Goal: Information Seeking & Learning: Learn about a topic

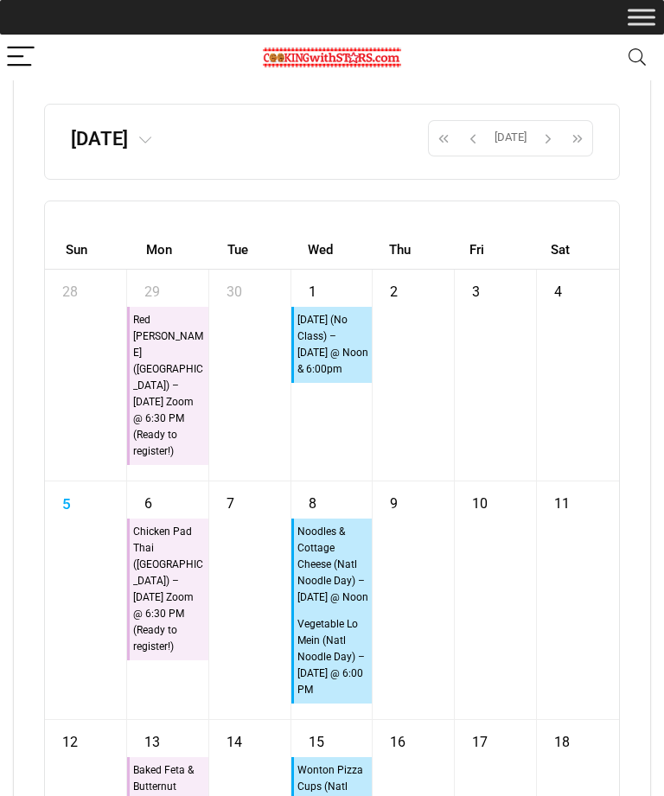
scroll to position [11369, 0]
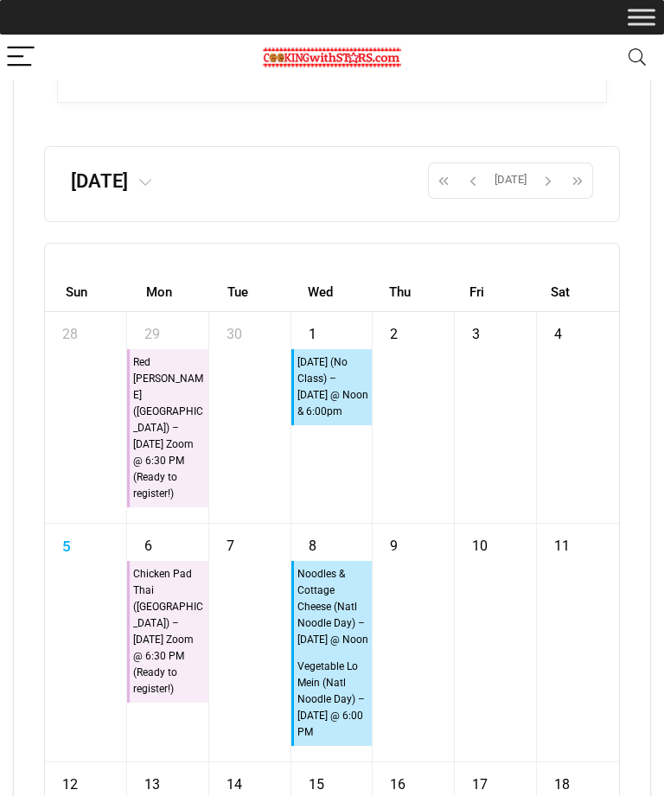
click at [475, 195] on span "button" at bounding box center [473, 180] width 26 height 29
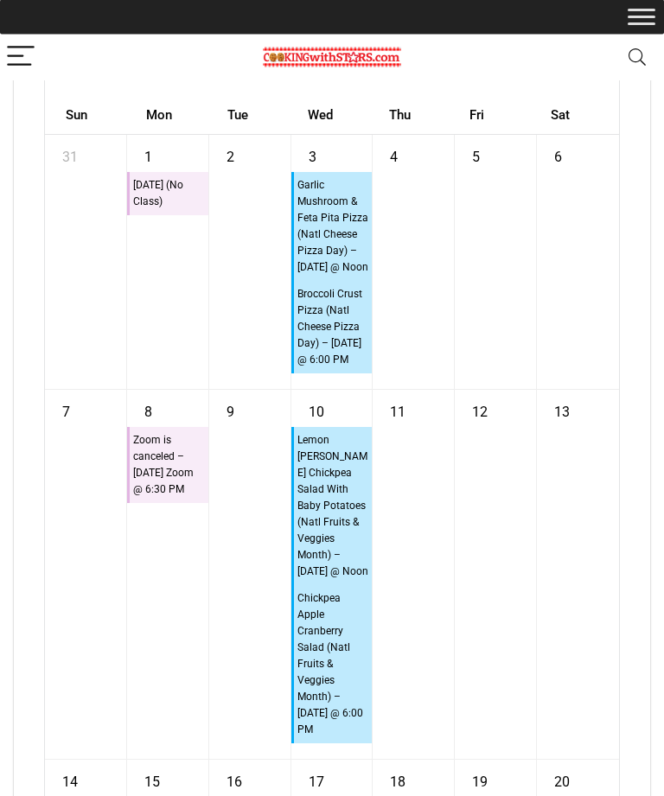
scroll to position [11546, 0]
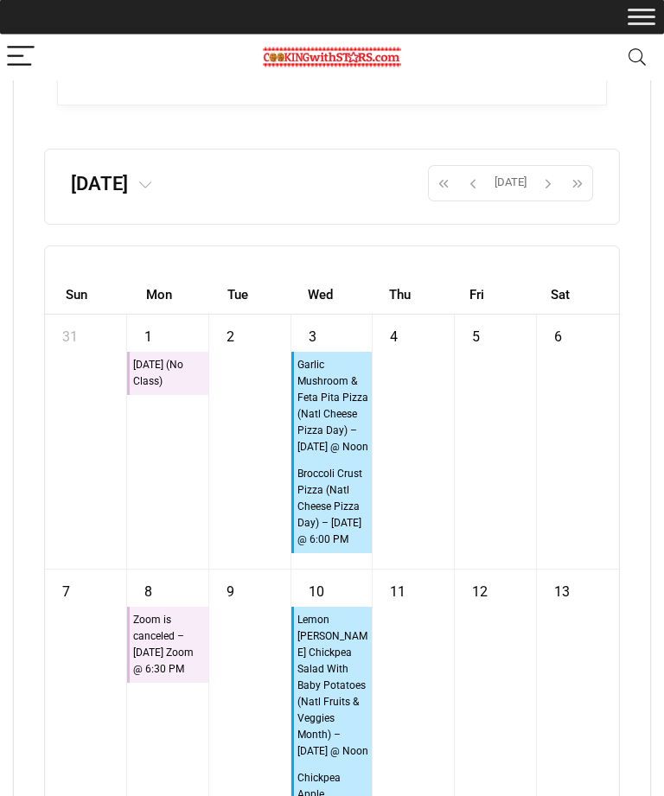
click at [469, 199] on span "button" at bounding box center [473, 183] width 26 height 29
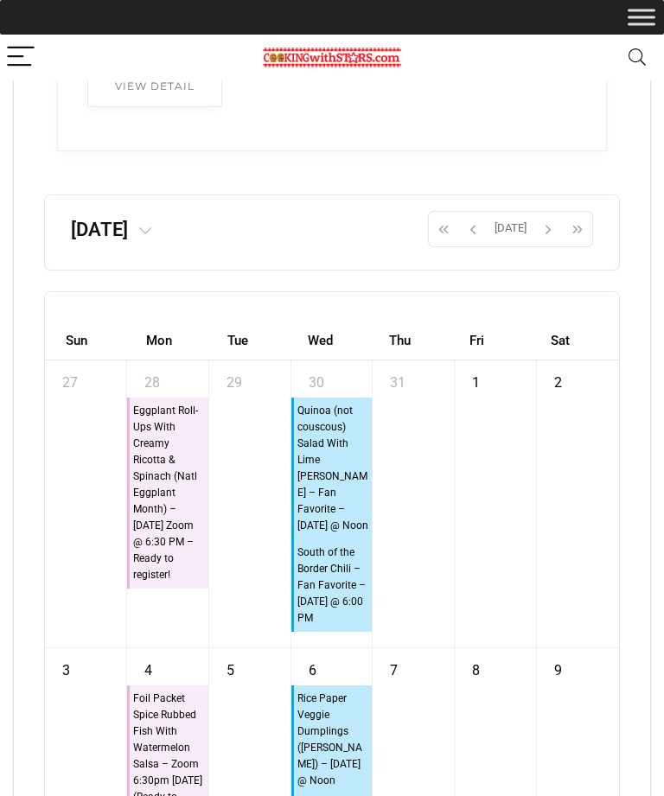
scroll to position [11316, 0]
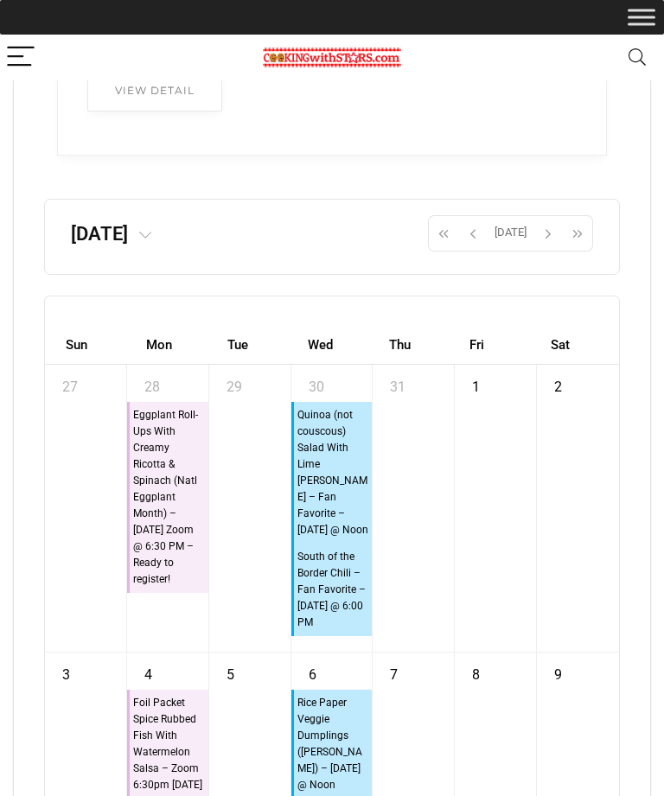
click at [480, 248] on span "button" at bounding box center [473, 233] width 26 height 29
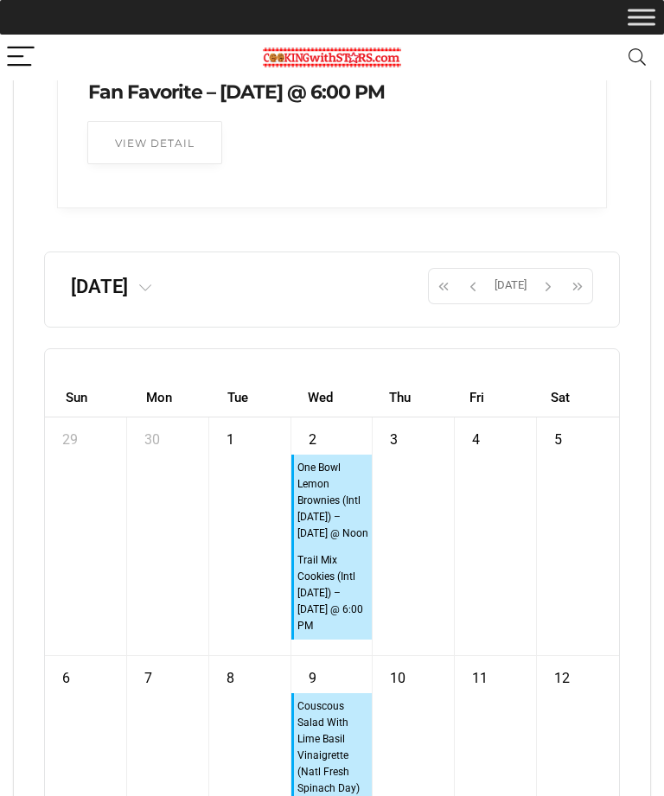
scroll to position [11265, 0]
click at [476, 300] on span "button" at bounding box center [473, 284] width 26 height 29
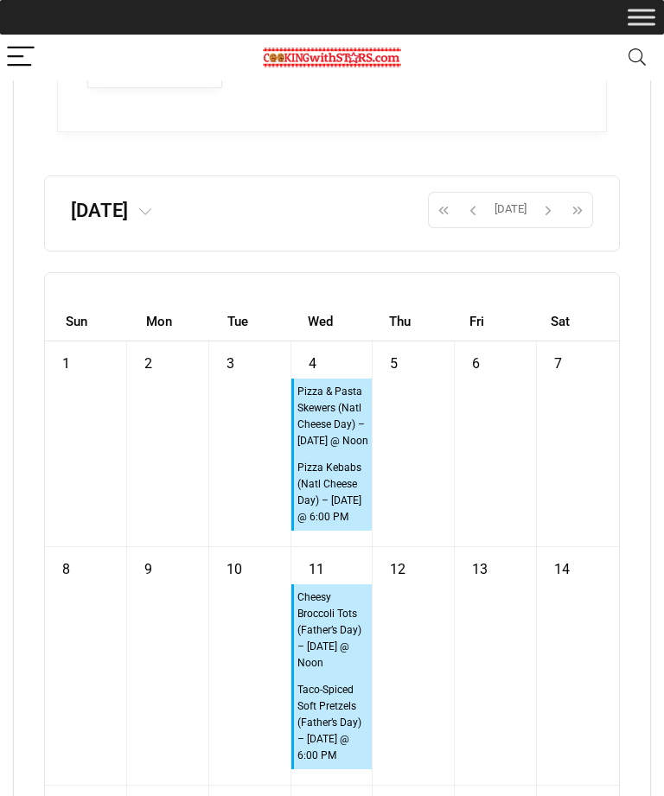
scroll to position [11342, 0]
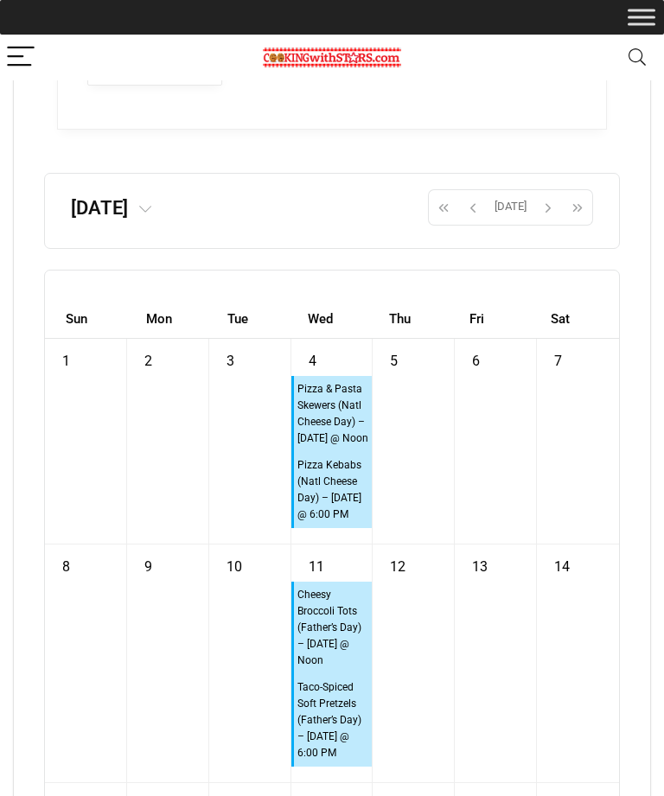
click at [486, 226] on button "button" at bounding box center [472, 207] width 29 height 36
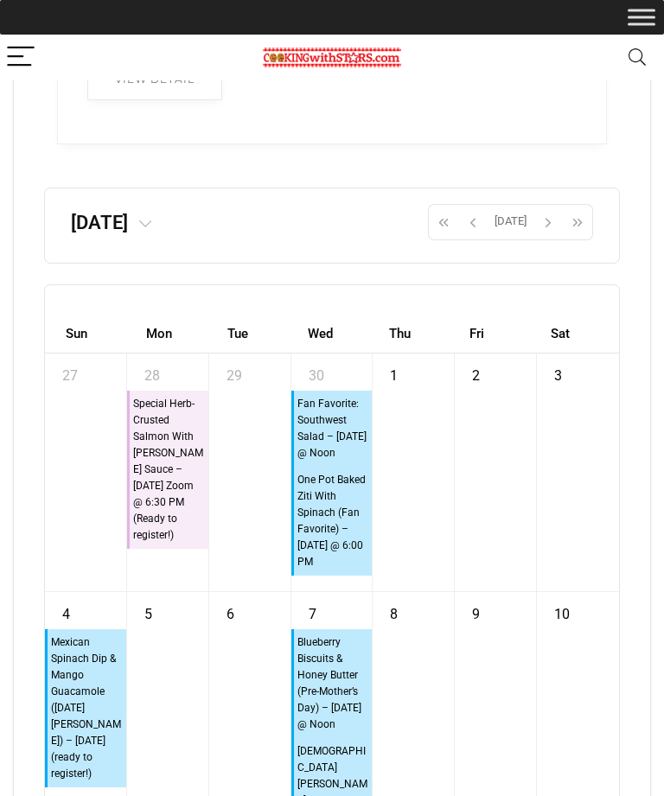
scroll to position [11329, 0]
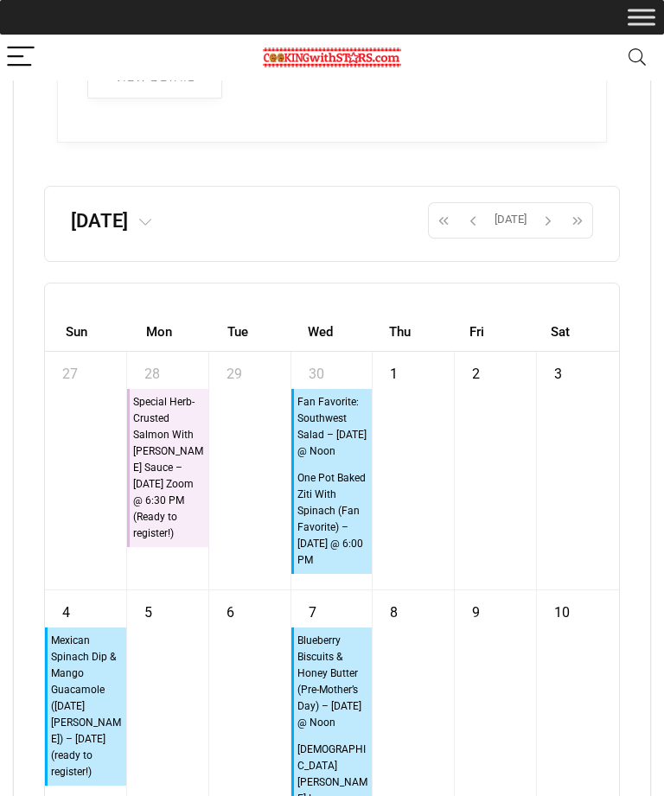
click at [470, 235] on span "button" at bounding box center [473, 220] width 26 height 29
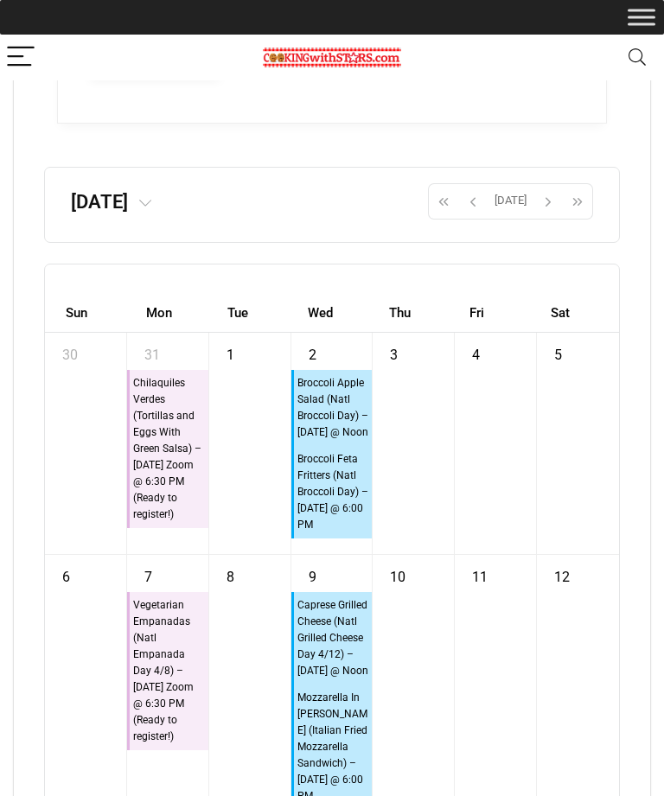
scroll to position [11347, 0]
click at [481, 217] on span "button" at bounding box center [473, 202] width 26 height 29
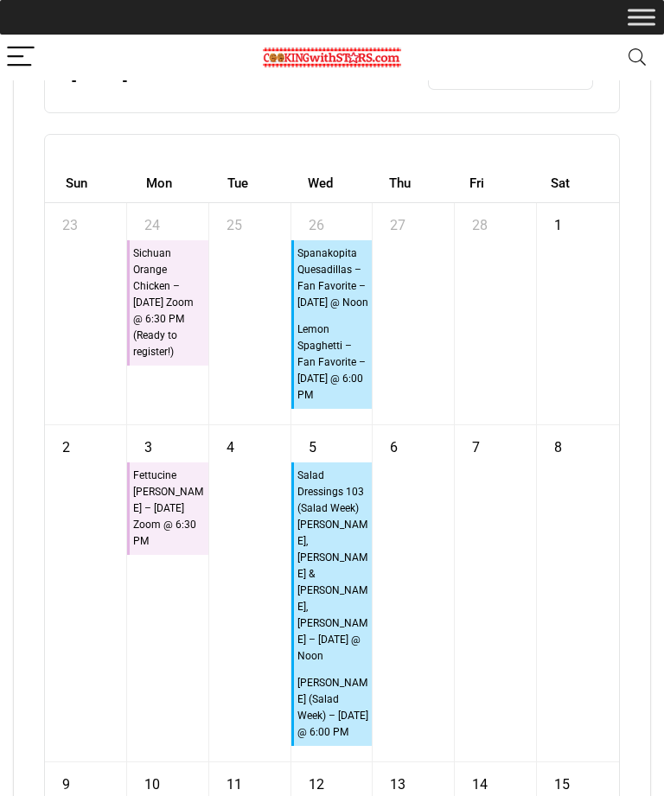
scroll to position [11502, 0]
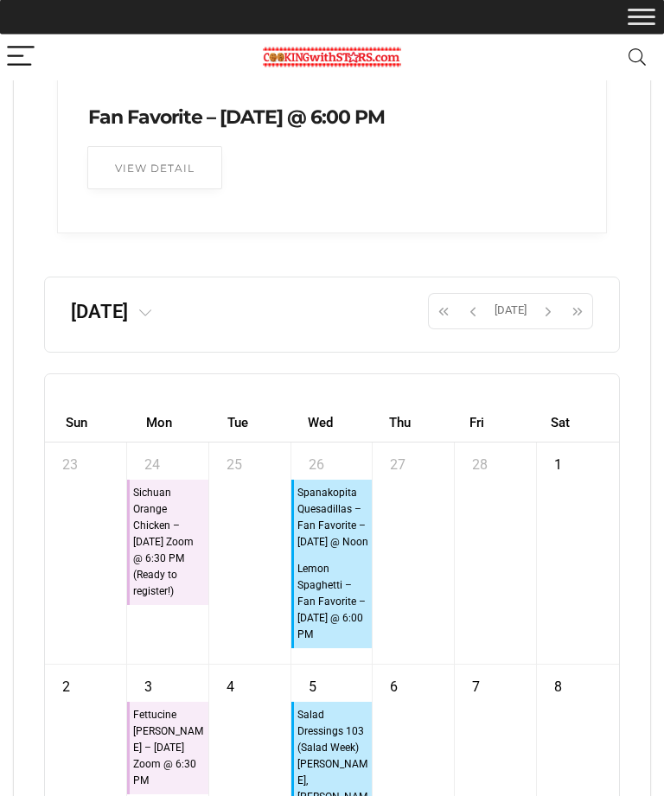
click at [478, 326] on span "button" at bounding box center [473, 311] width 26 height 29
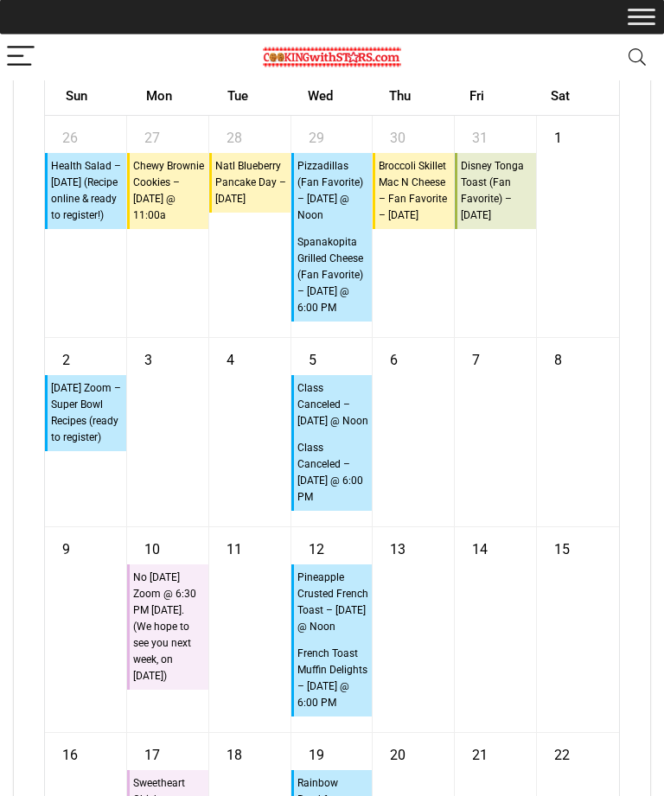
scroll to position [11570, 0]
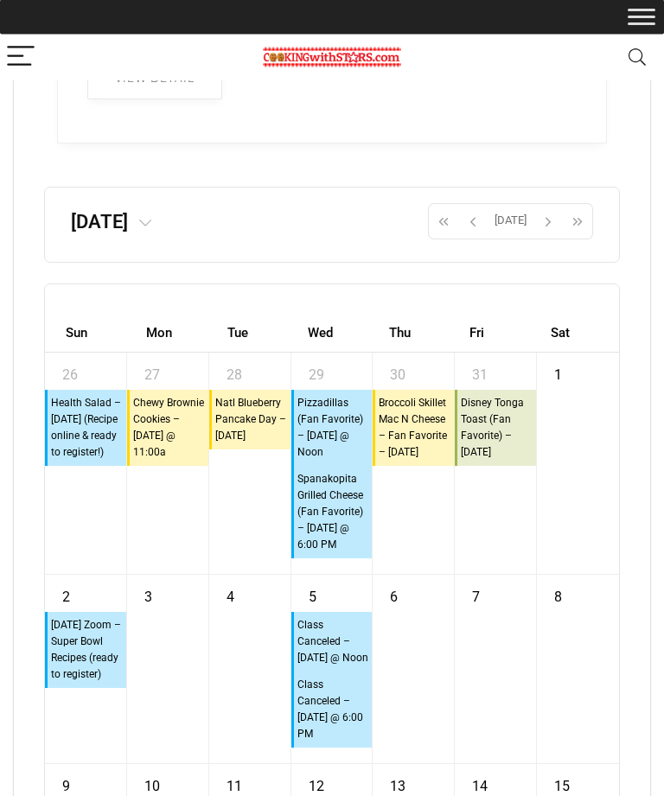
click at [481, 237] on span "button" at bounding box center [473, 221] width 26 height 29
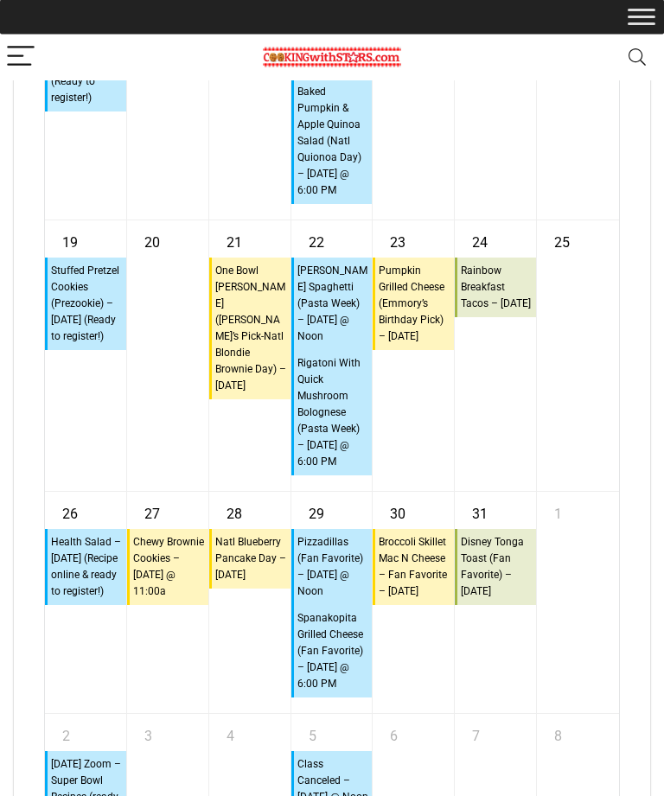
scroll to position [12189, 0]
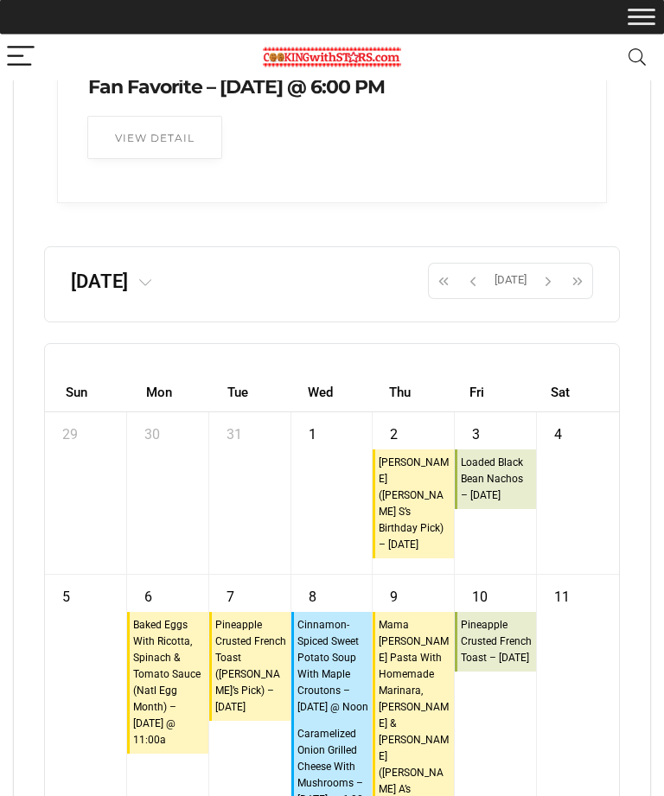
click at [474, 296] on span "button" at bounding box center [473, 281] width 26 height 29
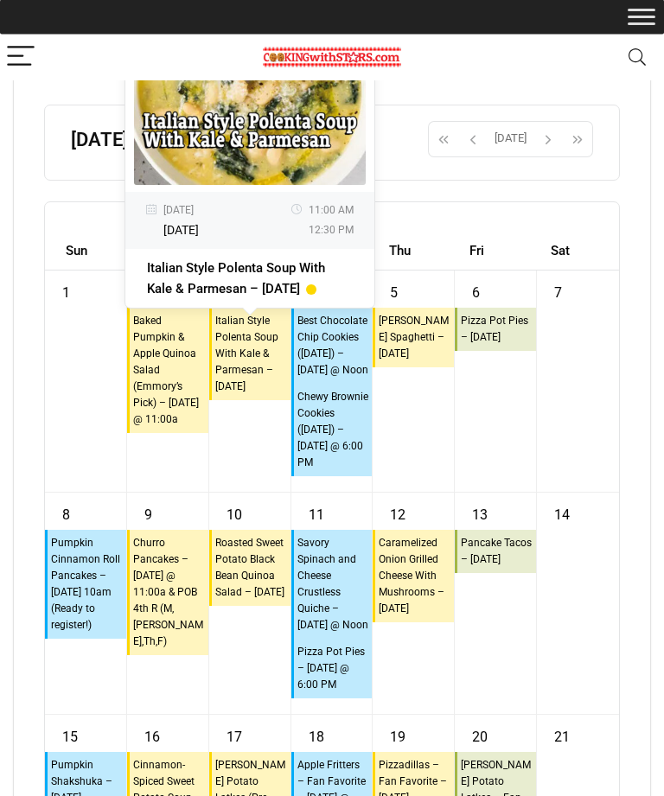
scroll to position [11410, 0]
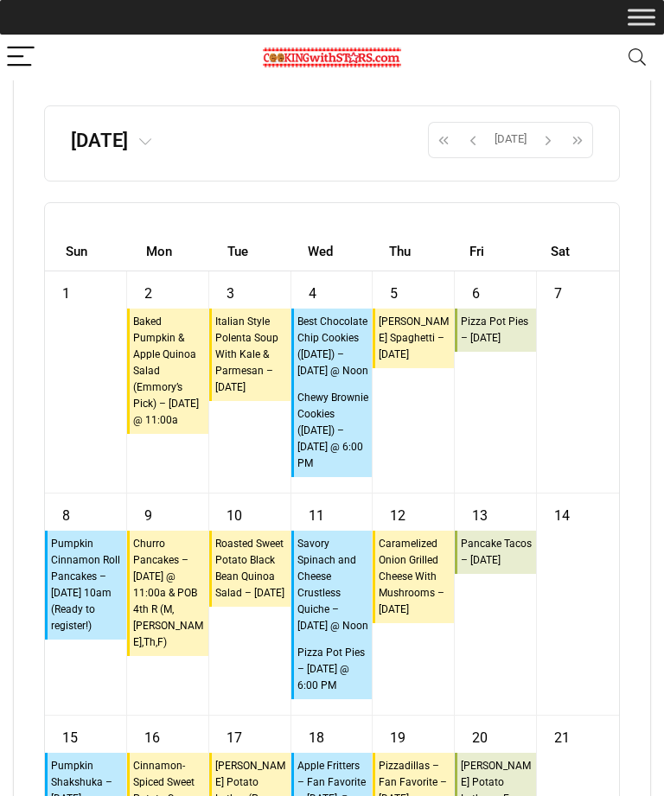
click at [616, 398] on div "7" at bounding box center [578, 381] width 82 height 221
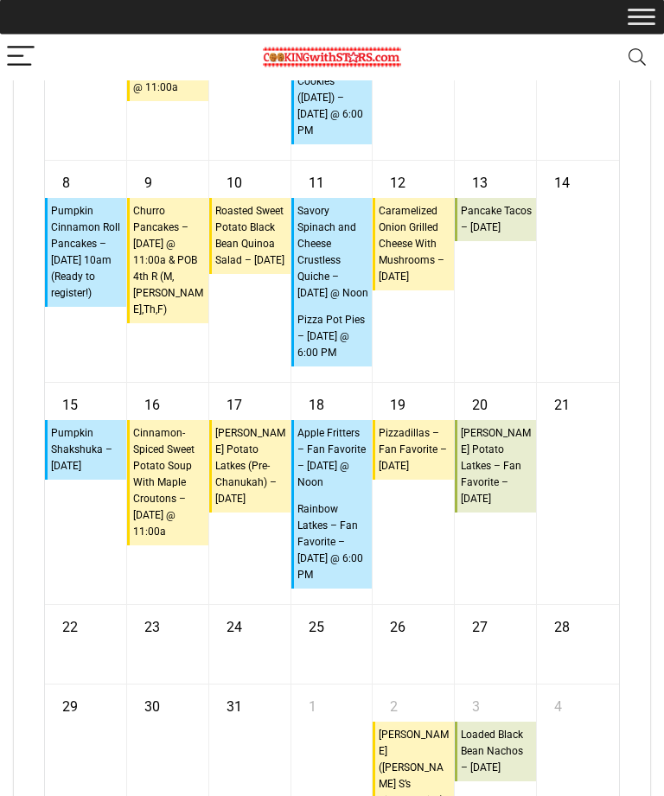
scroll to position [11743, 0]
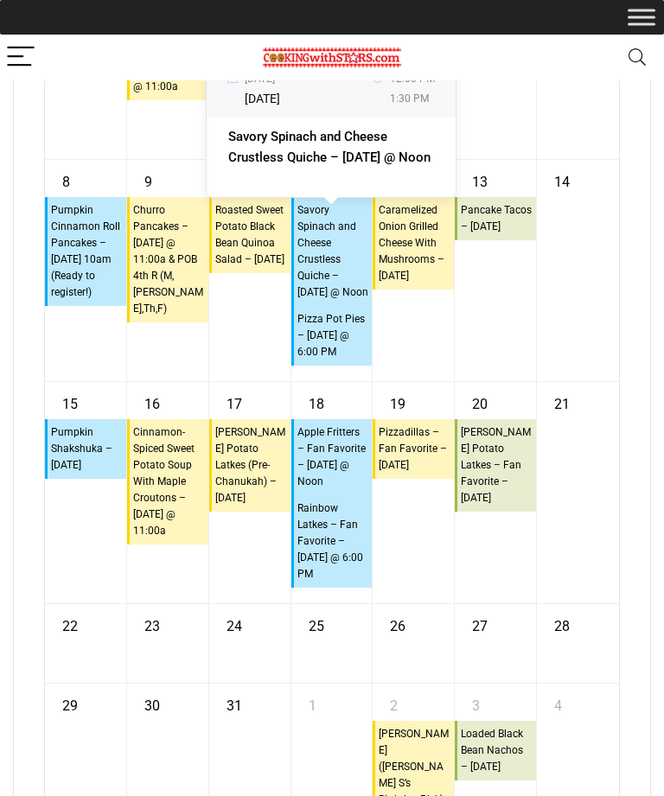
click at [609, 225] on div at bounding box center [578, 211] width 82 height 28
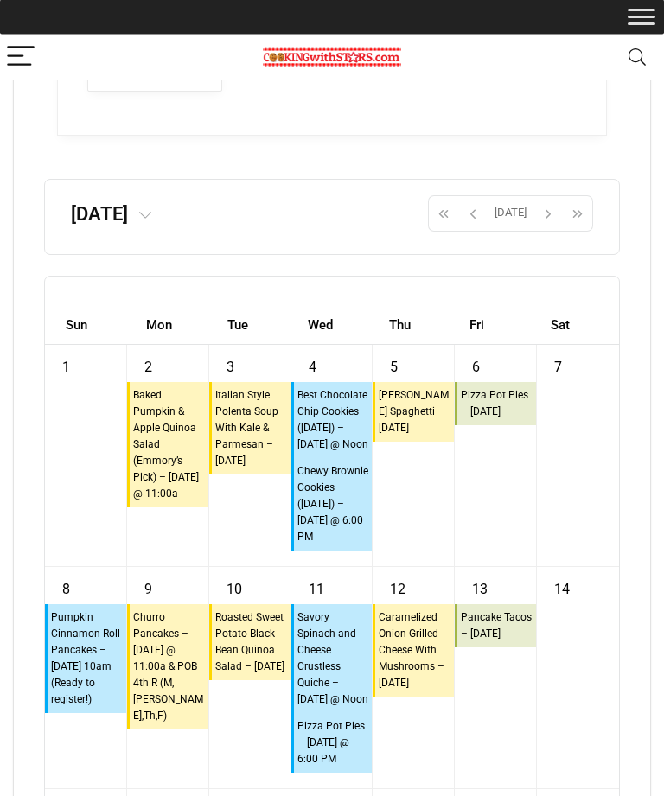
scroll to position [11335, 0]
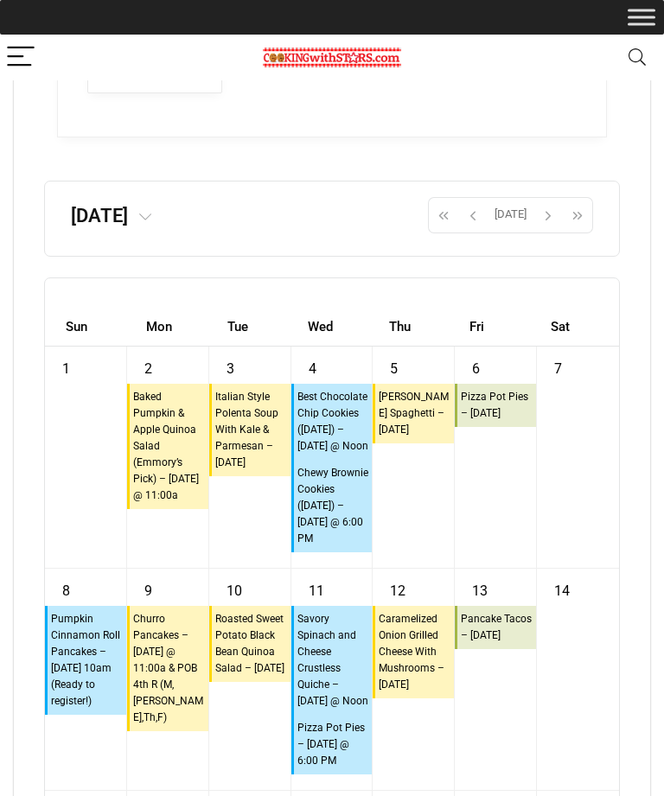
click at [472, 230] on span "button" at bounding box center [473, 214] width 26 height 29
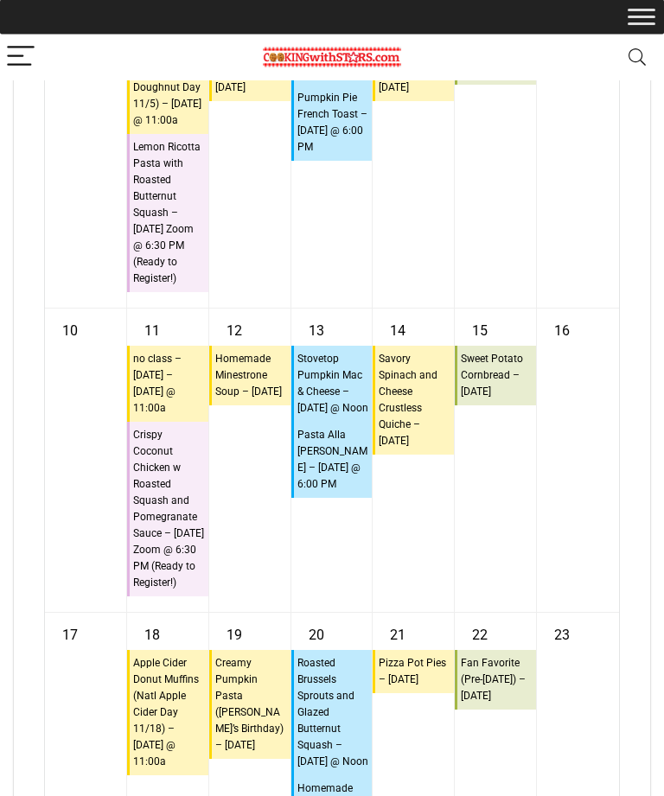
scroll to position [11899, 0]
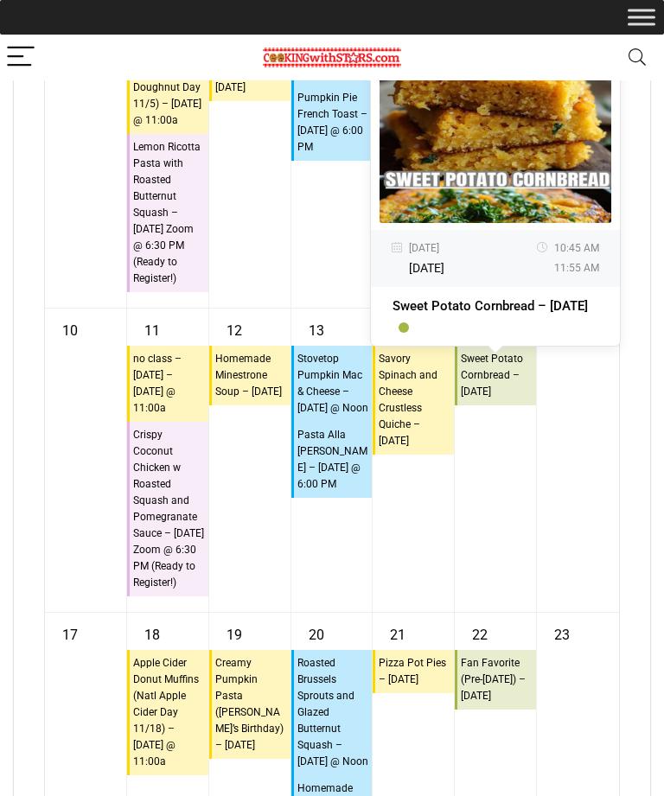
click at [614, 454] on div "16" at bounding box center [578, 459] width 82 height 303
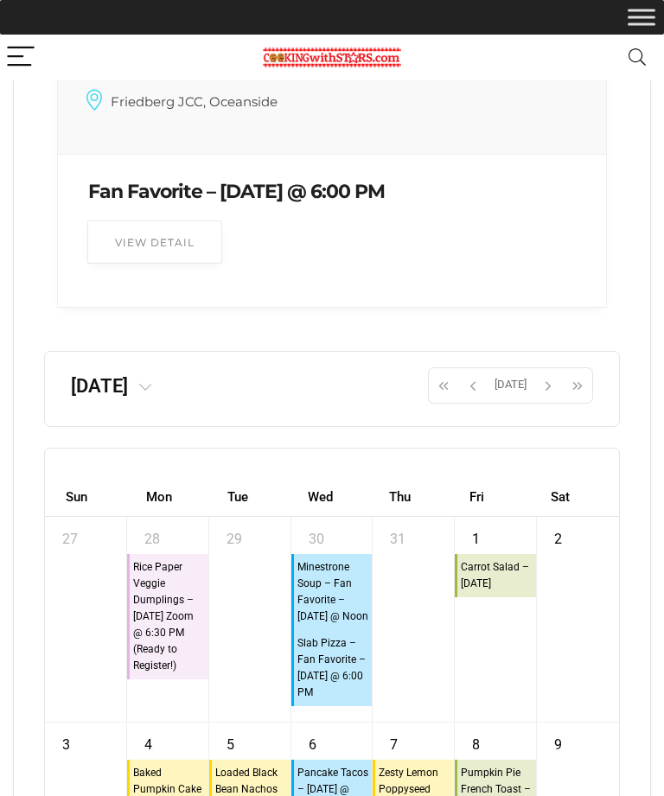
scroll to position [11163, 0]
click at [481, 402] on span "button" at bounding box center [473, 386] width 26 height 29
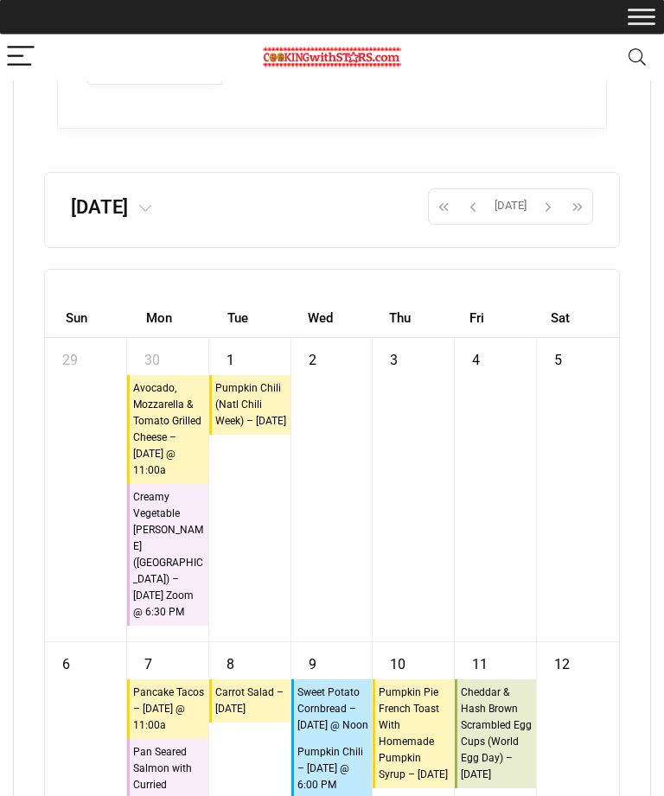
scroll to position [11343, 0]
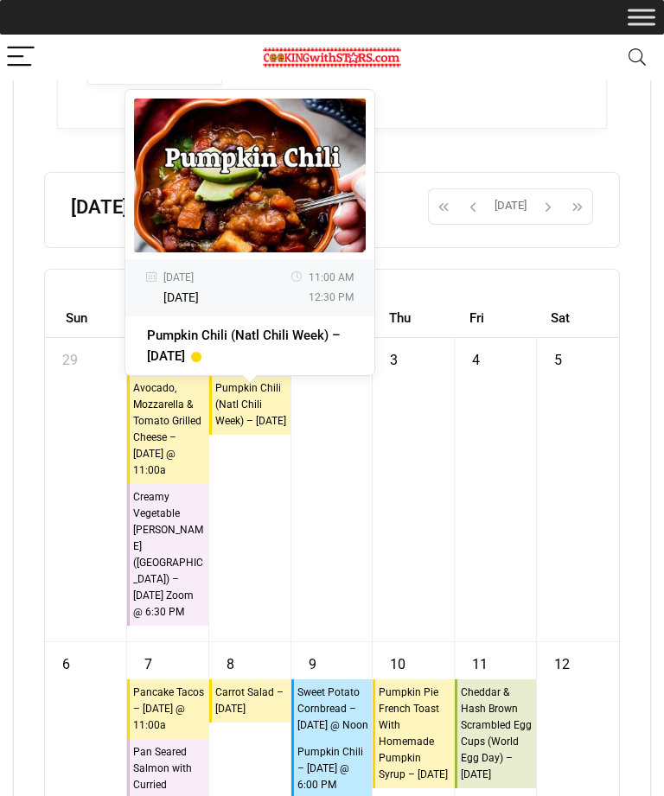
click at [601, 443] on div "5" at bounding box center [578, 489] width 82 height 303
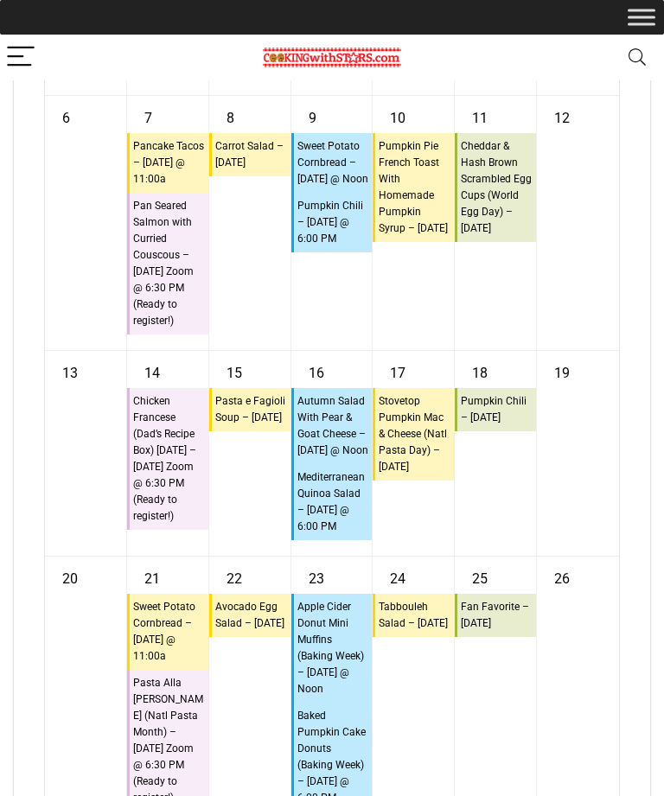
scroll to position [11892, 0]
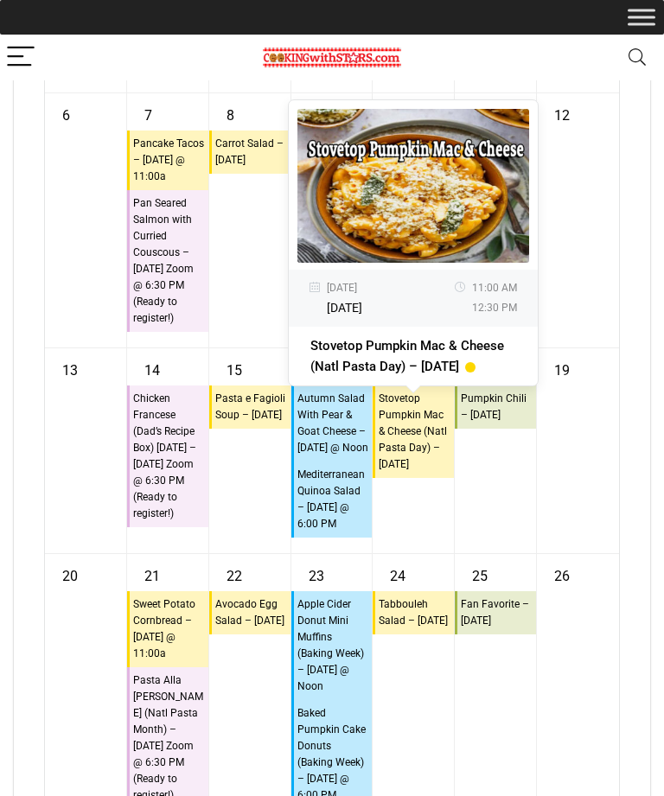
click at [614, 285] on div "12" at bounding box center [578, 220] width 82 height 254
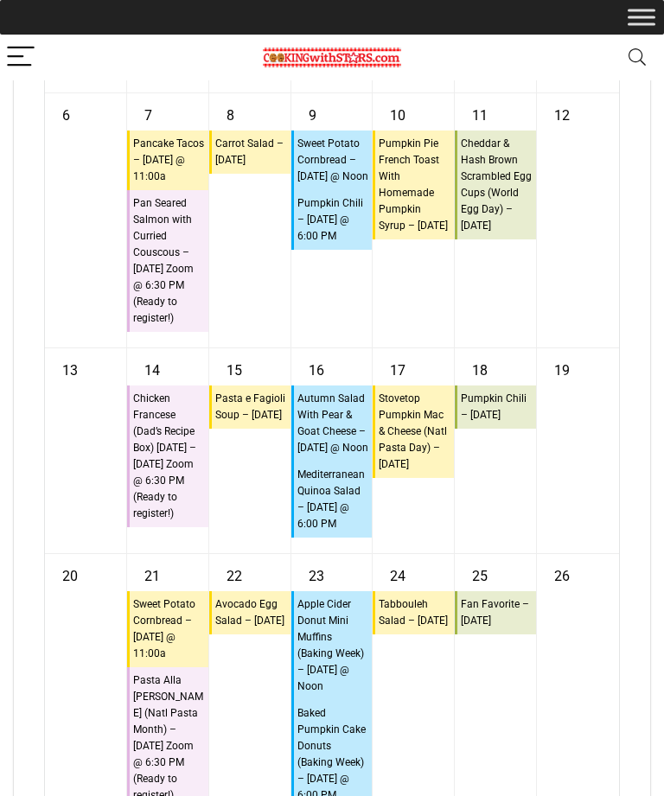
click at [618, 278] on div "12" at bounding box center [578, 220] width 82 height 254
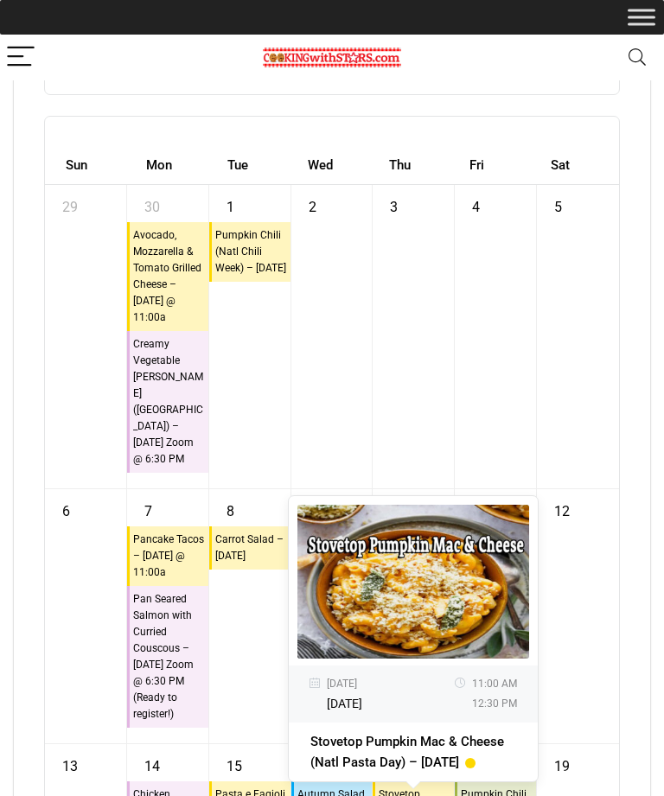
scroll to position [11493, 0]
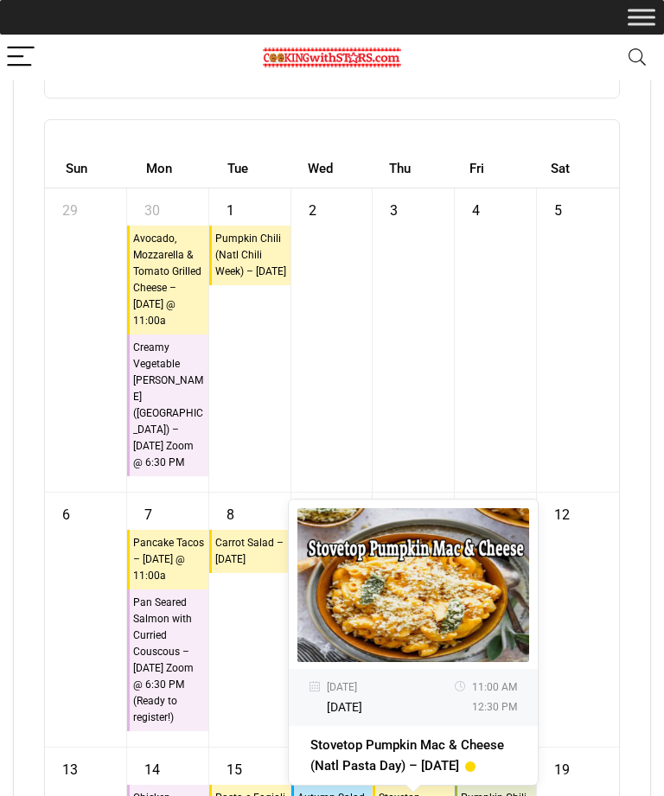
click at [474, 72] on span "button" at bounding box center [473, 56] width 26 height 29
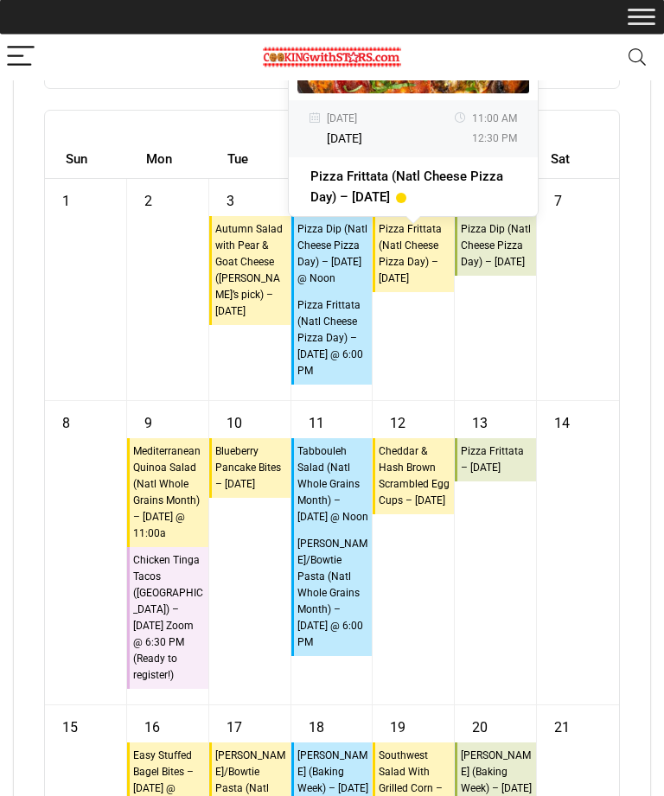
scroll to position [11502, 0]
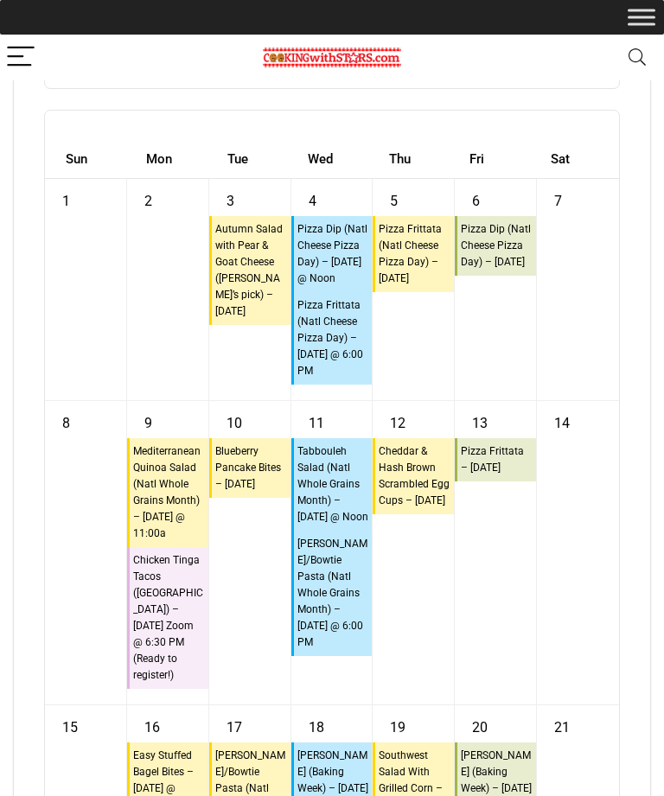
click at [601, 312] on div "7" at bounding box center [578, 289] width 82 height 221
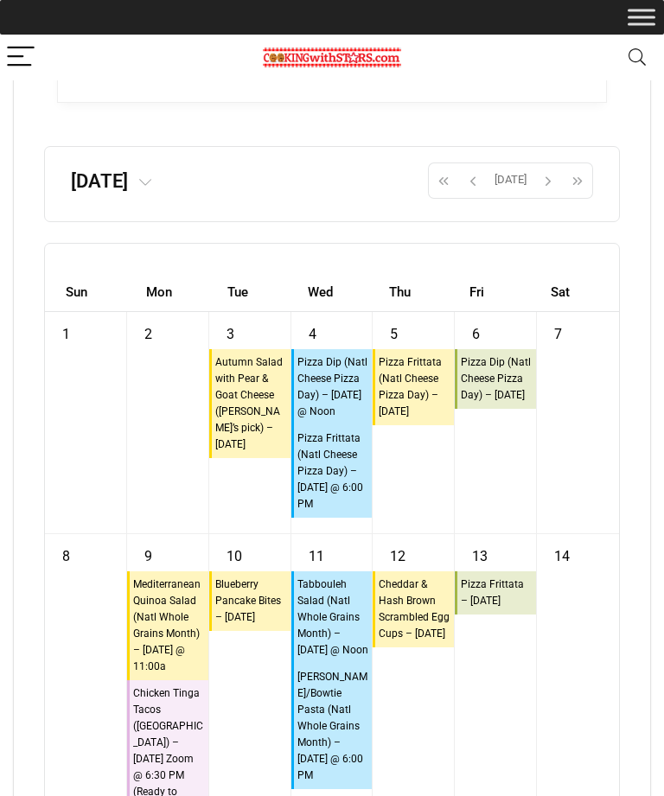
scroll to position [11373, 0]
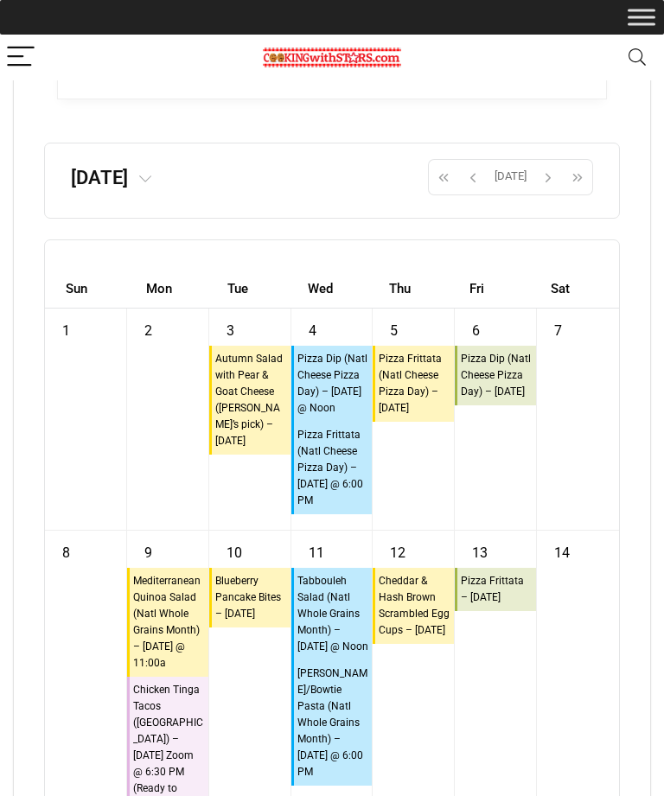
click at [474, 192] on span "button" at bounding box center [473, 176] width 26 height 29
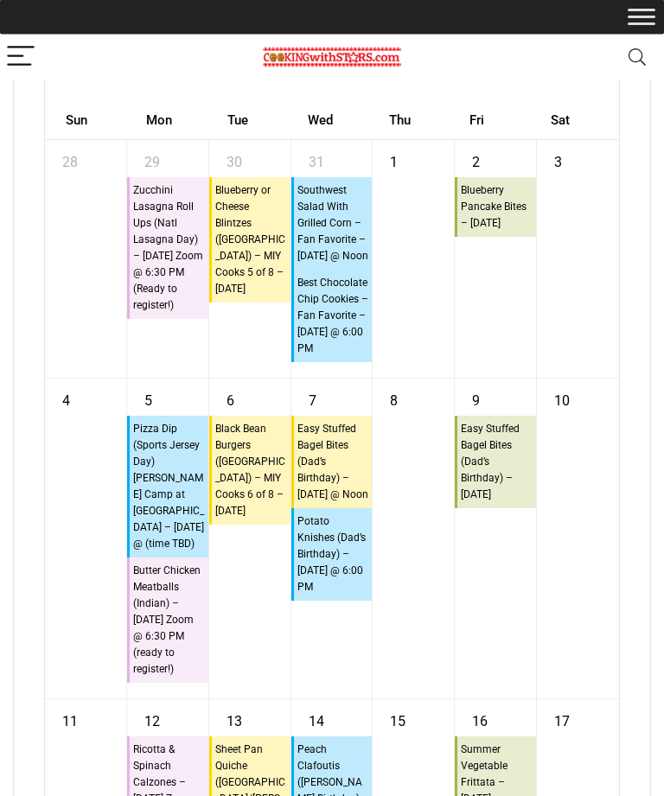
scroll to position [11541, 0]
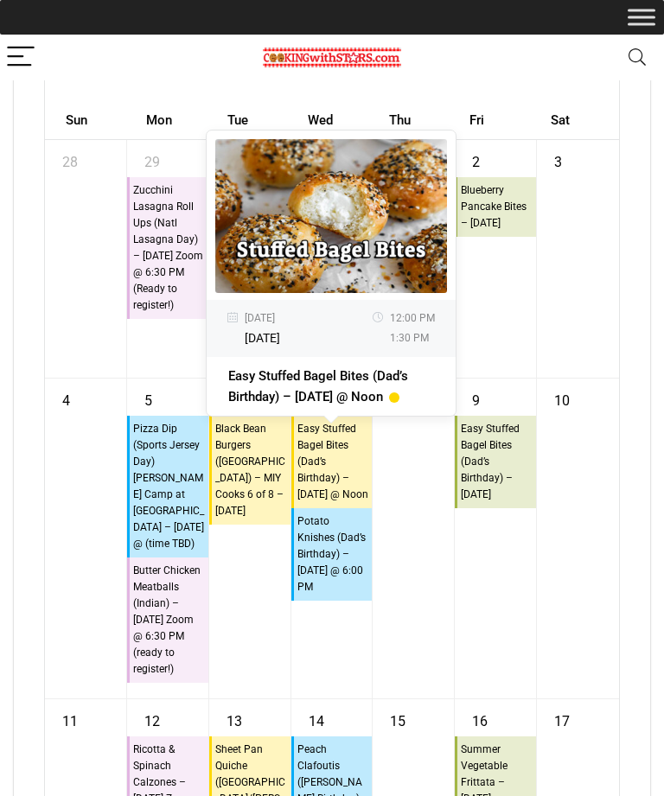
click at [537, 663] on div "10" at bounding box center [578, 538] width 82 height 320
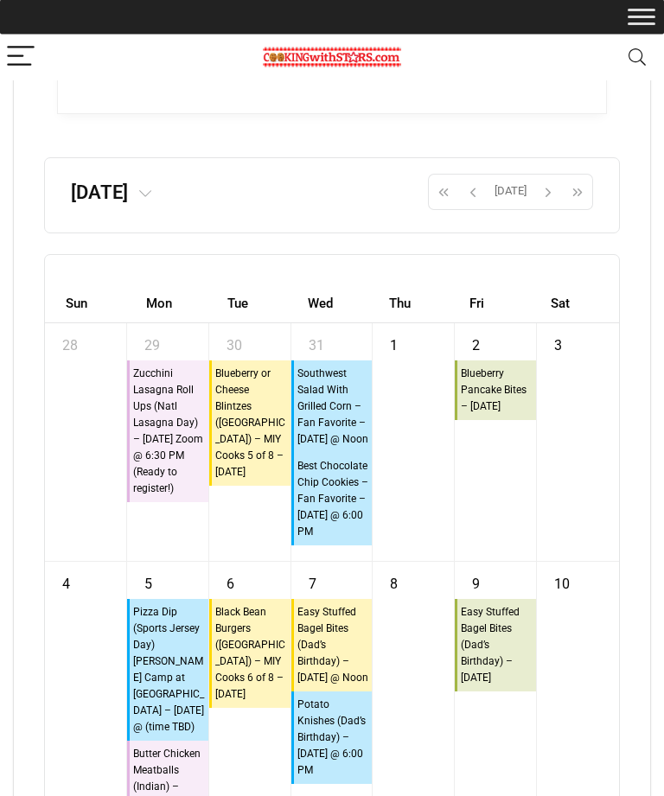
scroll to position [11348, 0]
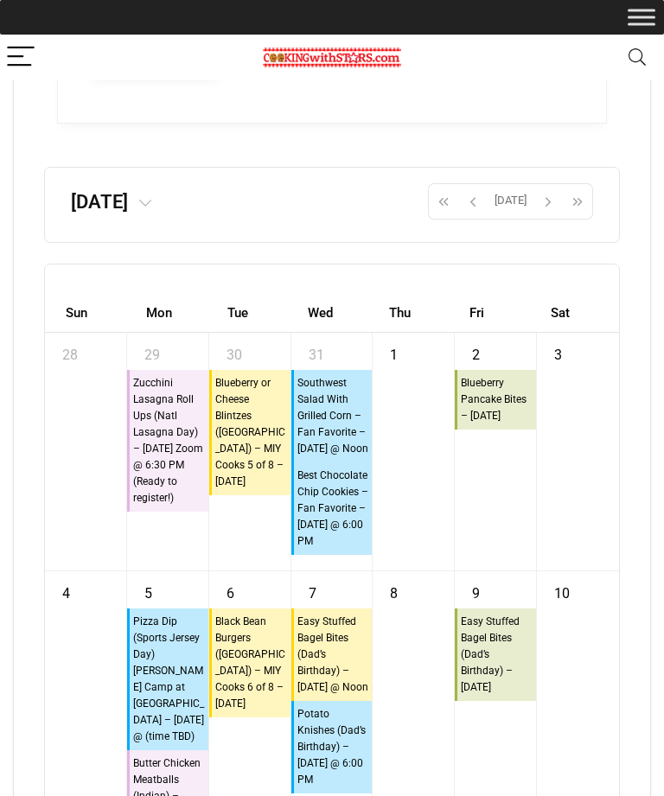
click at [474, 216] on span "button" at bounding box center [473, 201] width 26 height 29
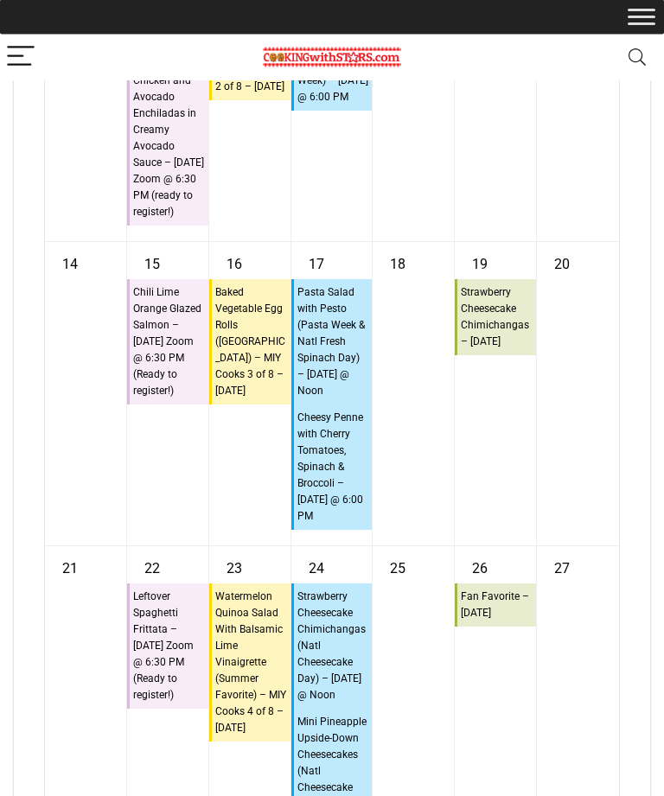
scroll to position [12019, 0]
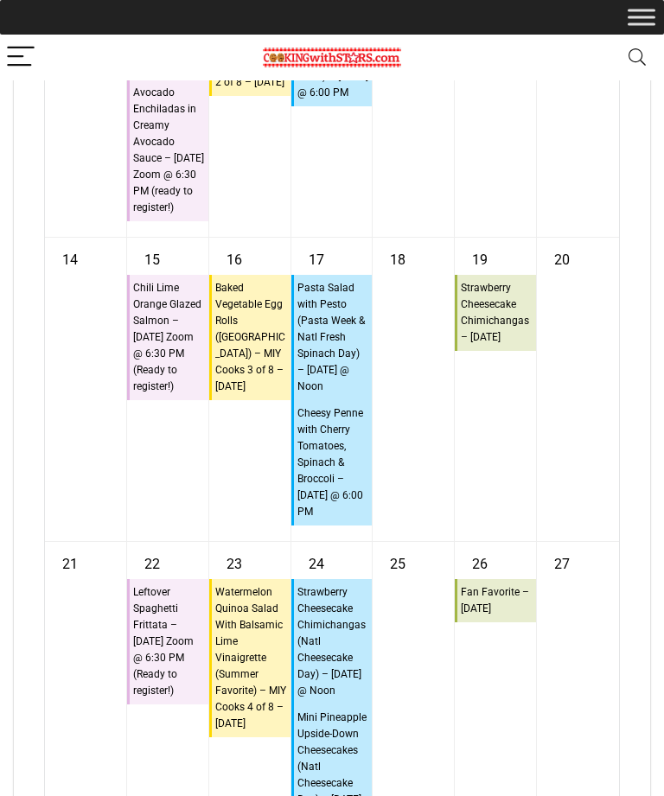
click at [529, 518] on div "19 10:45a Strawberry Cheesecake Chimichangas – Friday" at bounding box center [495, 389] width 81 height 303
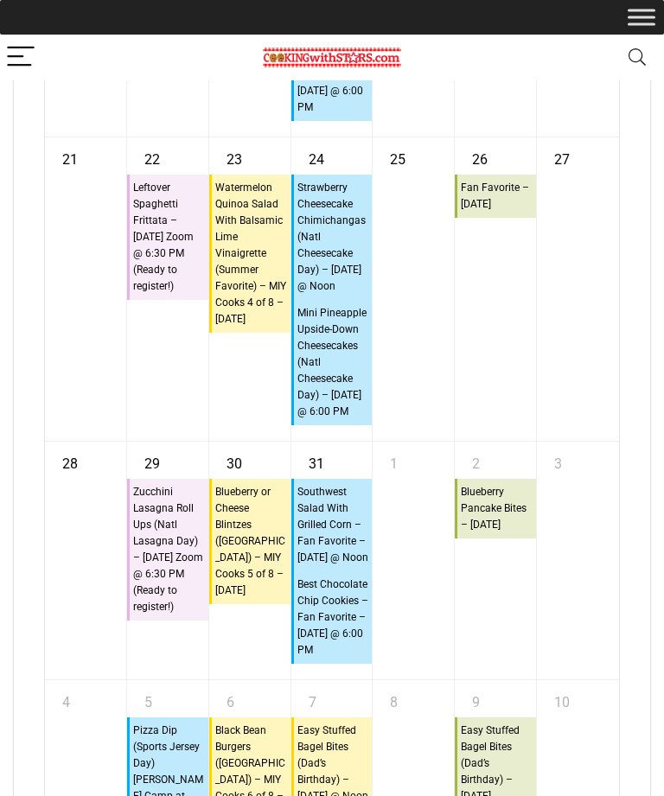
scroll to position [12424, 0]
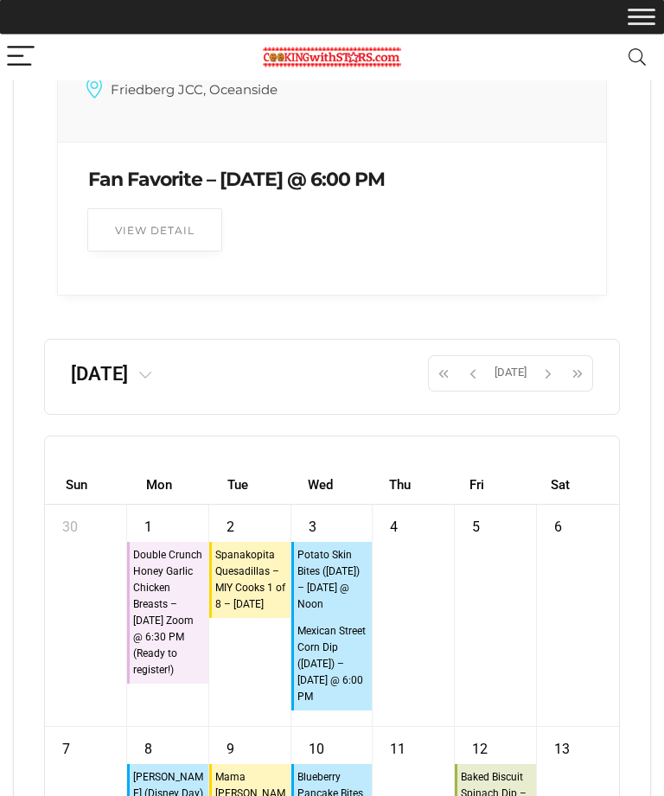
click at [474, 389] on span "button" at bounding box center [473, 373] width 26 height 29
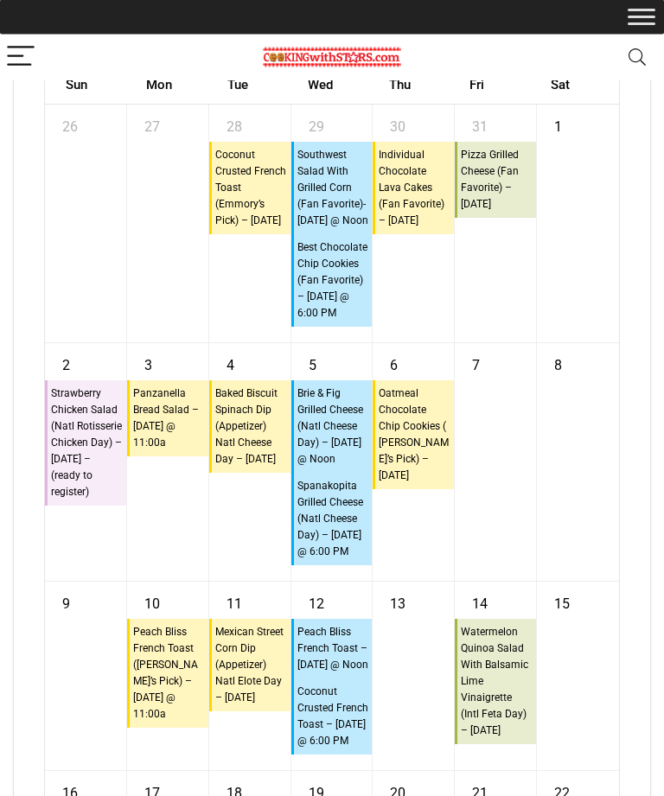
scroll to position [11583, 0]
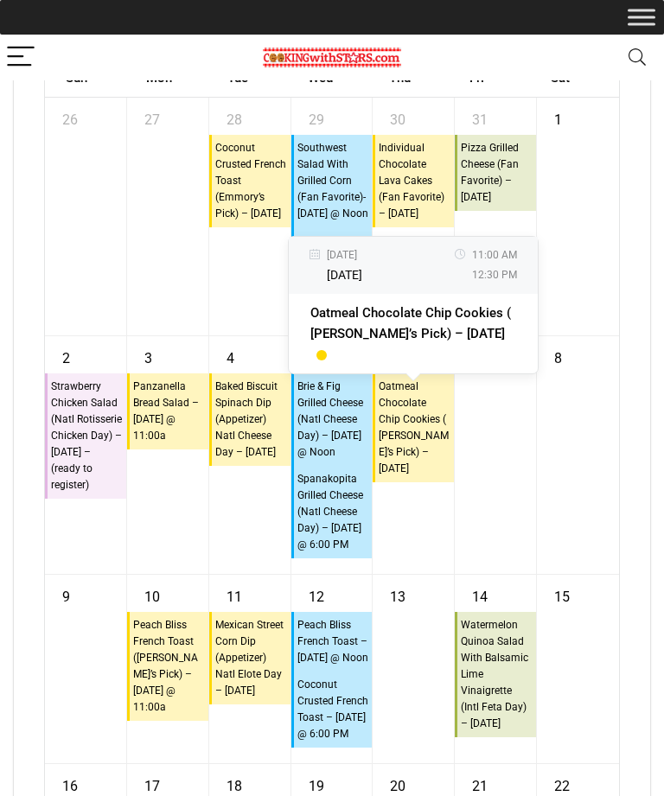
click at [553, 574] on div "8" at bounding box center [578, 455] width 82 height 238
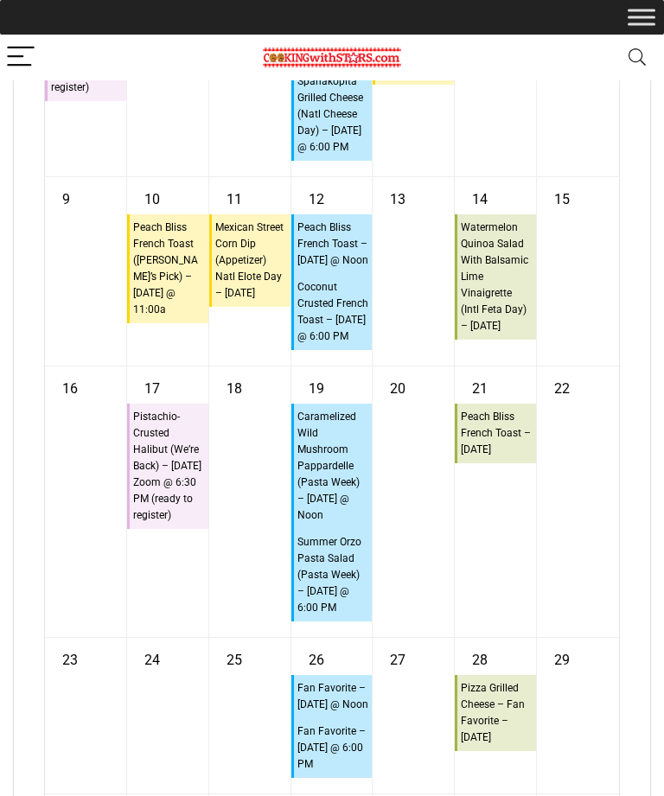
scroll to position [11984, 0]
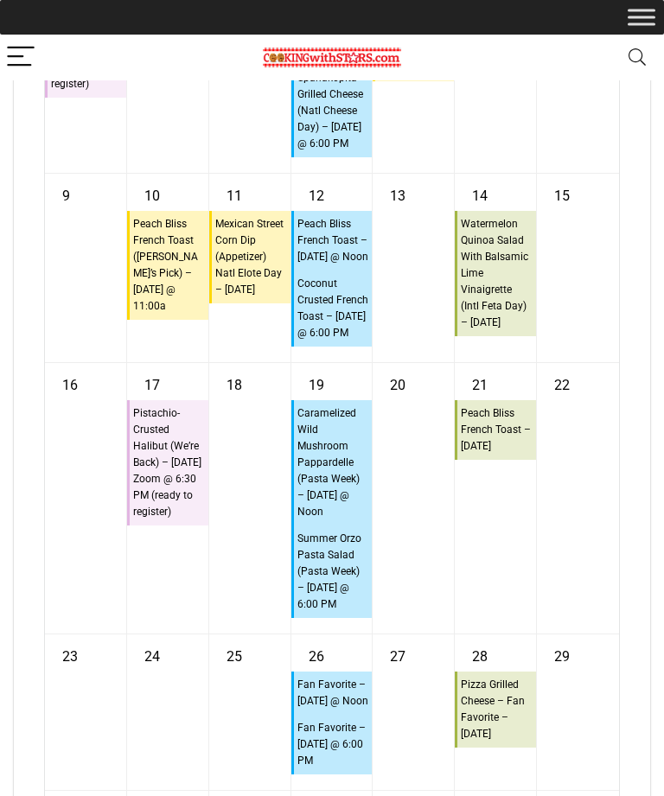
click at [474, 173] on div "7" at bounding box center [495, 54] width 81 height 238
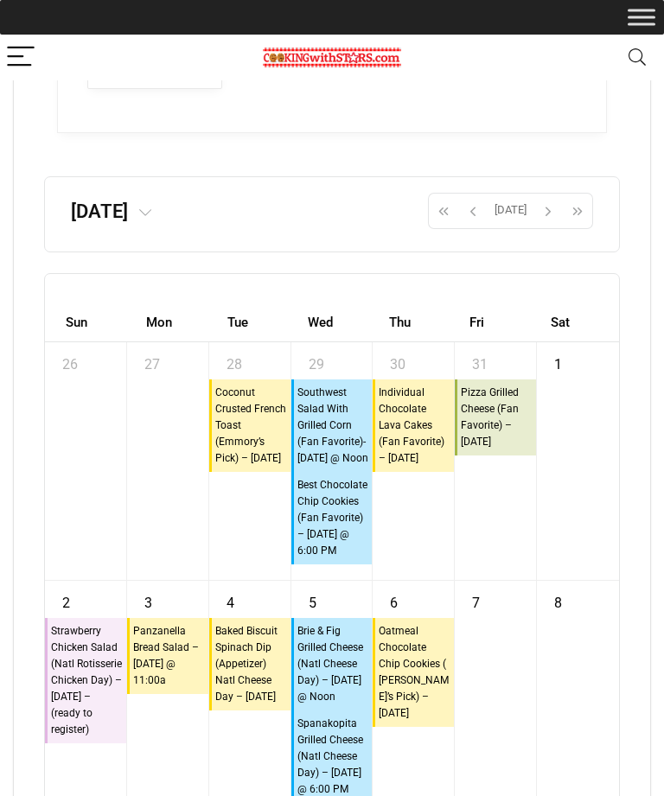
scroll to position [11338, 0]
click at [482, 226] on span "button" at bounding box center [473, 211] width 26 height 29
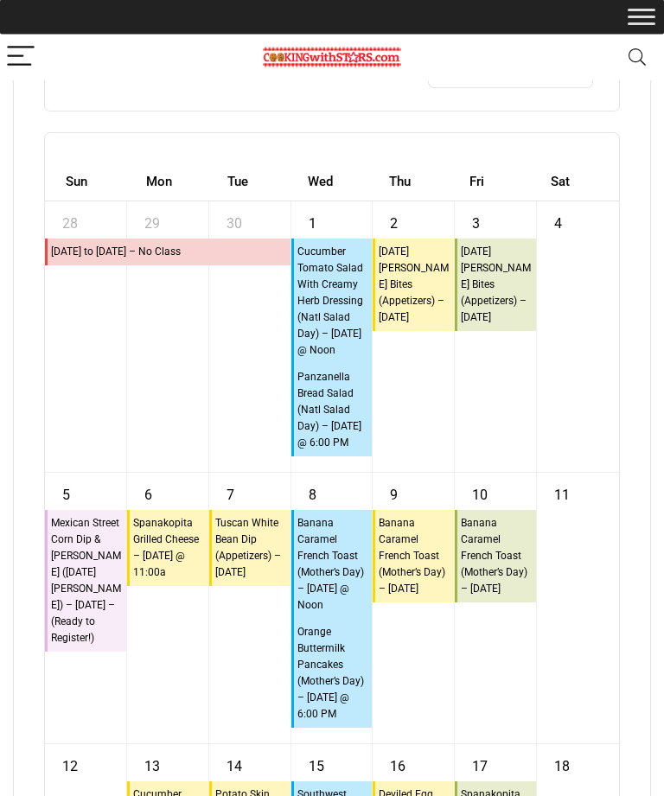
scroll to position [11394, 0]
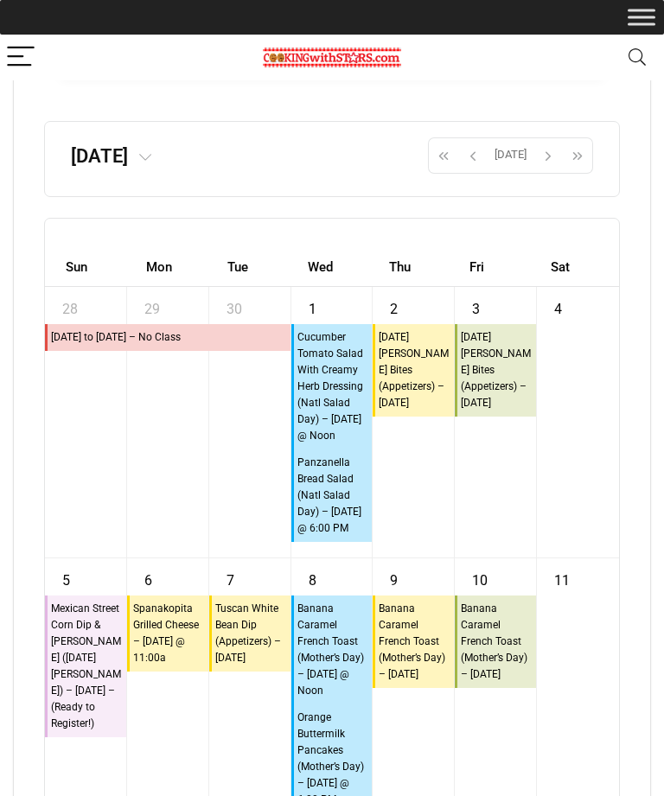
click at [482, 170] on span "button" at bounding box center [473, 155] width 26 height 29
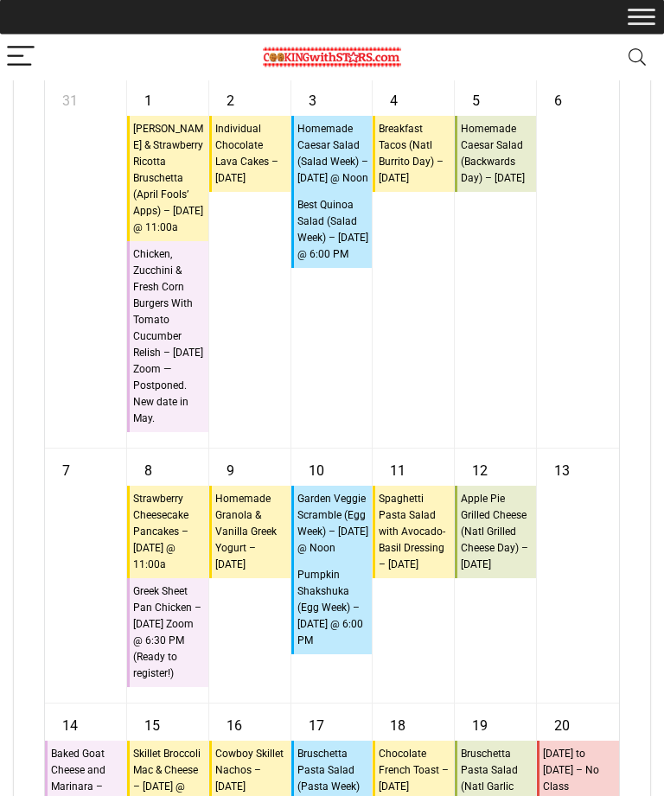
scroll to position [11602, 0]
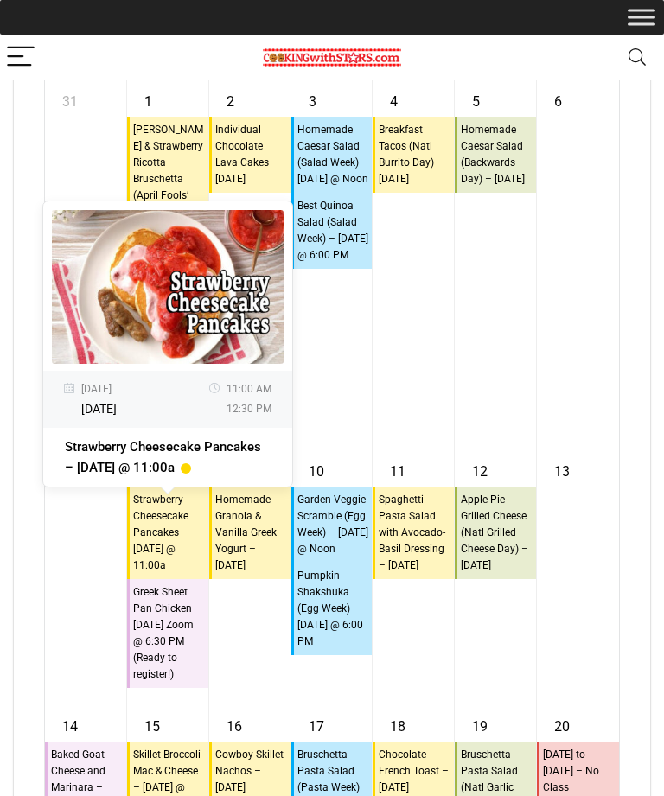
click at [535, 421] on div "5 10:45a Homemade Caesar Salad (Backwards Day) – Friday" at bounding box center [495, 263] width 81 height 369
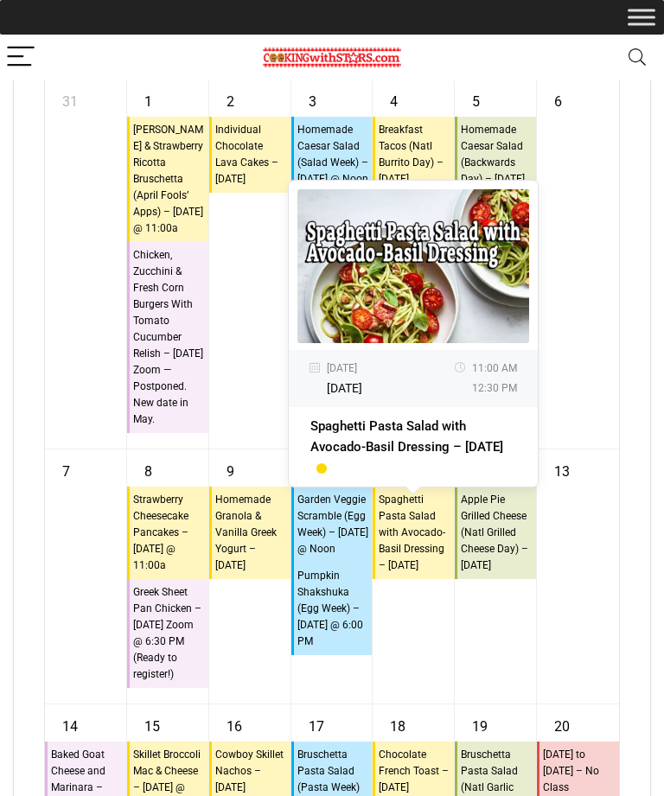
click at [615, 447] on div "6" at bounding box center [578, 263] width 82 height 369
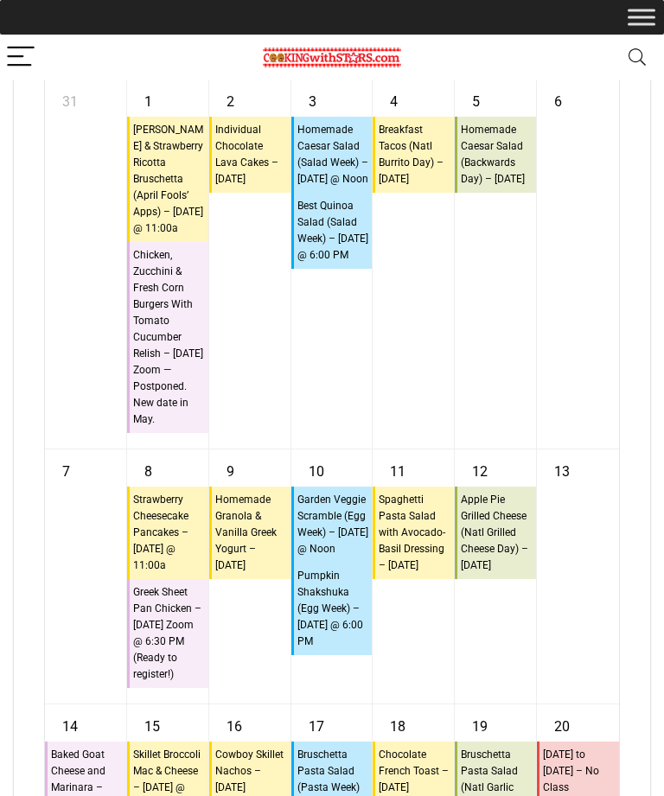
click at [589, 366] on div "6" at bounding box center [578, 263] width 82 height 369
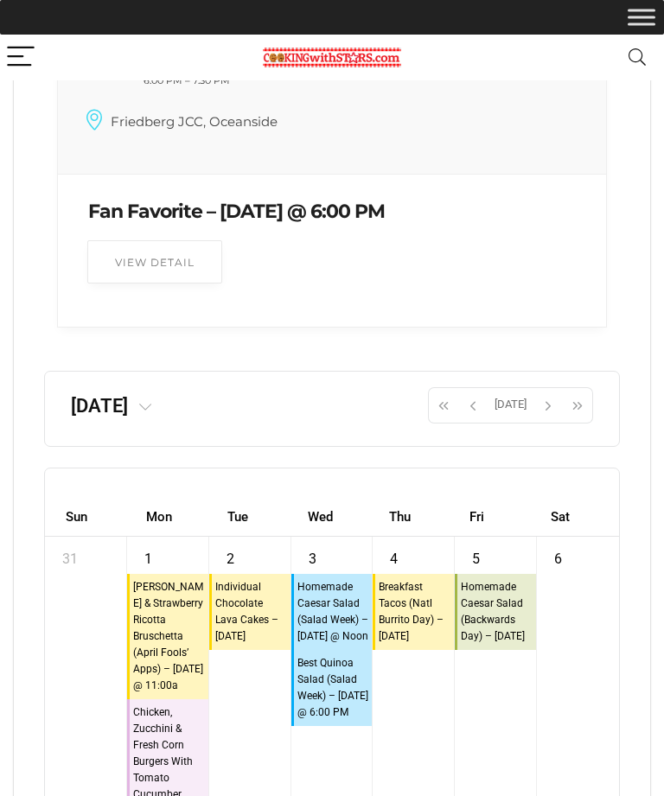
scroll to position [11141, 0]
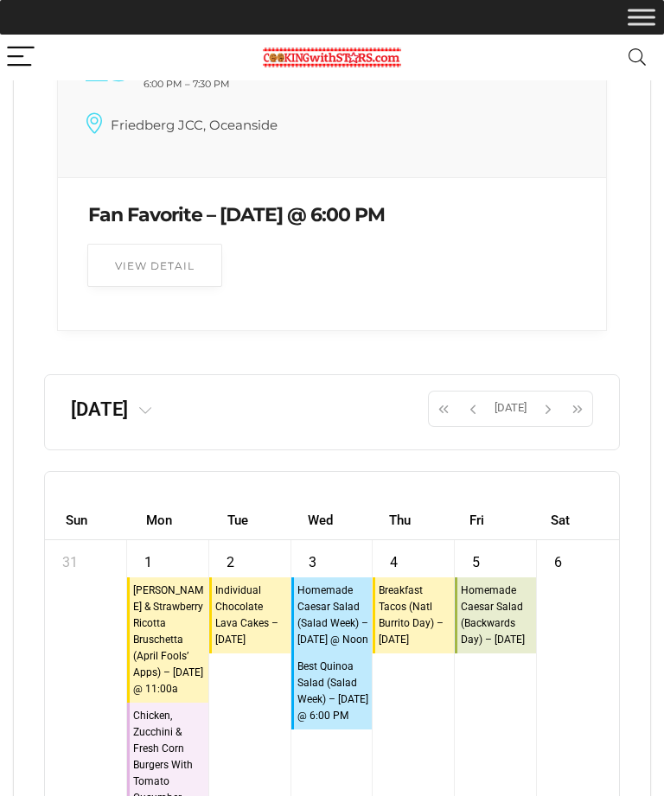
click at [469, 423] on span "button" at bounding box center [473, 408] width 26 height 29
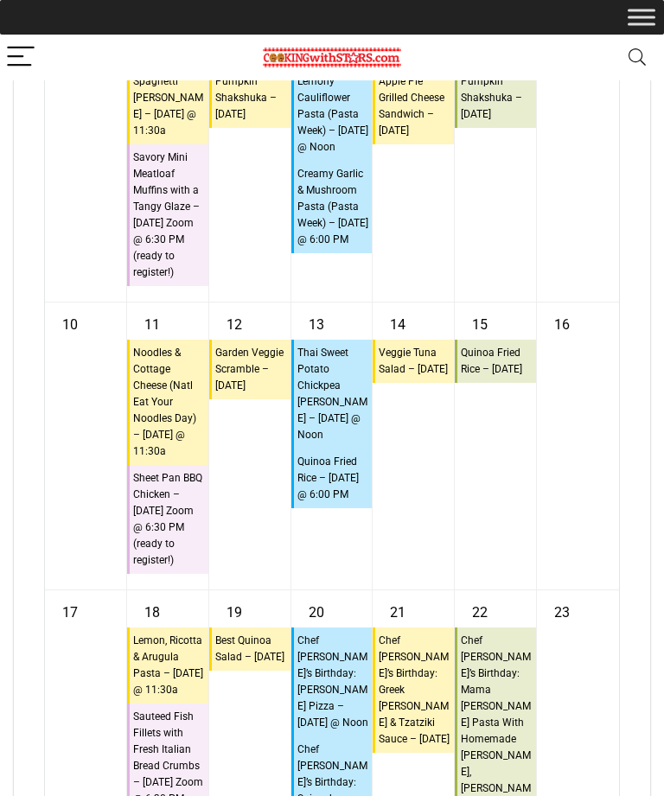
scroll to position [11937, 0]
click at [509, 541] on div "15 10:45a Quinoa Fried Rice – Friday" at bounding box center [495, 446] width 81 height 287
click at [537, 558] on div "16" at bounding box center [578, 446] width 82 height 287
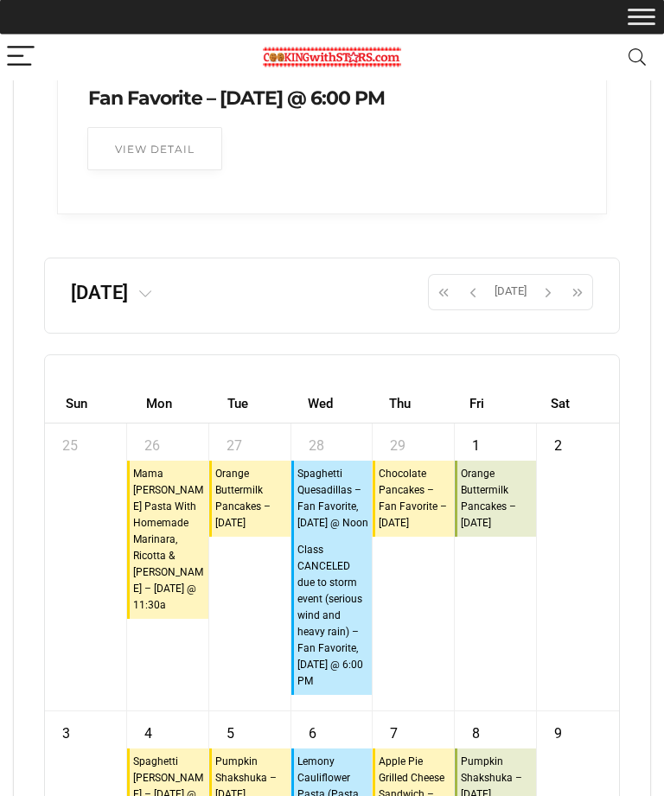
scroll to position [11195, 0]
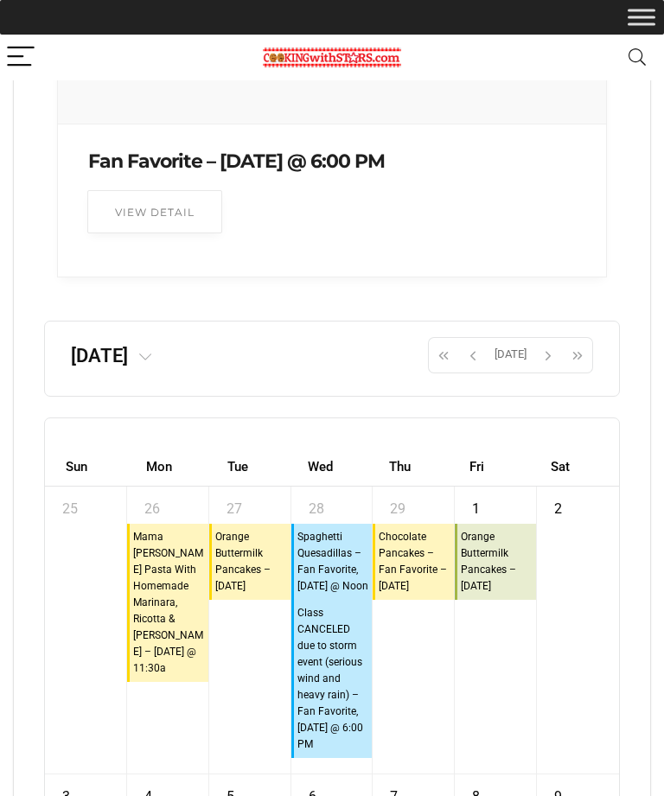
click at [473, 370] on span "button" at bounding box center [473, 354] width 26 height 29
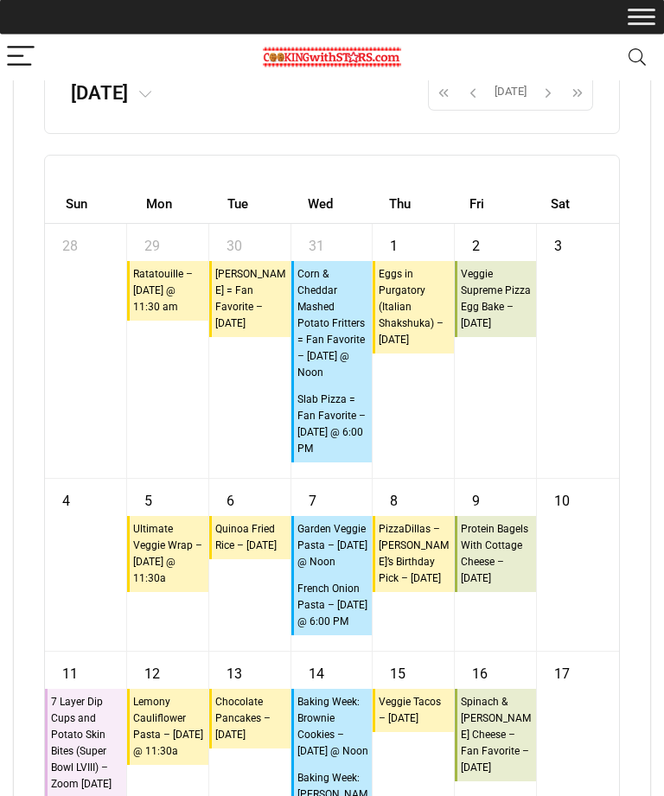
scroll to position [11458, 0]
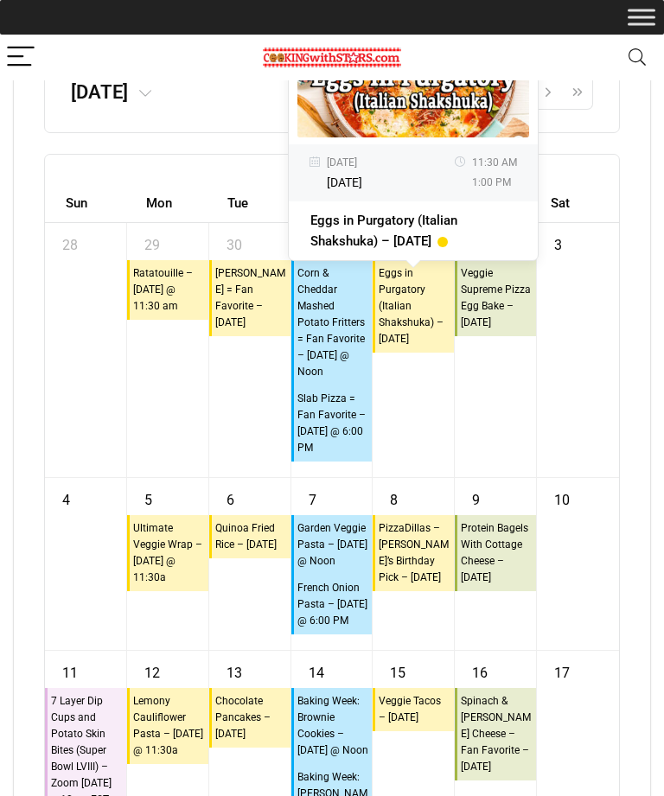
click at [550, 407] on div "3" at bounding box center [578, 350] width 82 height 254
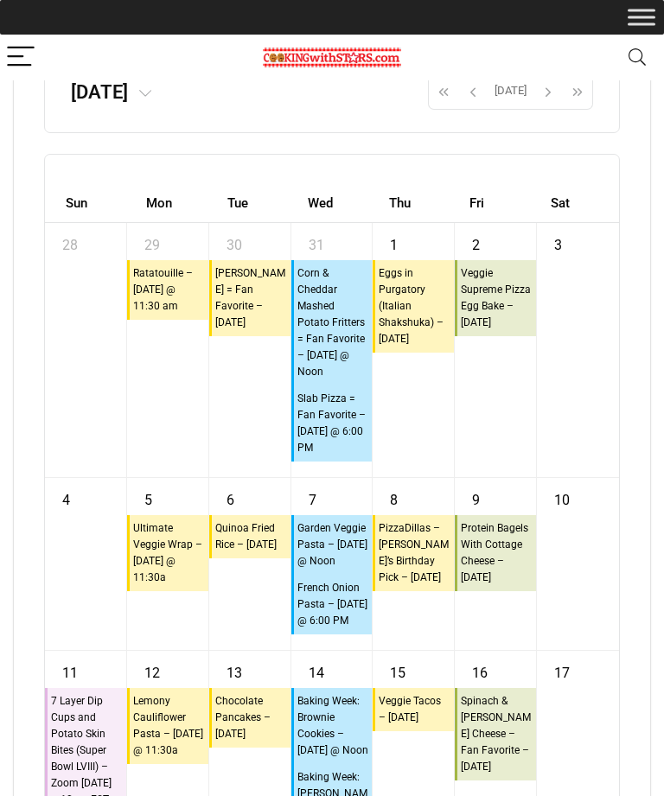
click at [582, 433] on div "3" at bounding box center [578, 350] width 82 height 254
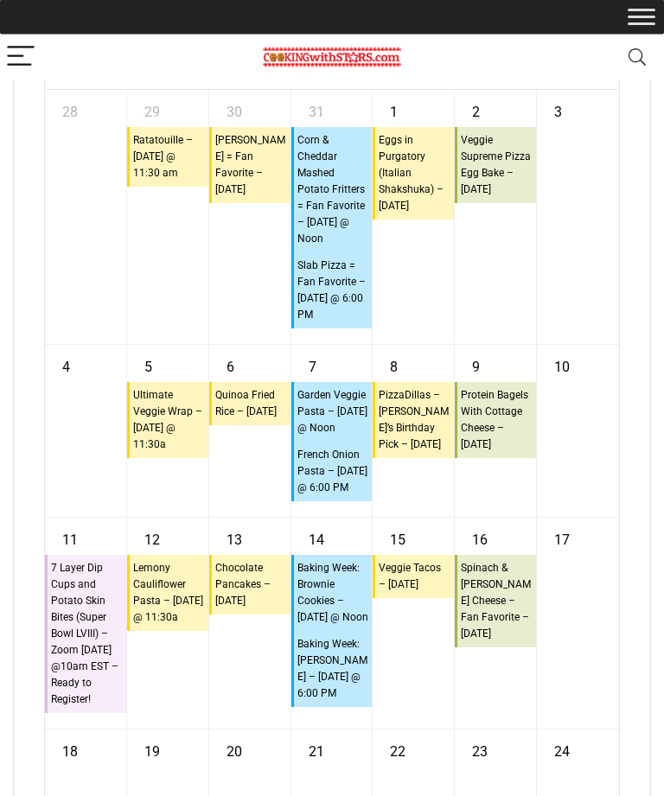
scroll to position [11591, 0]
click at [597, 498] on div "10" at bounding box center [578, 431] width 82 height 172
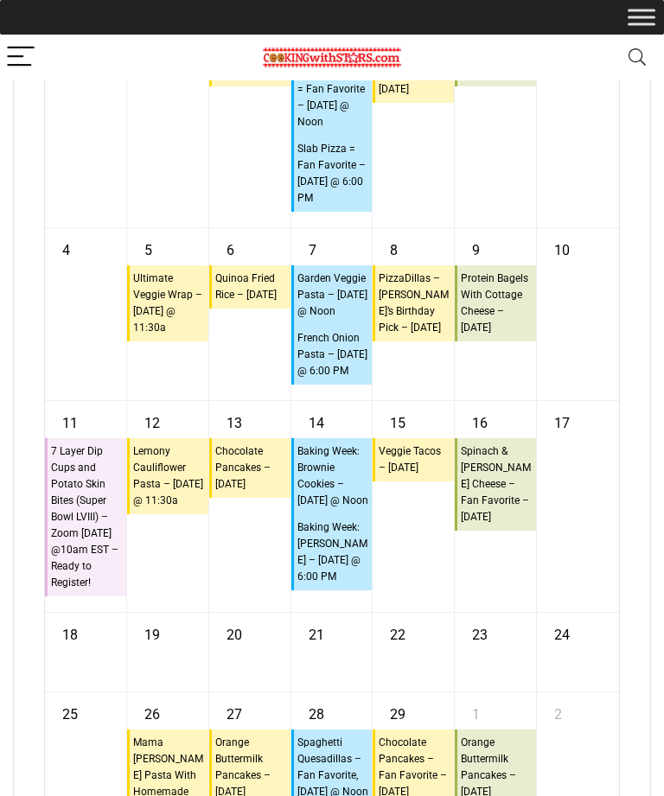
scroll to position [11709, 0]
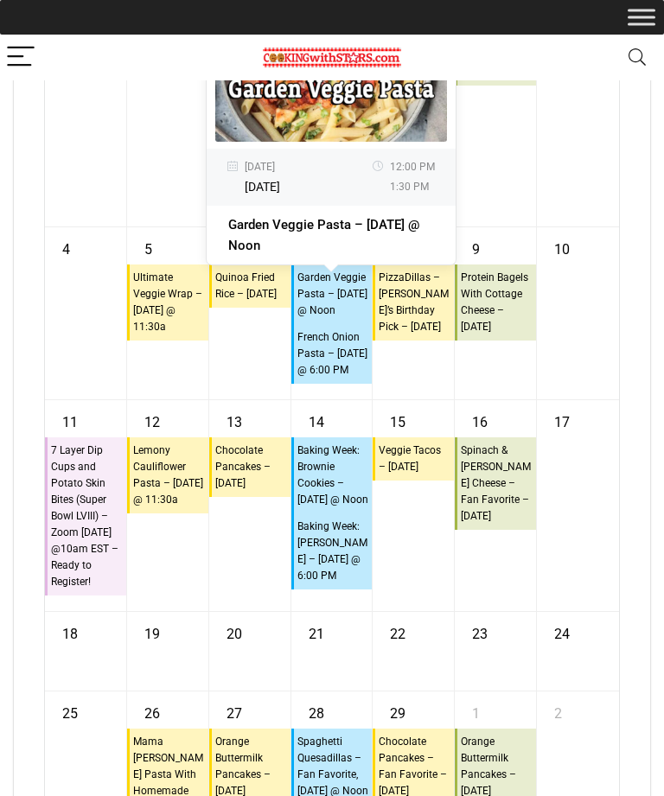
click at [570, 399] on div "10" at bounding box center [578, 313] width 82 height 172
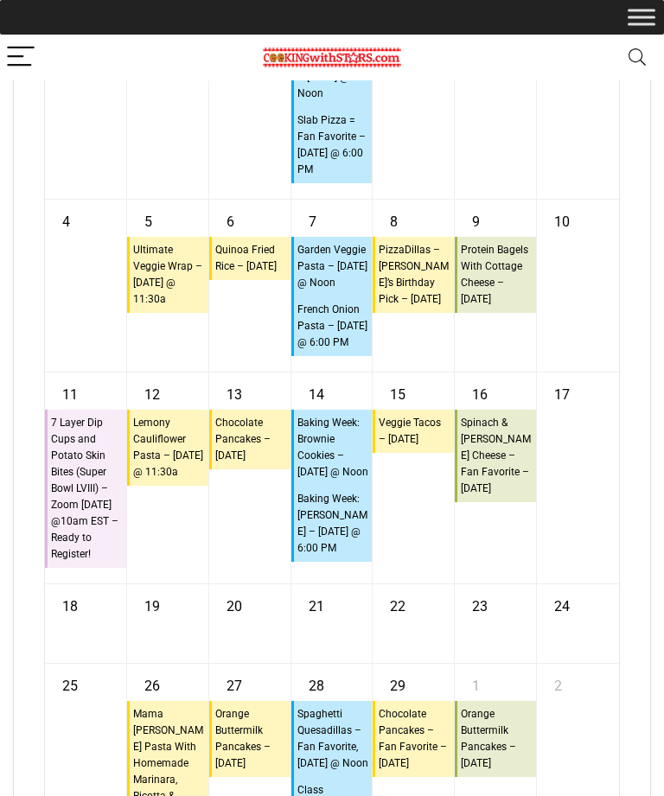
scroll to position [11748, 0]
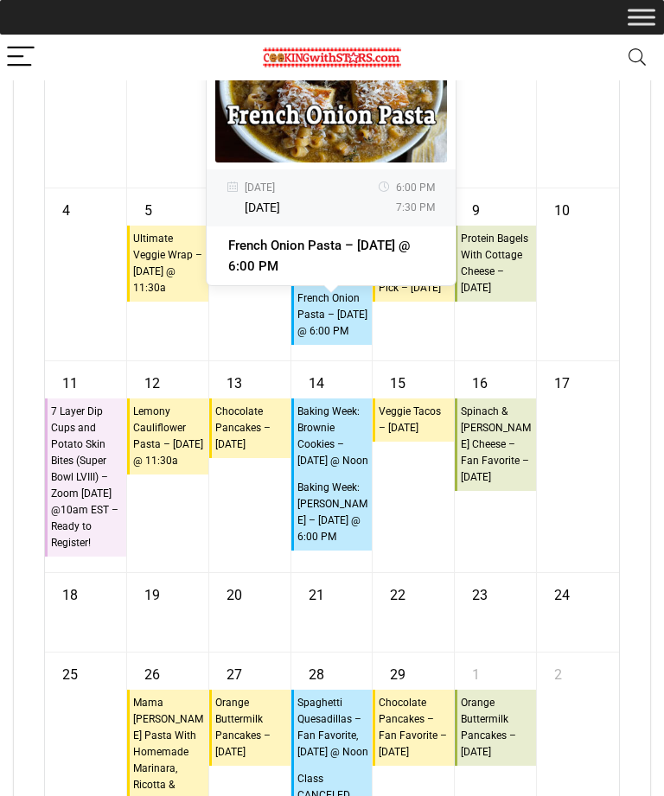
click at [555, 360] on div "10" at bounding box center [578, 274] width 82 height 172
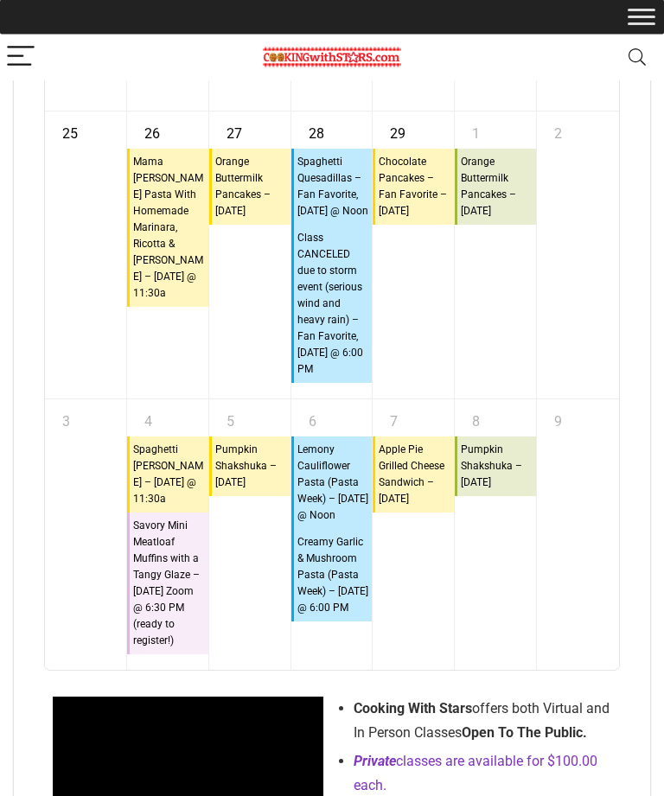
scroll to position [12289, 0]
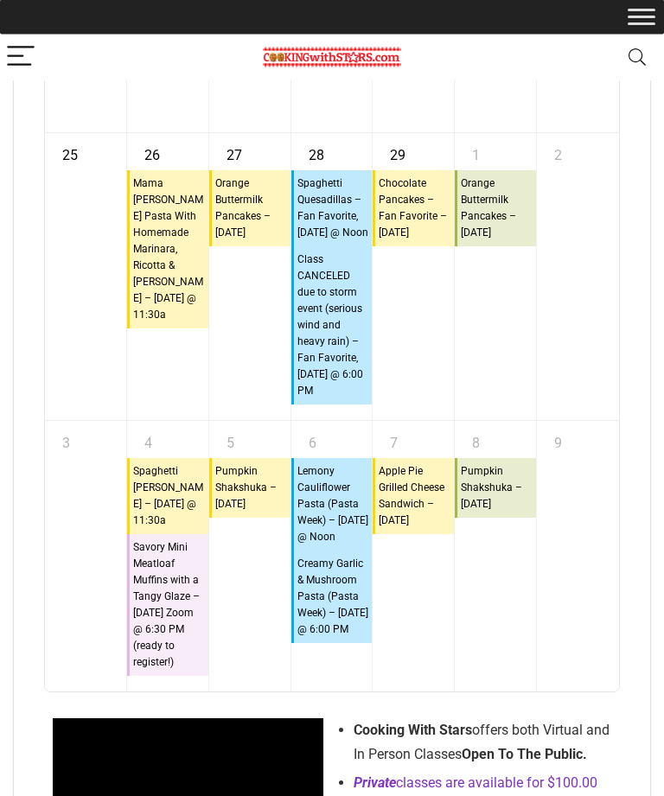
click at [501, 133] on div "23" at bounding box center [495, 93] width 81 height 79
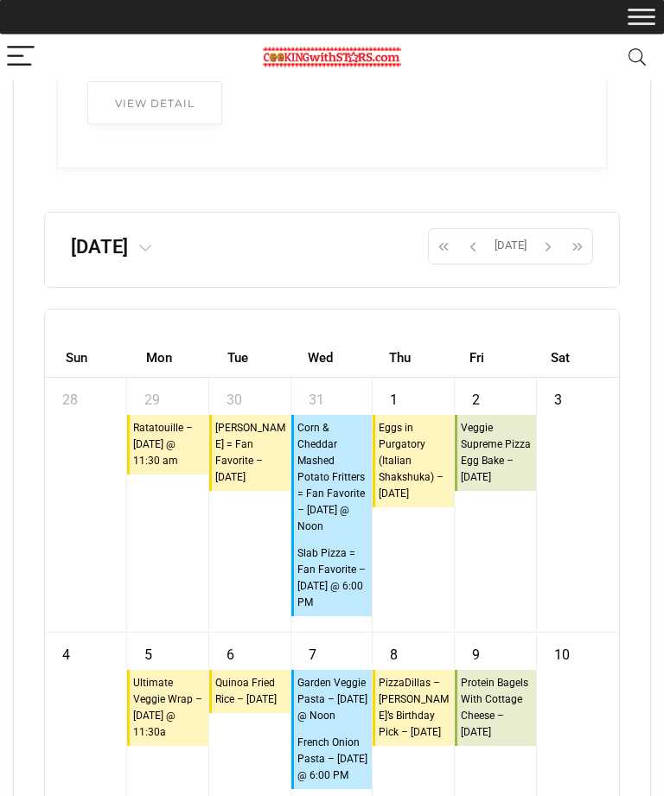
scroll to position [11305, 0]
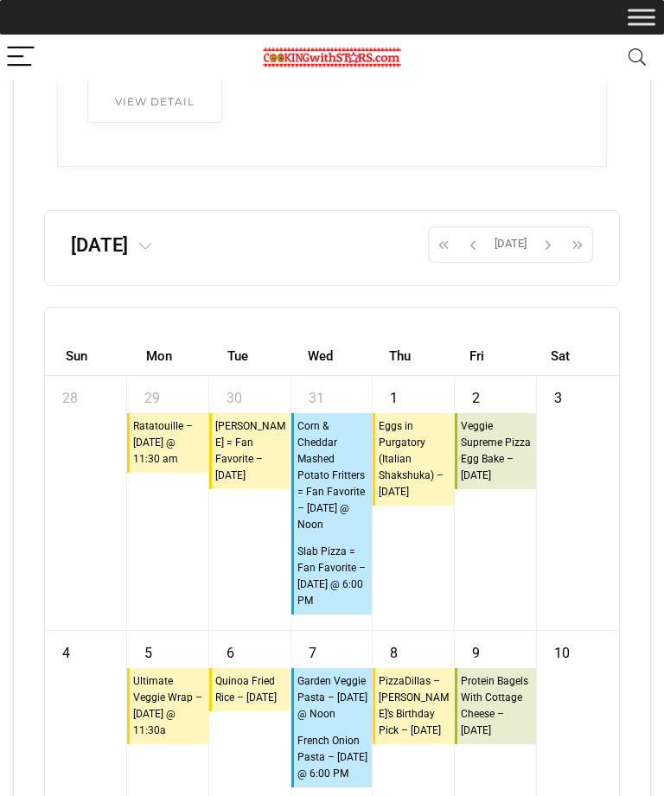
click at [462, 259] on span "button" at bounding box center [473, 244] width 26 height 29
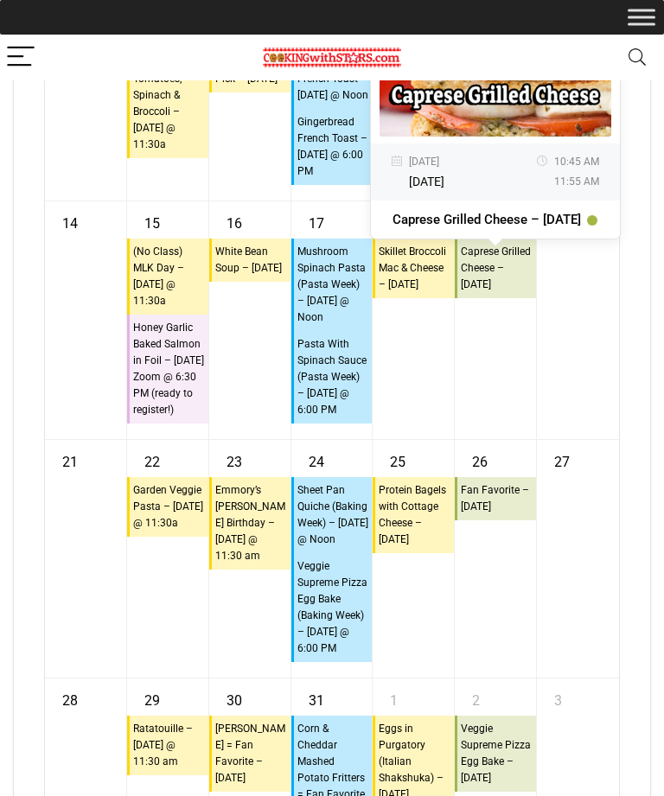
scroll to position [11939, 0]
click at [594, 440] on div "20" at bounding box center [578, 321] width 82 height 238
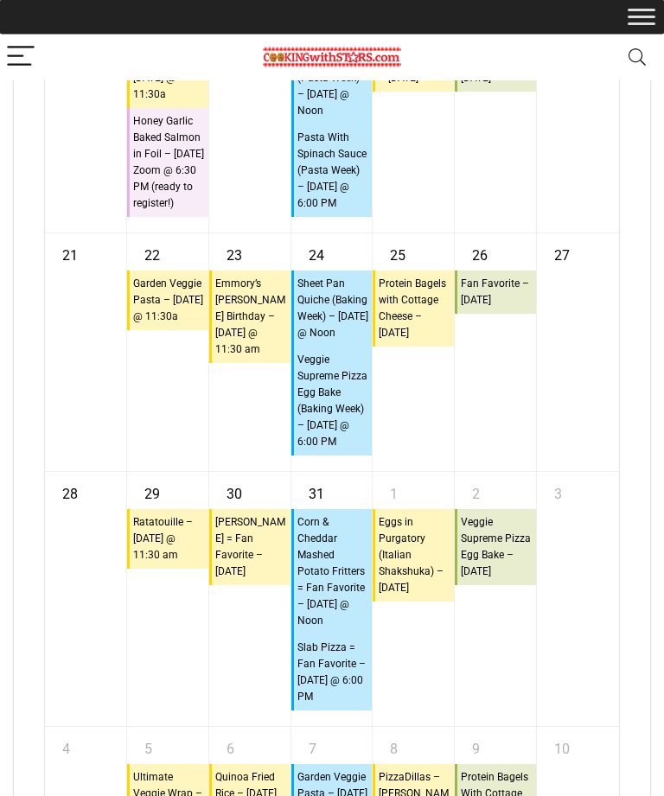
scroll to position [12147, 0]
click at [570, 471] on div "27" at bounding box center [578, 352] width 82 height 238
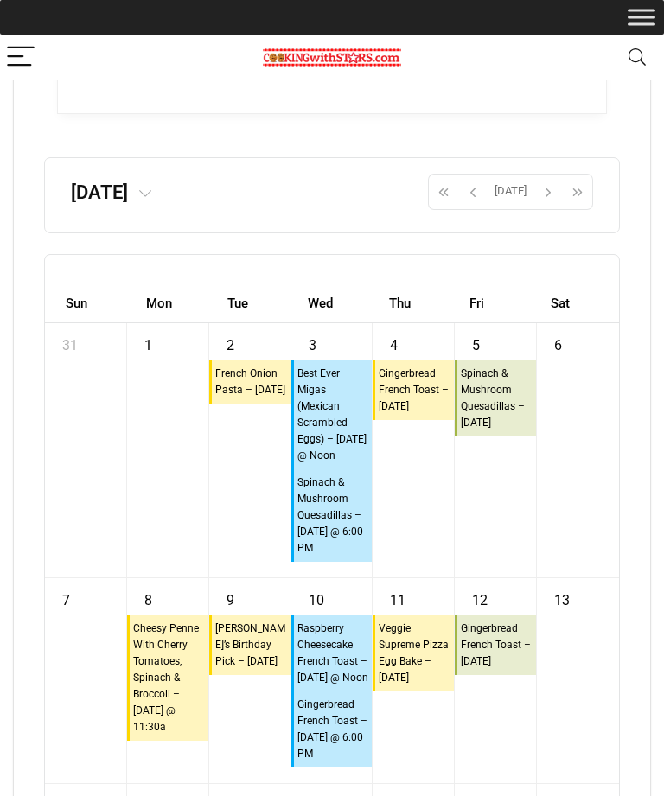
scroll to position [11357, 0]
click at [476, 207] on span "button" at bounding box center [473, 192] width 26 height 29
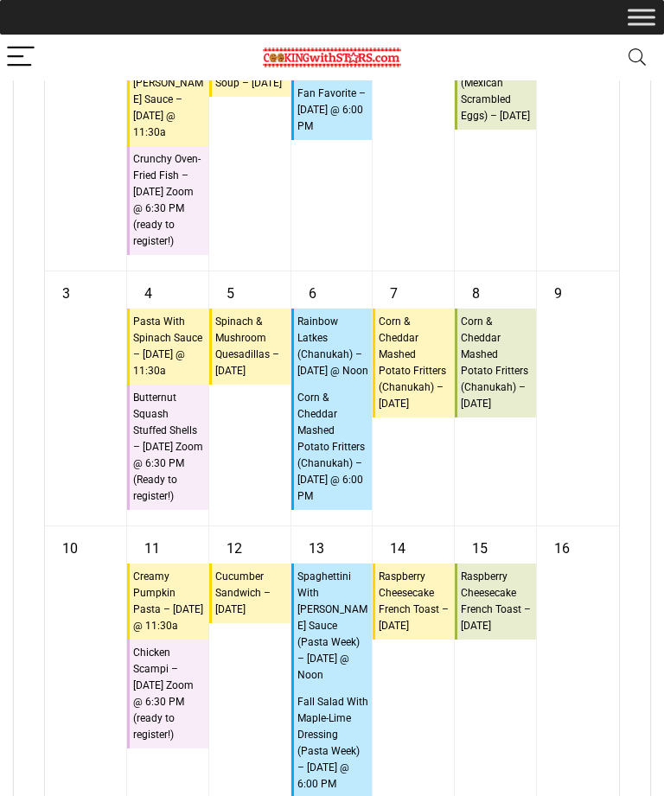
scroll to position [11682, 0]
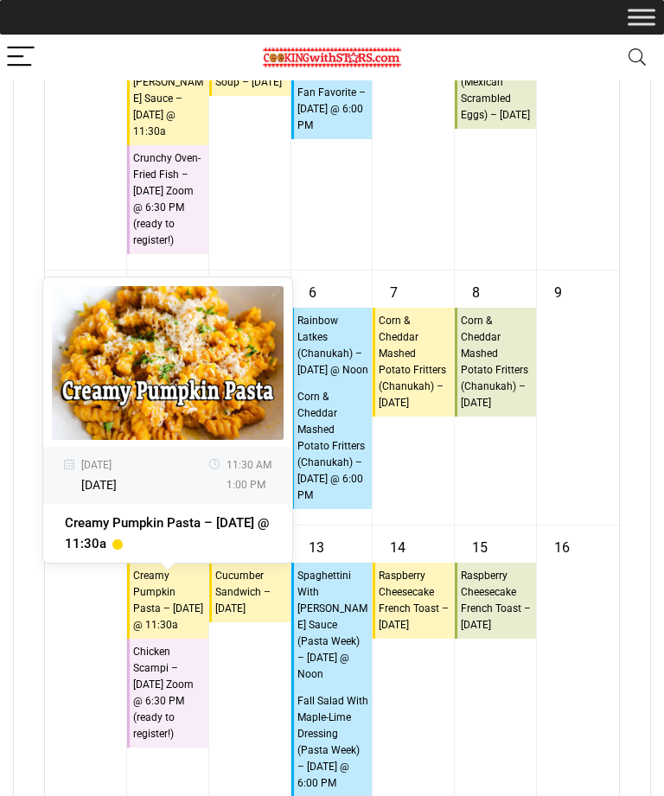
click at [569, 429] on div "9" at bounding box center [578, 397] width 82 height 254
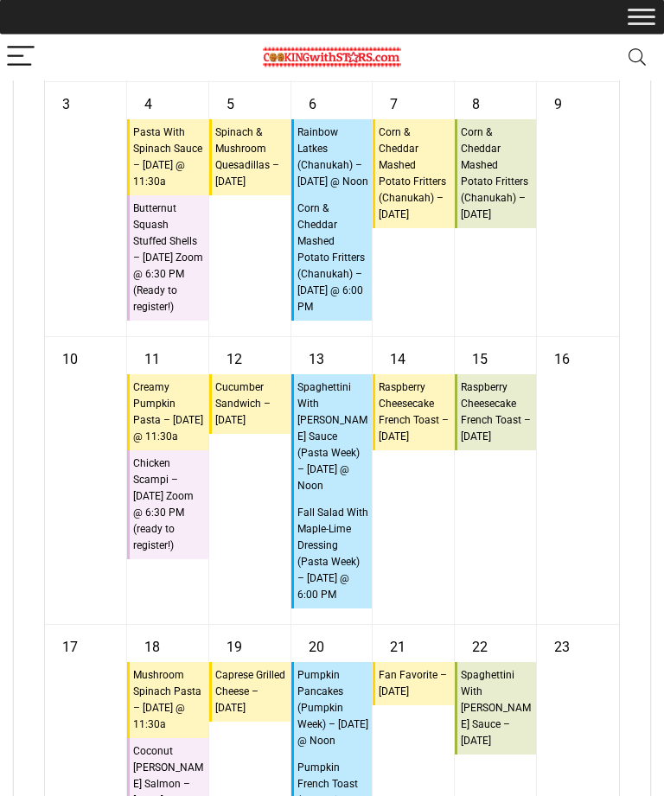
scroll to position [11886, 0]
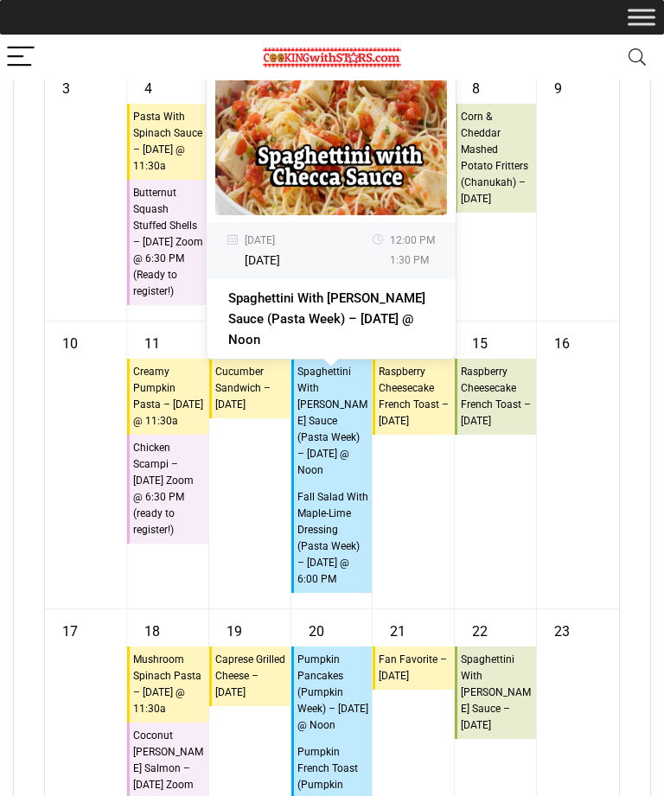
click at [536, 525] on div "15 10:45a Raspberry Cheesecake French Toast – Friday" at bounding box center [495, 464] width 81 height 287
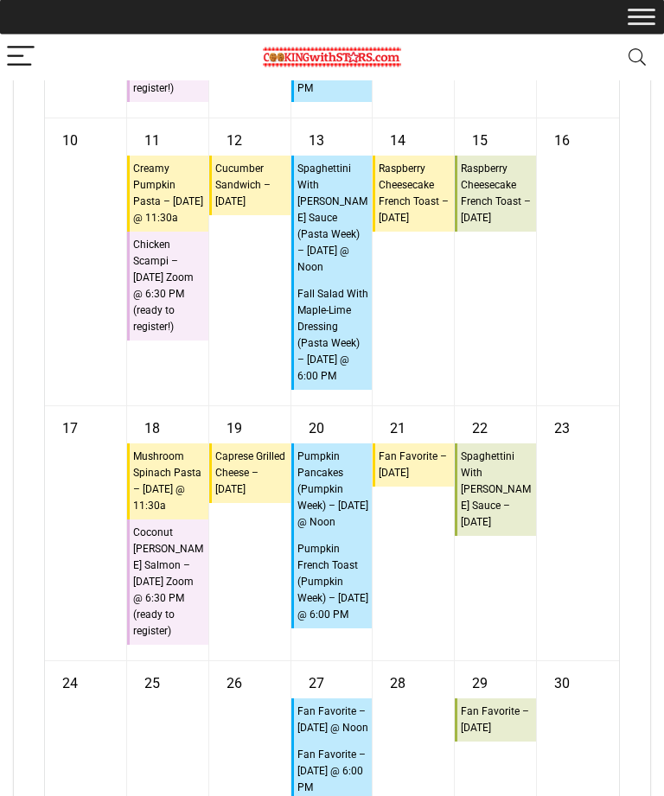
scroll to position [12088, 0]
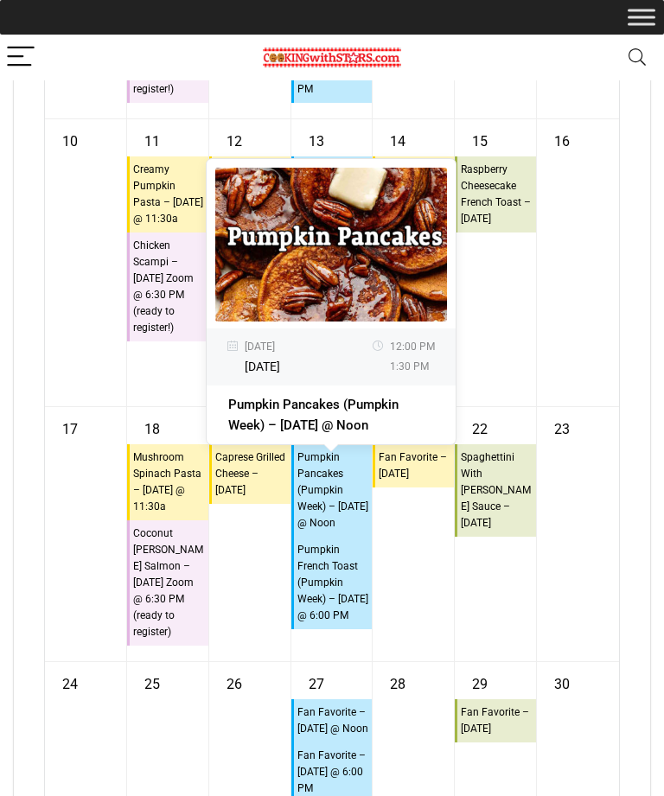
click at [563, 585] on div "23" at bounding box center [578, 534] width 82 height 254
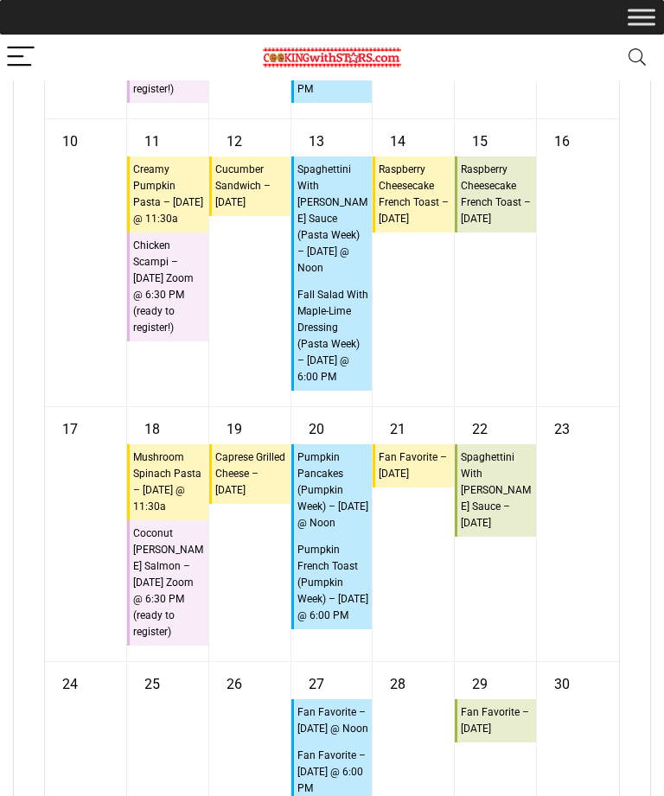
click at [543, 596] on div "23" at bounding box center [578, 534] width 82 height 254
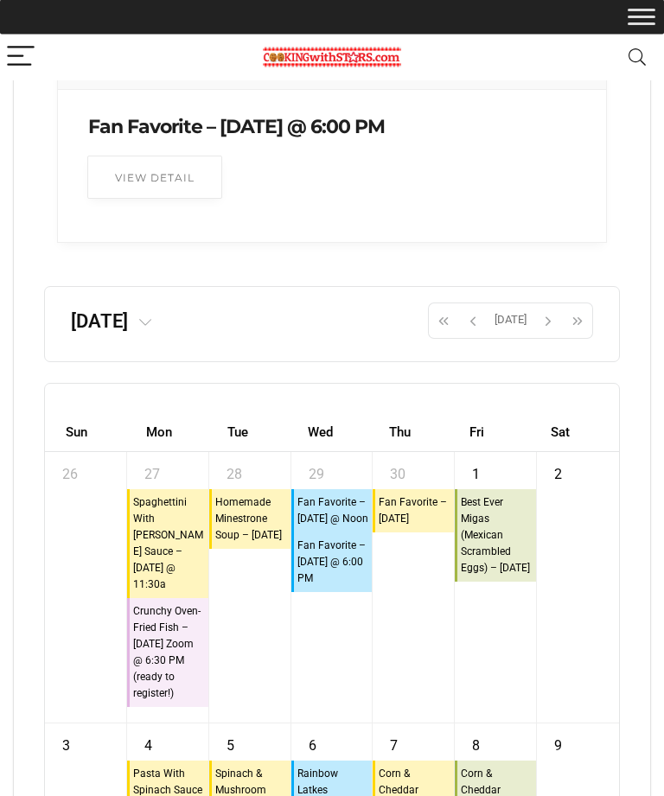
scroll to position [11209, 0]
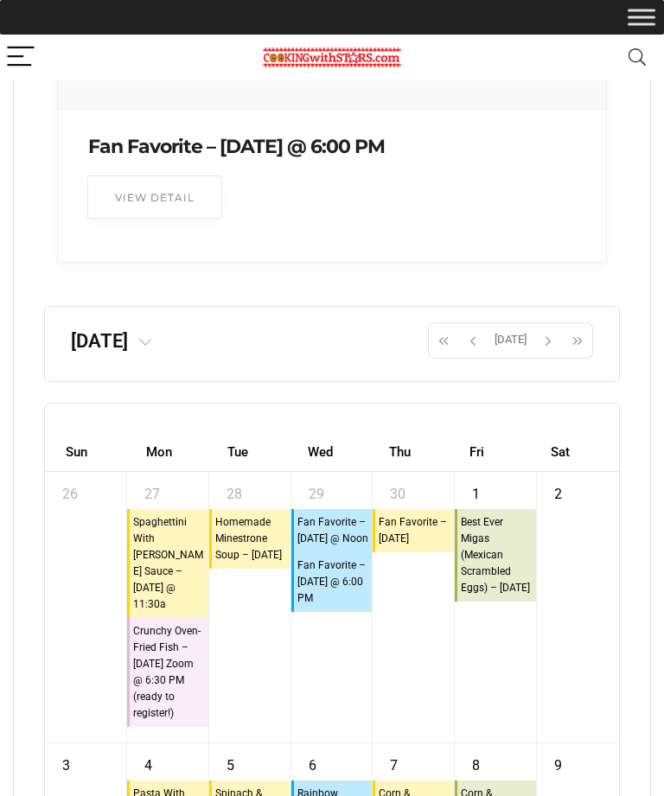
click at [480, 355] on span "button" at bounding box center [473, 340] width 26 height 29
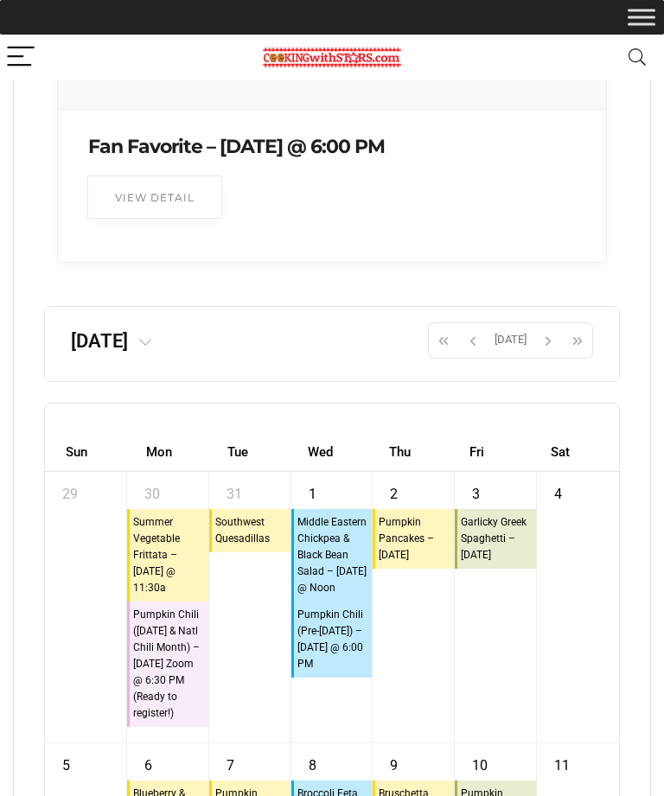
click at [518, 615] on div "3 10:45a Garlicky Greek Spaghetti – Friday" at bounding box center [495, 607] width 81 height 270
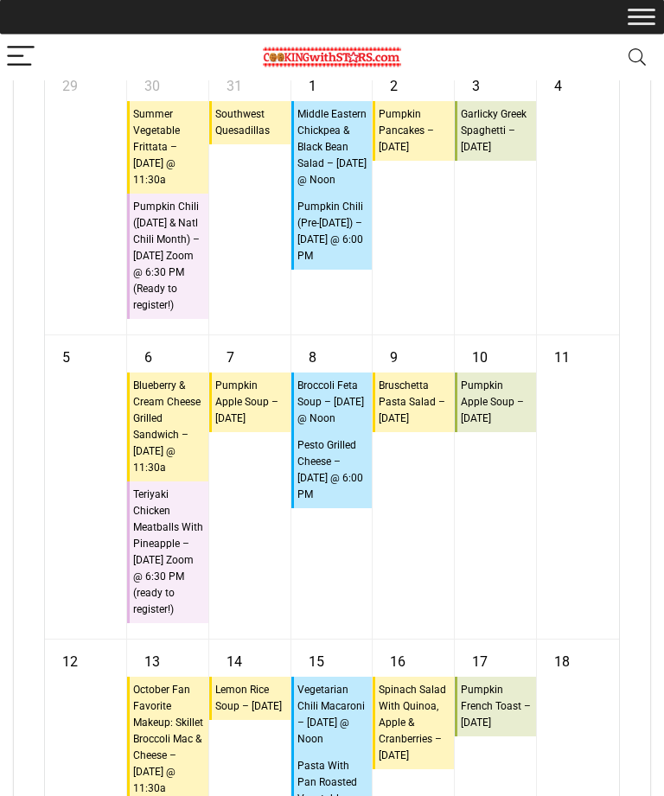
scroll to position [11616, 0]
click at [512, 556] on div "10 10:45a Pumpkin Apple Soup – Friday" at bounding box center [495, 487] width 81 height 303
click at [504, 554] on div "10 10:45a Pumpkin Apple Soup – Friday" at bounding box center [495, 487] width 81 height 303
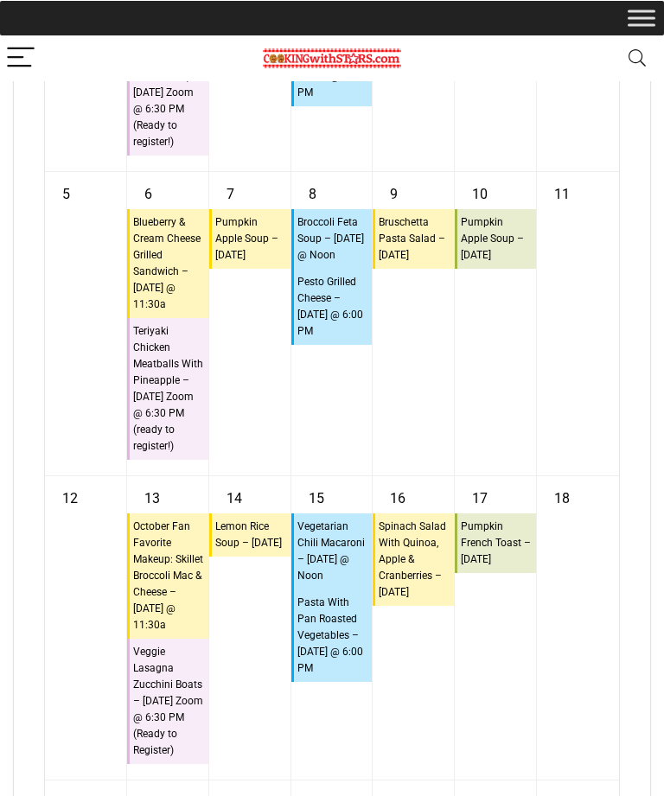
scroll to position [11780, 0]
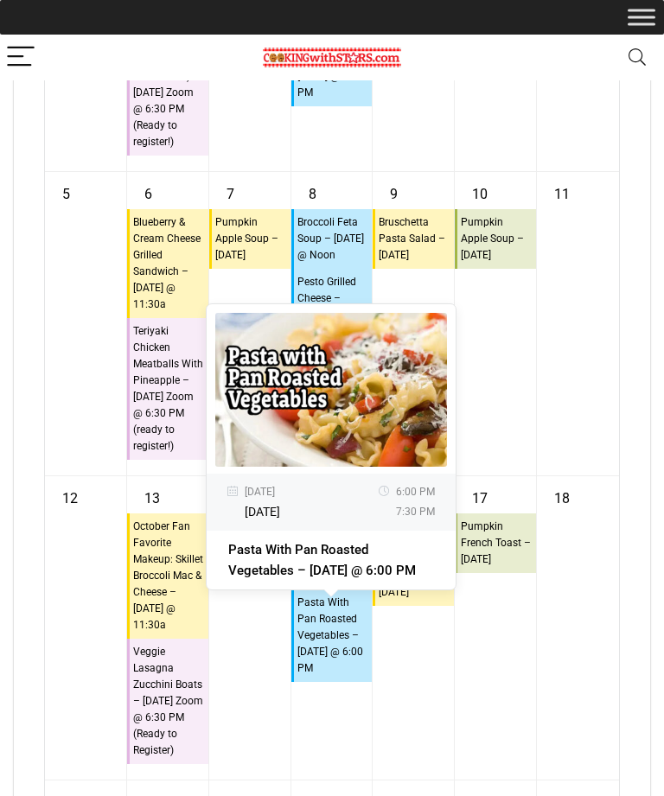
click at [542, 449] on div "11" at bounding box center [578, 323] width 82 height 303
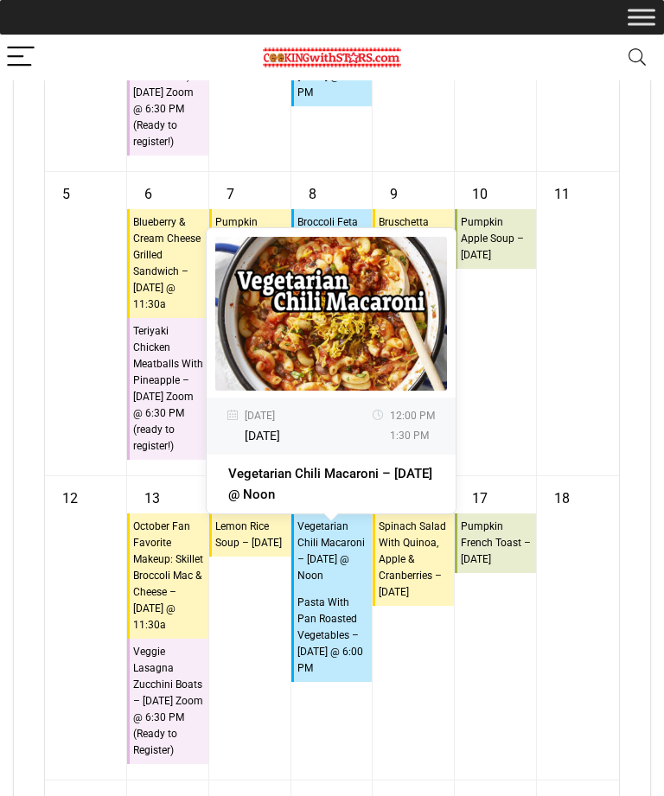
click at [553, 427] on div "11" at bounding box center [578, 323] width 82 height 303
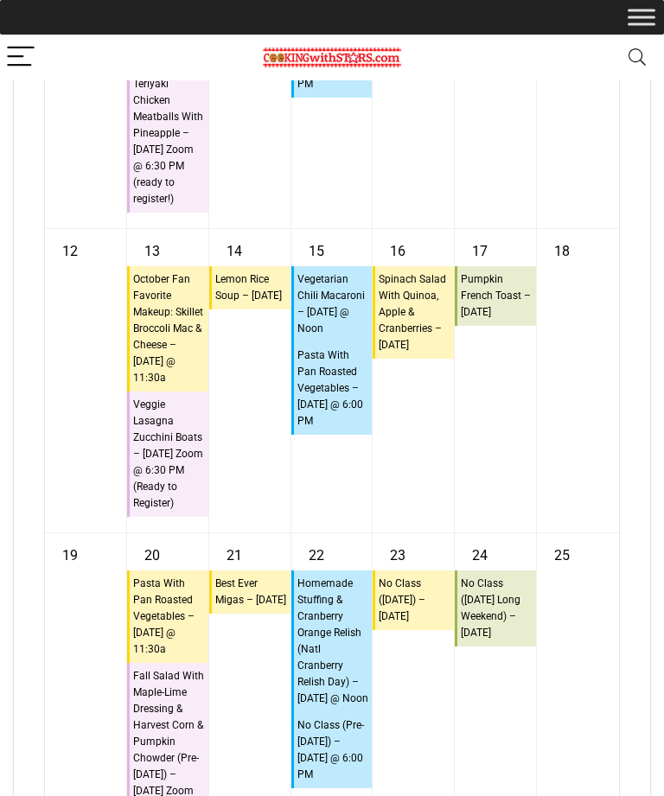
scroll to position [12027, 0]
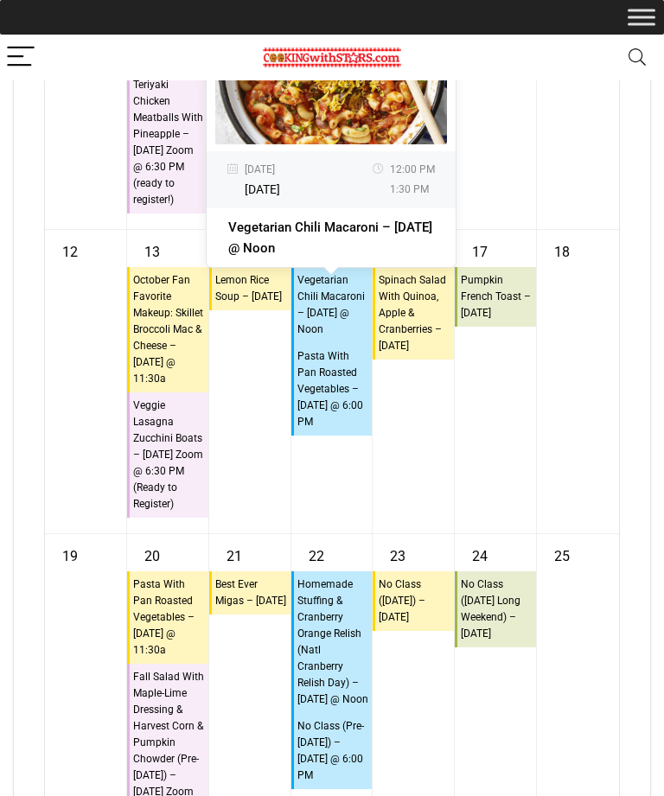
click at [544, 532] on div "18" at bounding box center [578, 381] width 82 height 303
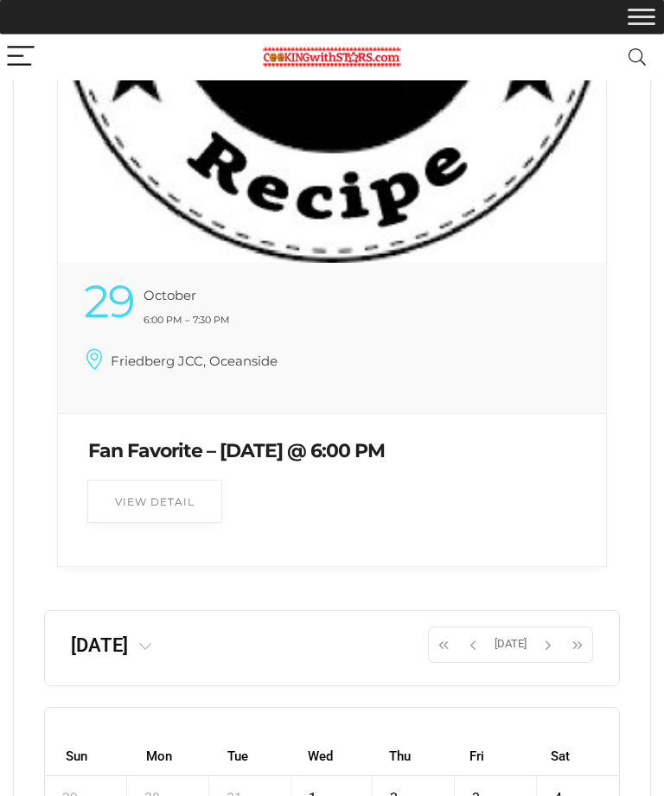
click at [474, 660] on span "button" at bounding box center [473, 645] width 26 height 29
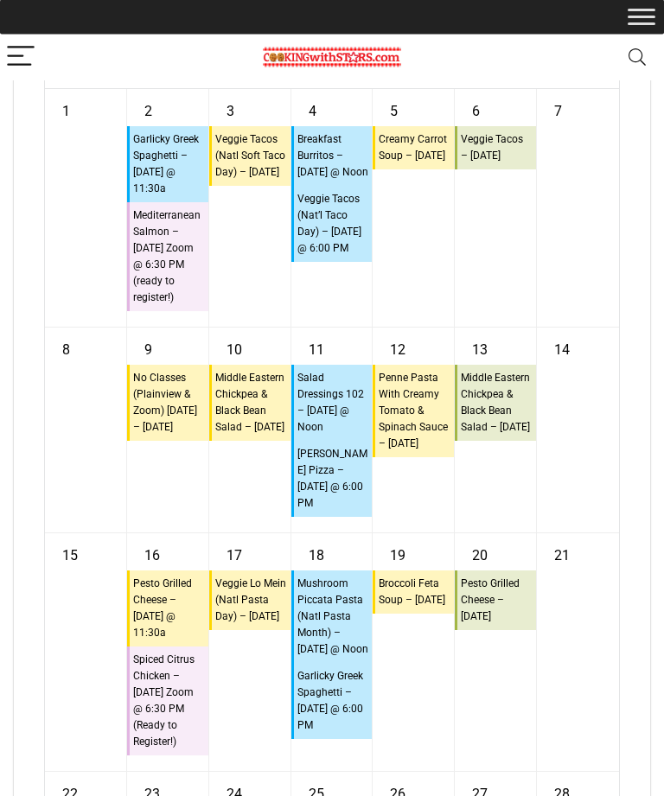
scroll to position [11590, 0]
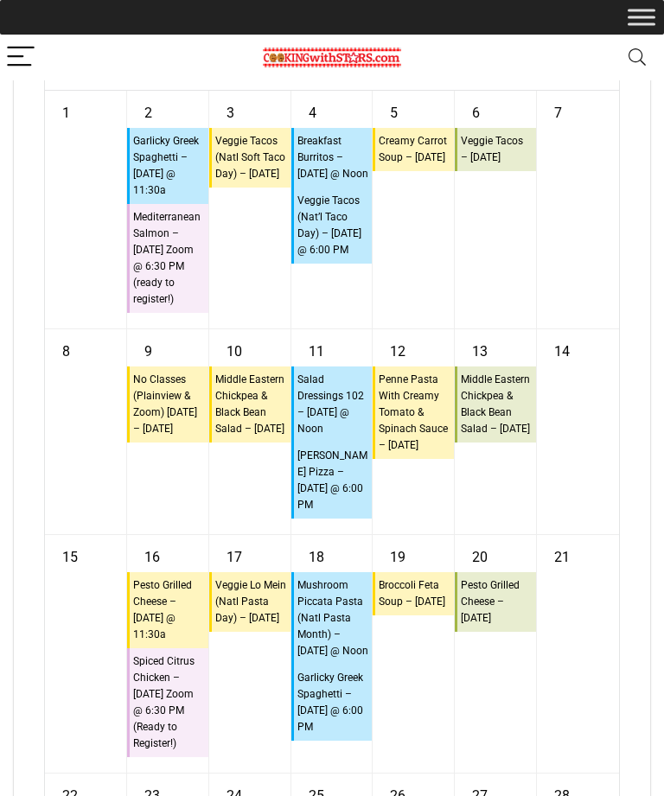
click at [583, 534] on div "14" at bounding box center [578, 431] width 82 height 205
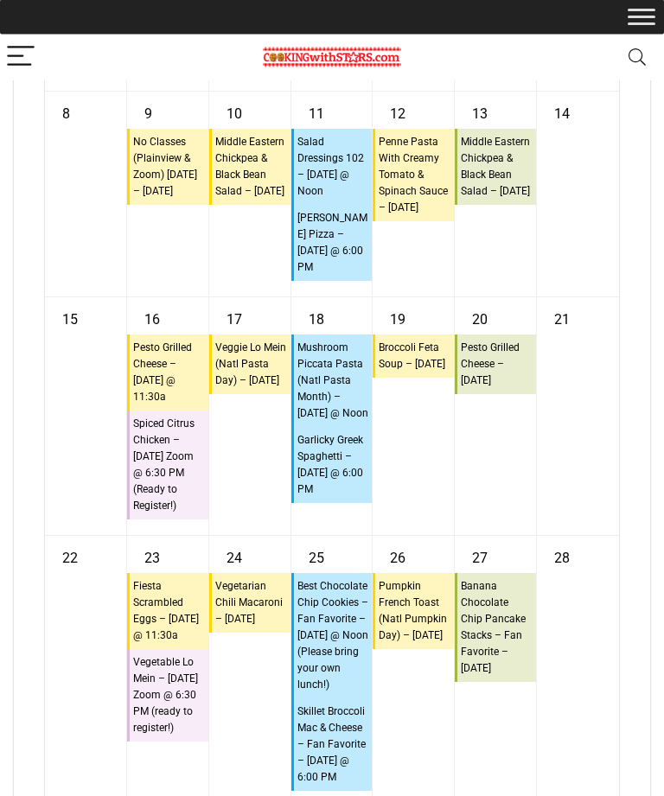
scroll to position [11828, 0]
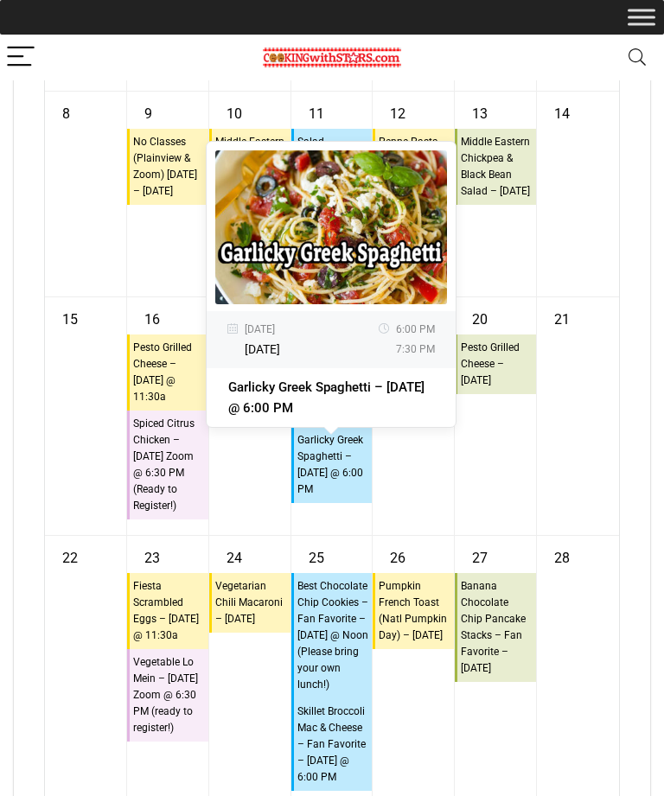
click at [572, 501] on div "21" at bounding box center [578, 416] width 82 height 238
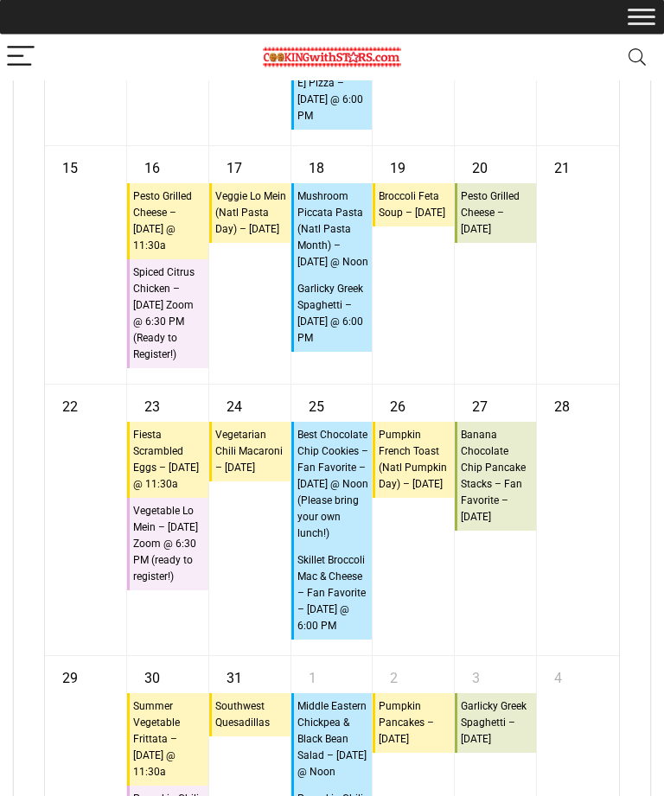
scroll to position [11978, 0]
click at [563, 385] on div "21" at bounding box center [578, 266] width 82 height 238
click at [561, 385] on div "21" at bounding box center [578, 266] width 82 height 238
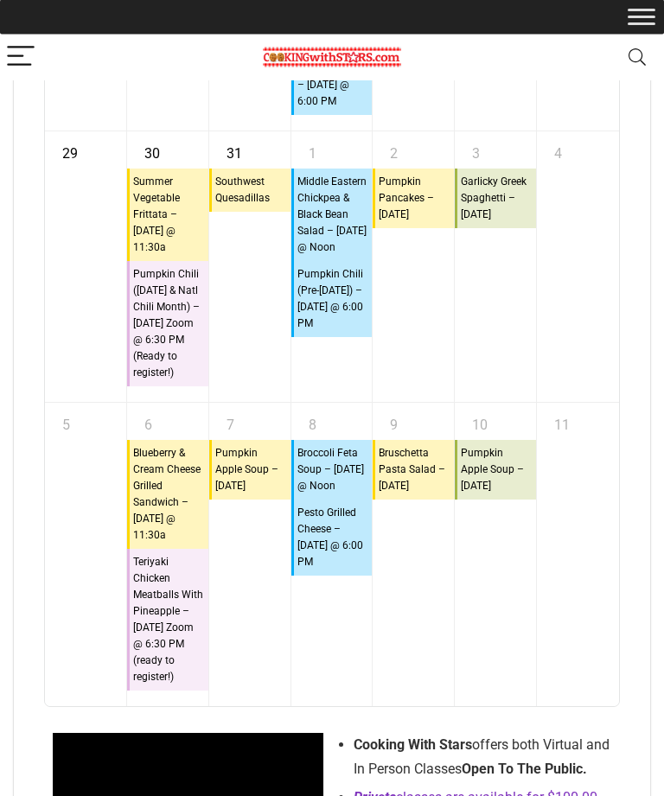
scroll to position [12504, 0]
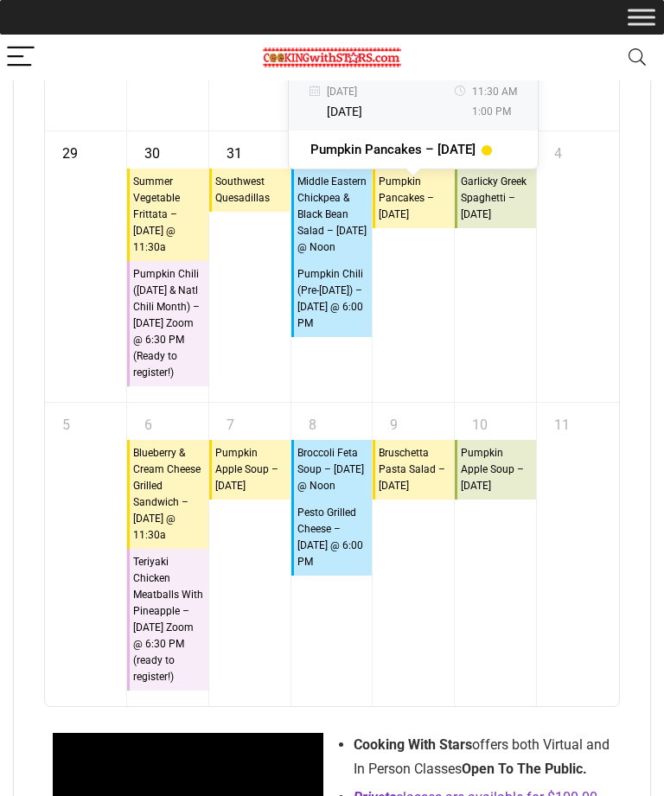
click at [558, 402] on div "4" at bounding box center [578, 266] width 82 height 270
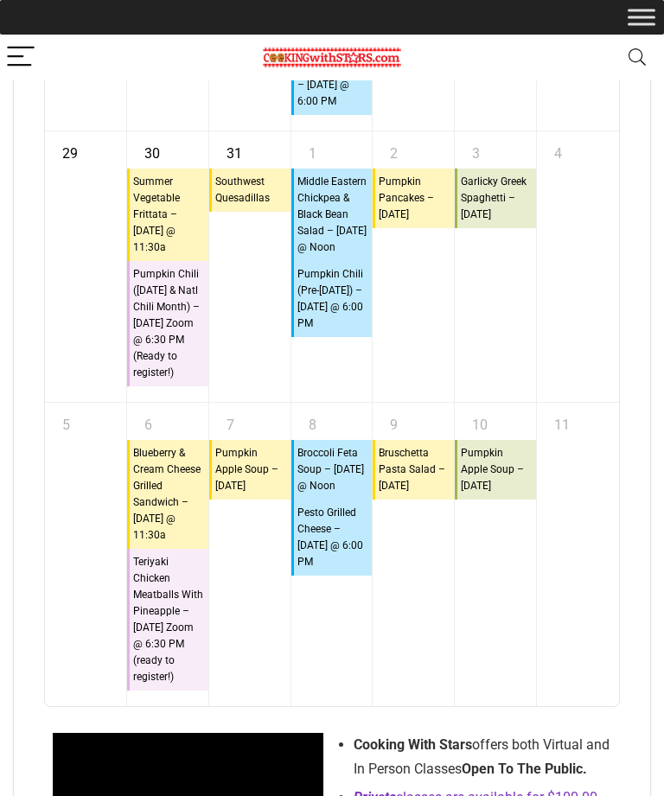
click at [561, 402] on div "4" at bounding box center [578, 266] width 82 height 270
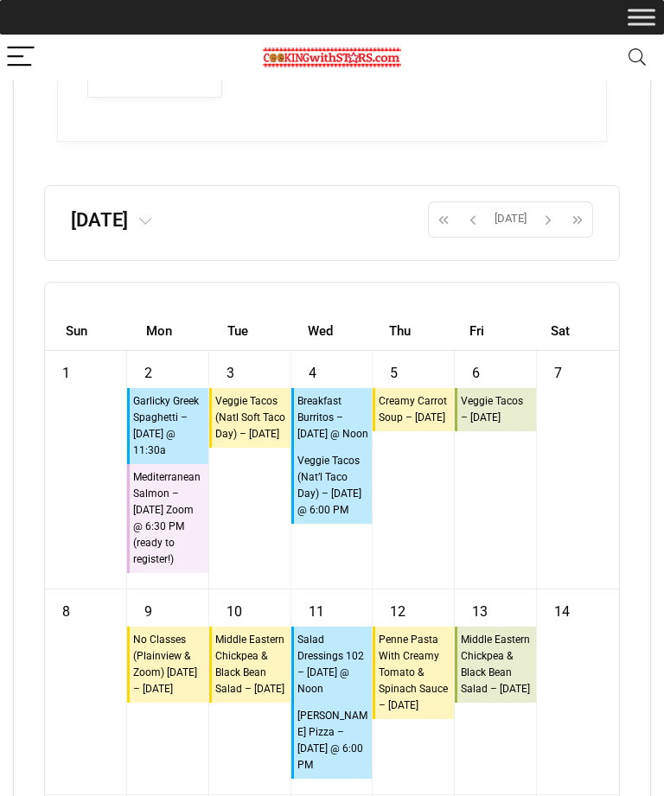
scroll to position [11328, 0]
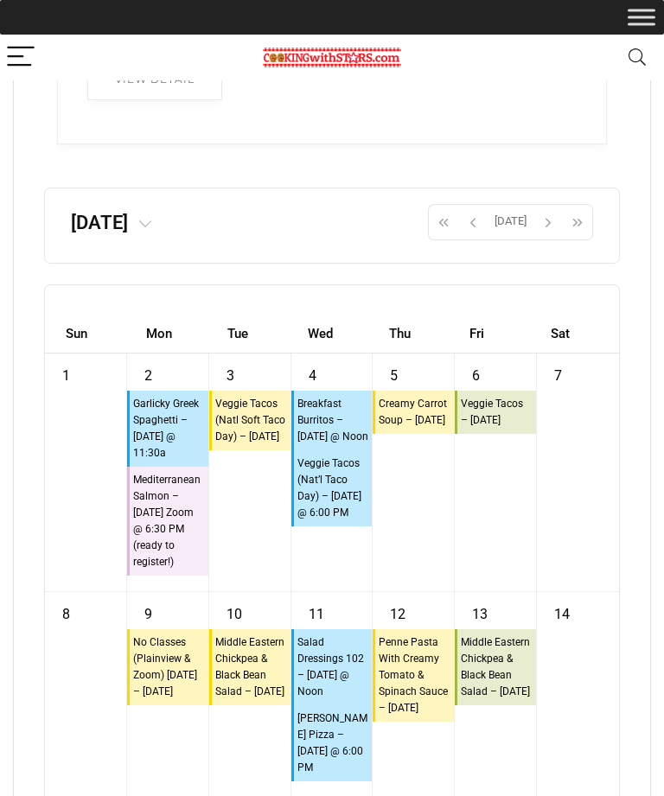
click at [475, 237] on span "button" at bounding box center [473, 221] width 26 height 29
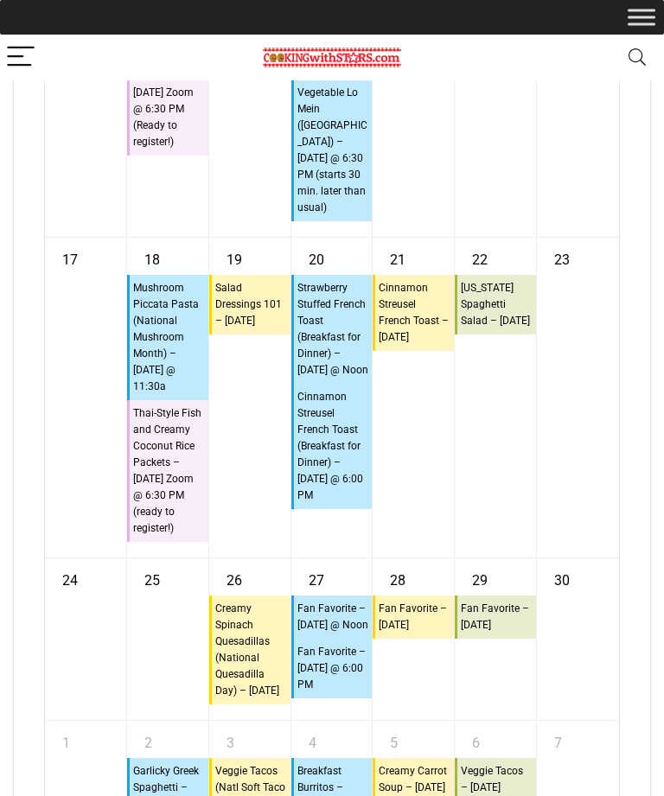
scroll to position [12193, 0]
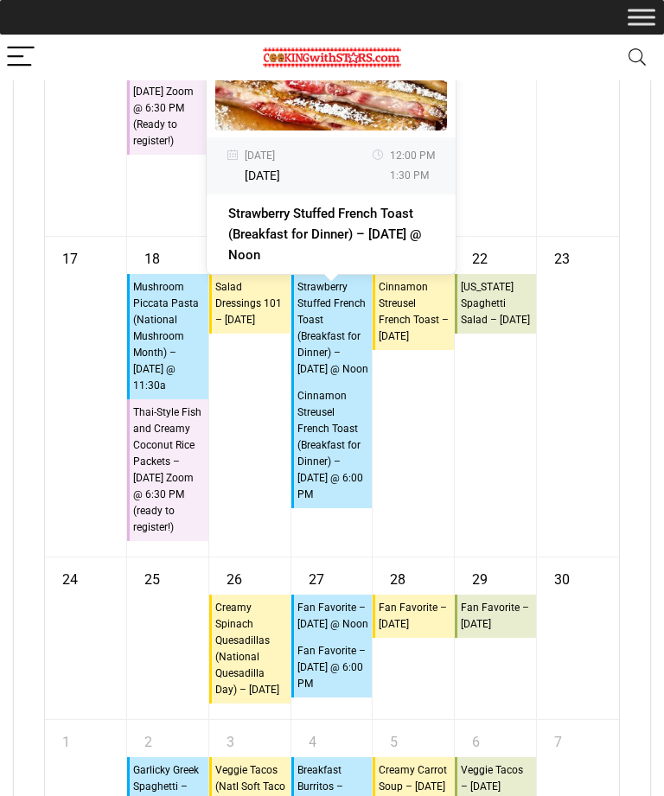
click at [546, 499] on div "23" at bounding box center [578, 397] width 82 height 320
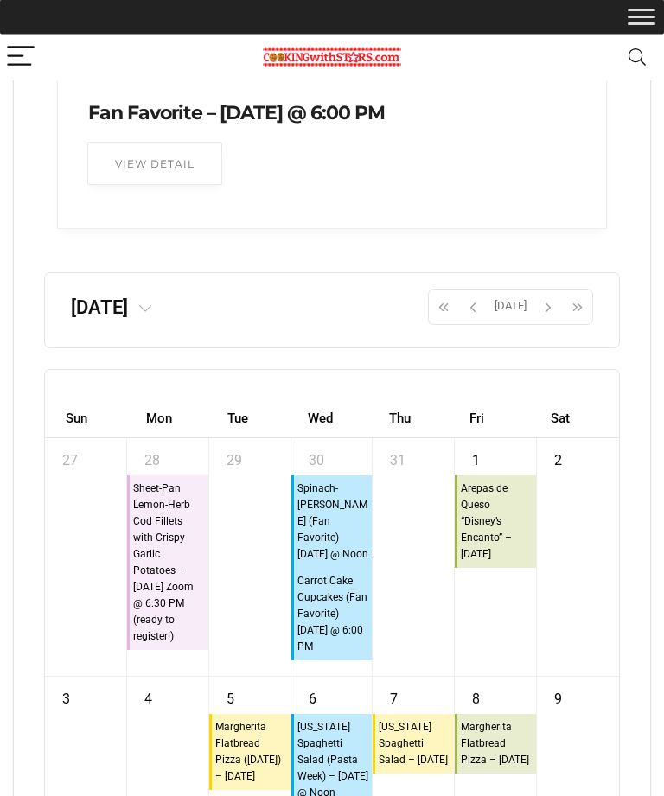
scroll to position [11239, 0]
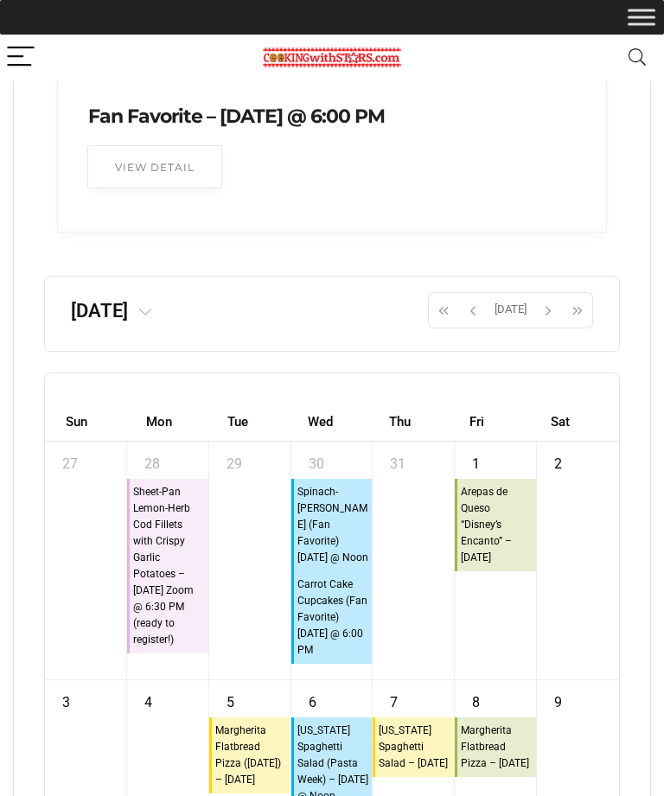
click at [474, 325] on span "button" at bounding box center [473, 310] width 26 height 29
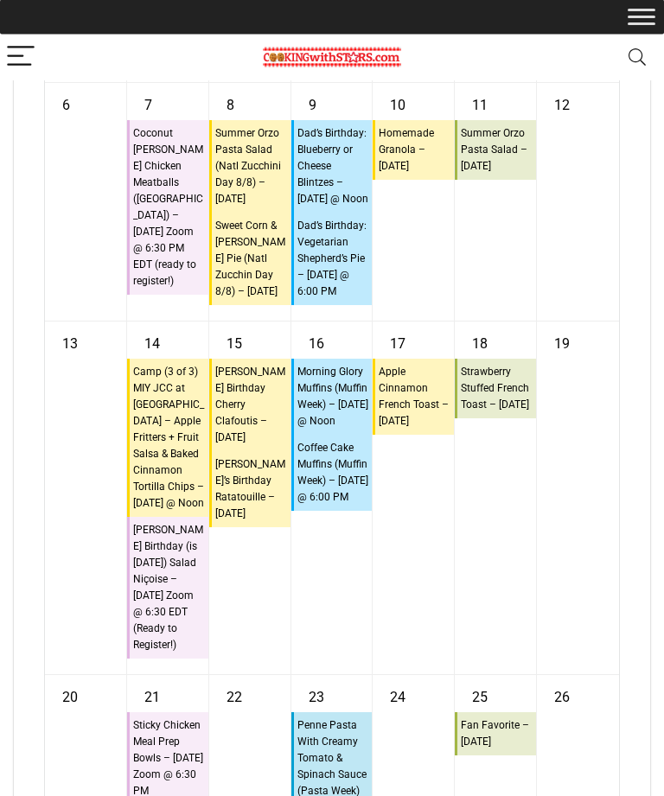
scroll to position [11922, 0]
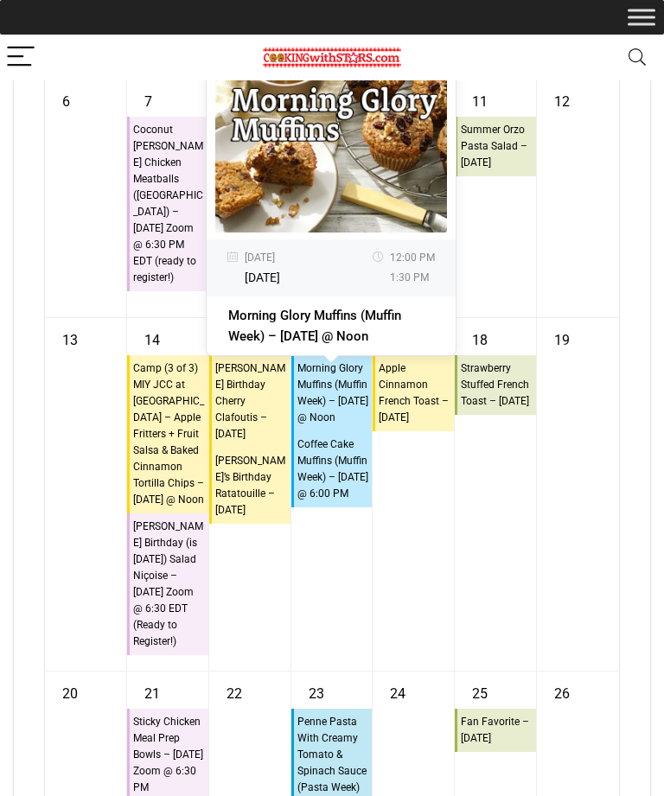
click at [330, 427] on div "Morning Glory Muffins (Muffin Week) – Wednesday @ Noon" at bounding box center [332, 392] width 73 height 67
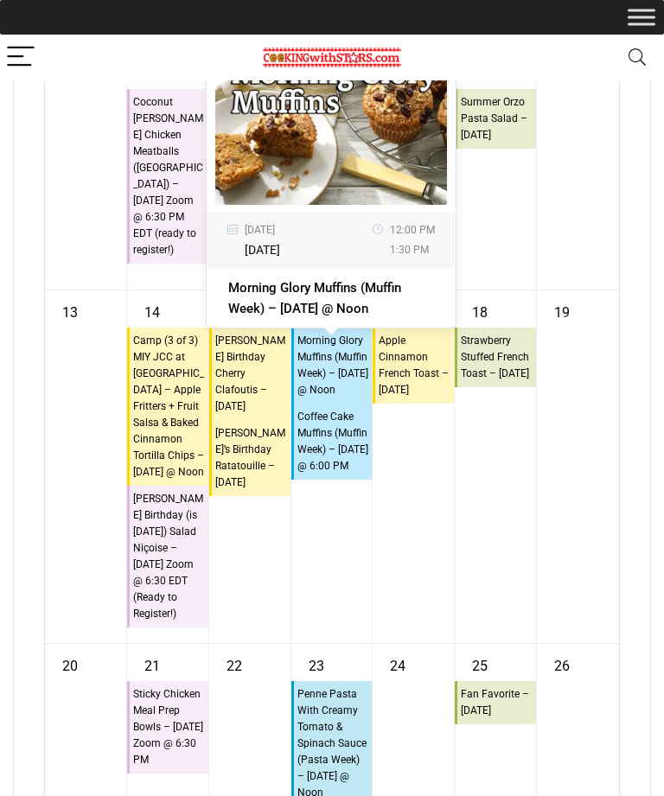
click at [489, 620] on div "18 10:45a Strawberry Stuffed French Toast – Friday" at bounding box center [495, 466] width 81 height 353
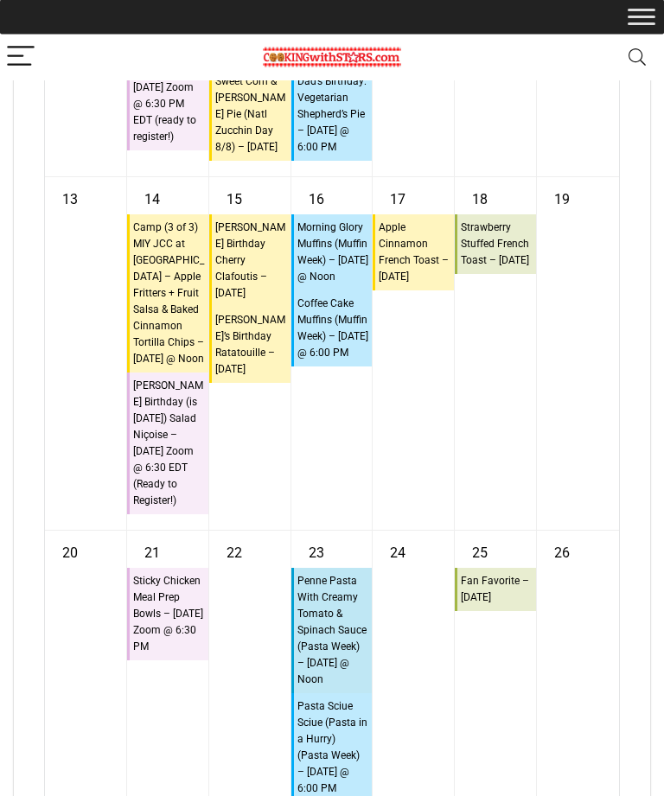
scroll to position [12063, 0]
click at [507, 436] on div "18 10:45a Strawberry Stuffed French Toast – Friday" at bounding box center [495, 353] width 81 height 353
click at [535, 440] on div "18 10:45a Strawberry Stuffed French Toast – Friday" at bounding box center [495, 353] width 81 height 353
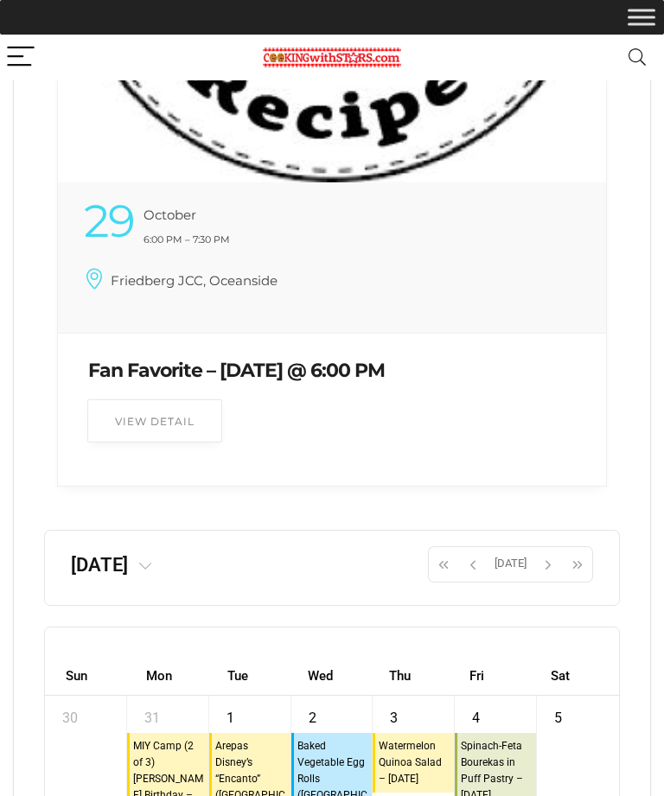
scroll to position [10985, 0]
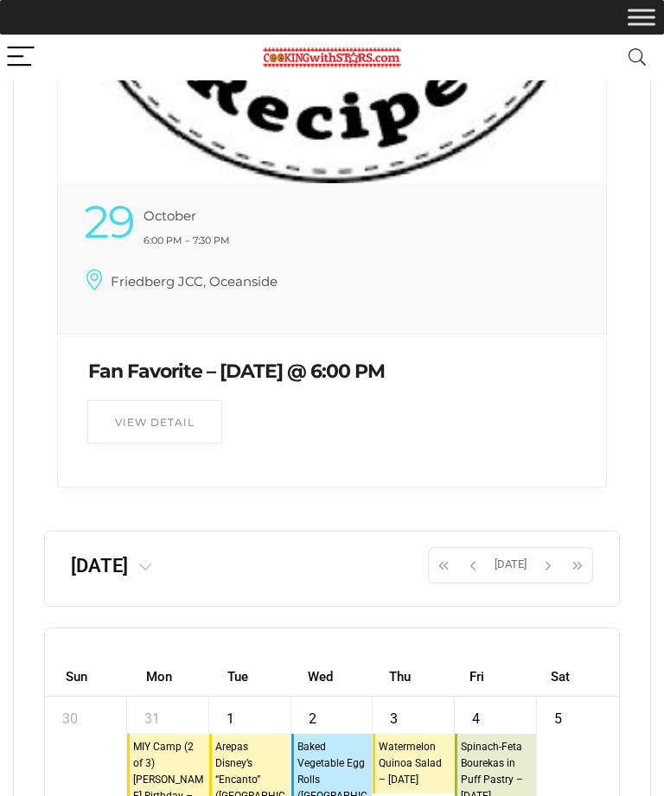
click at [480, 580] on span "button" at bounding box center [473, 564] width 26 height 29
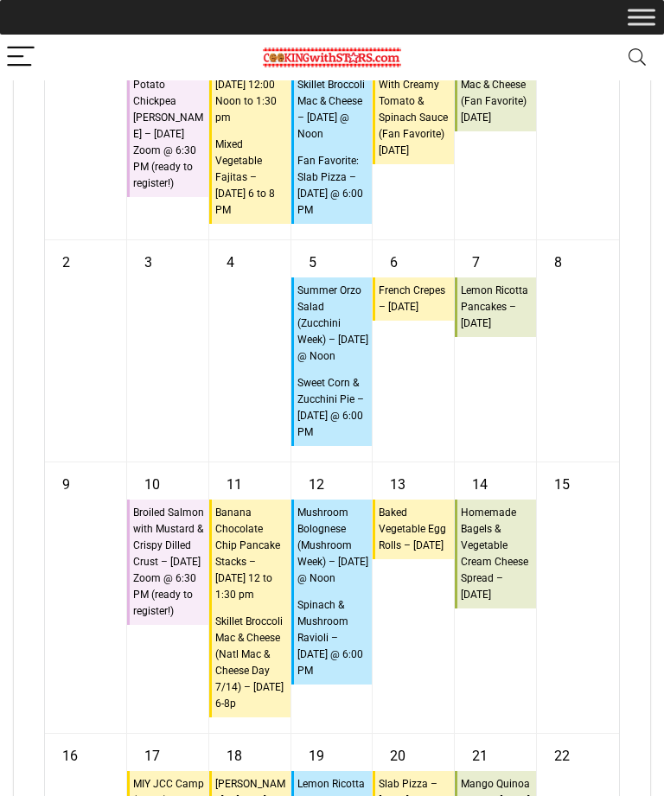
scroll to position [11664, 0]
click at [530, 461] on div "7 10:45a Lemon Ricotta Pancakes – Friday" at bounding box center [495, 349] width 81 height 221
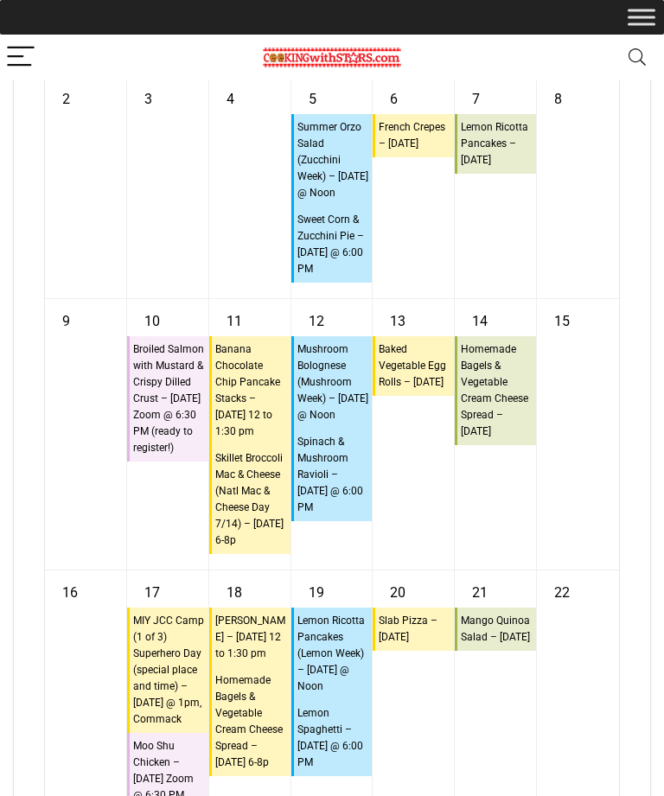
scroll to position [11839, 0]
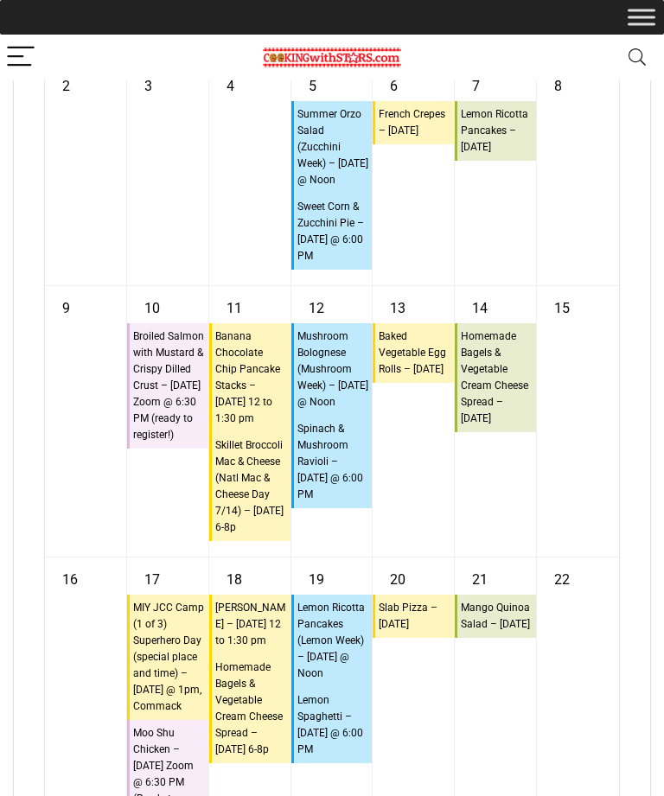
click at [534, 550] on div "14 10:45a Homemade Bagels & Vegetable Cream Cheese Spread – Friday" at bounding box center [495, 421] width 81 height 270
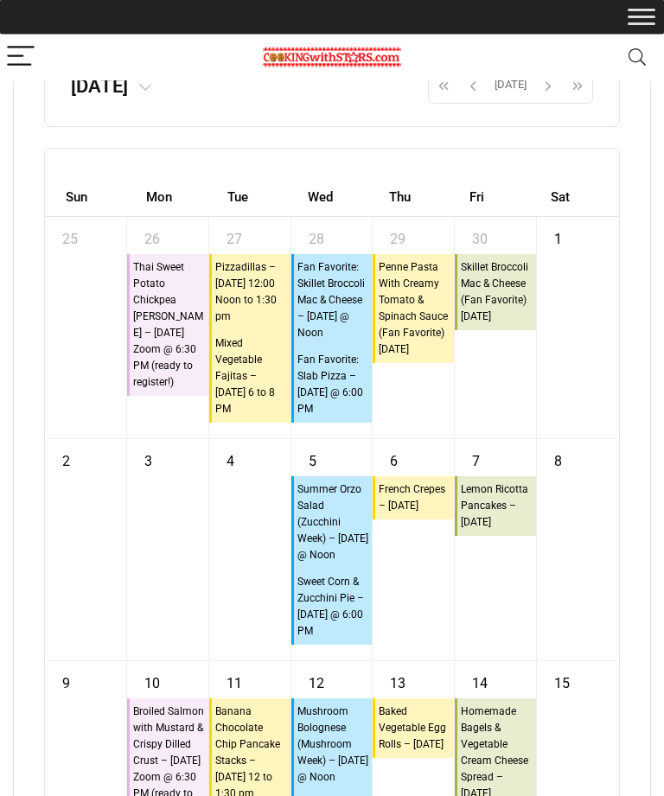
scroll to position [11462, 0]
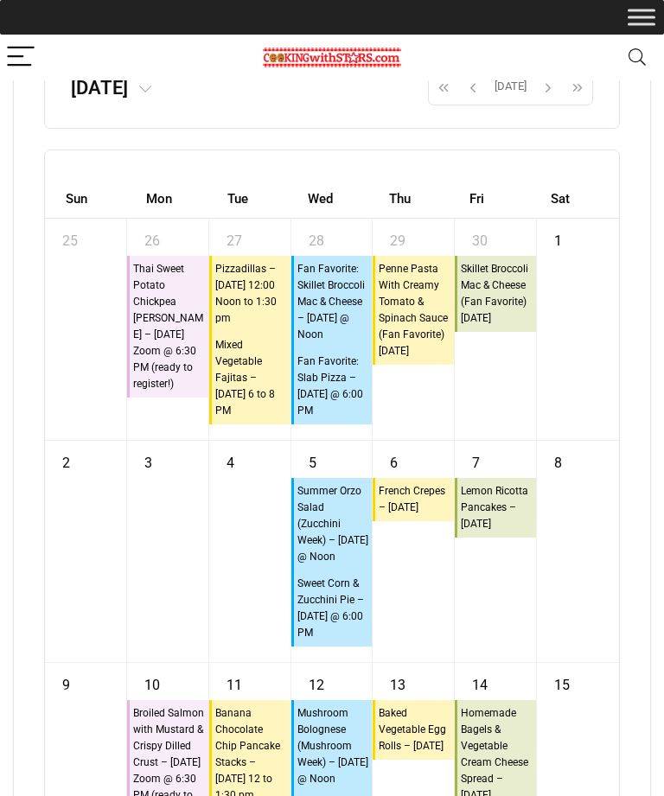
click at [469, 102] on span "button" at bounding box center [473, 87] width 26 height 29
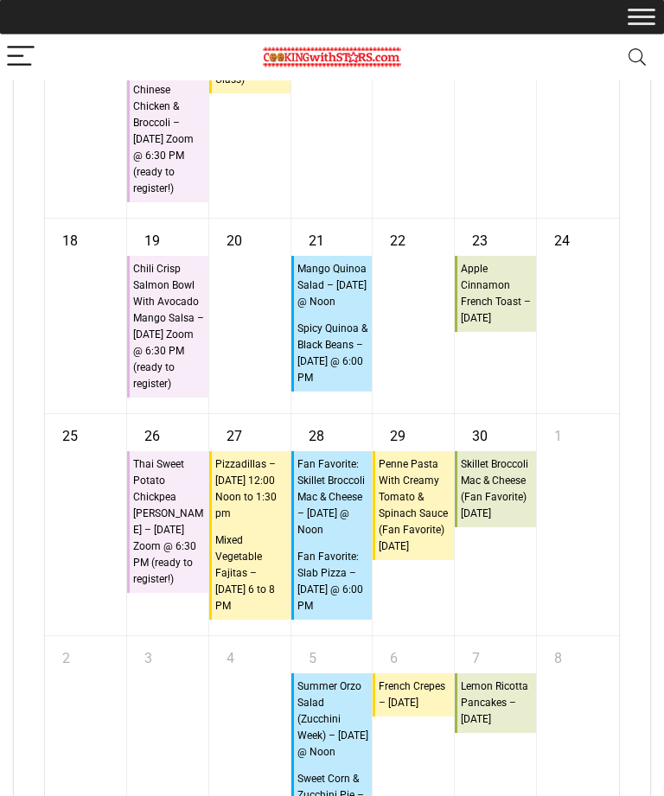
scroll to position [12194, 0]
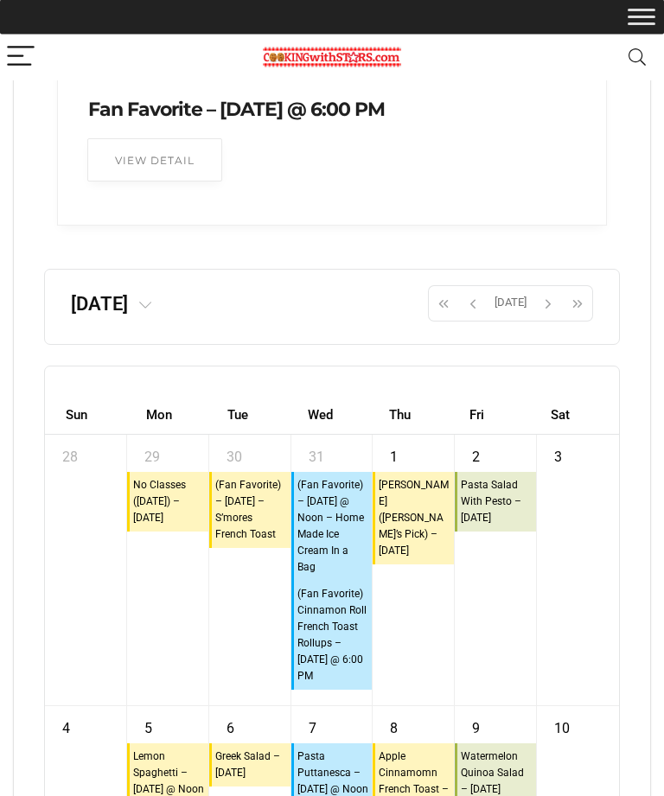
click at [476, 319] on span "button" at bounding box center [473, 303] width 26 height 29
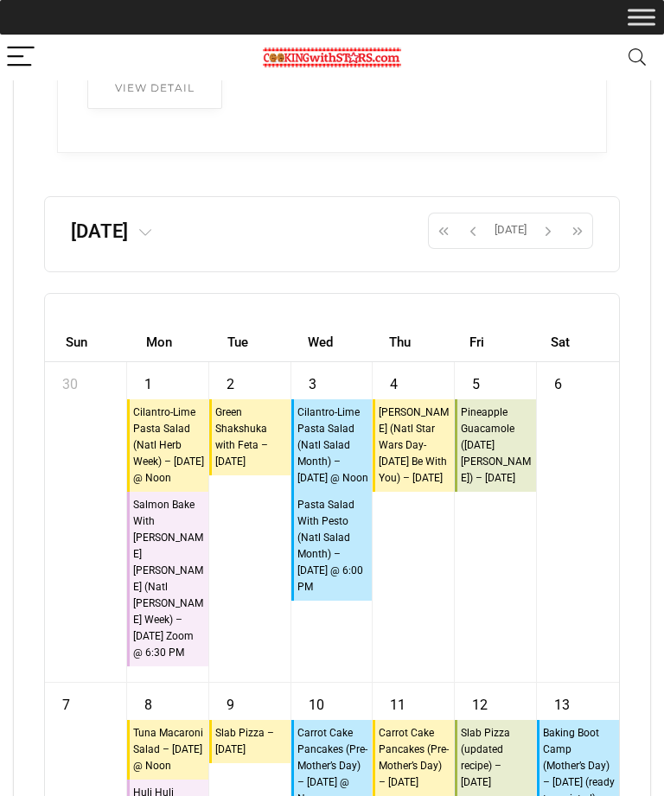
scroll to position [11320, 0]
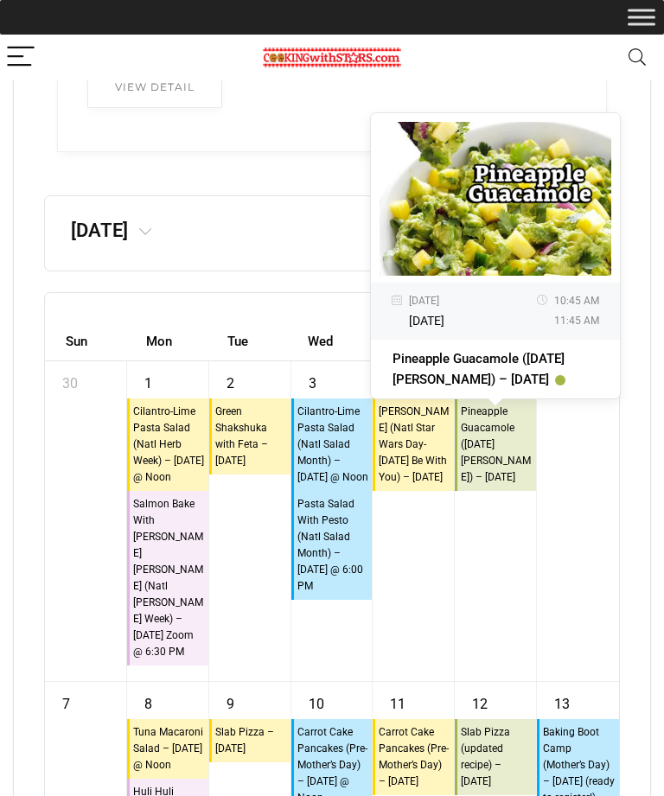
click at [563, 584] on div "6" at bounding box center [578, 521] width 82 height 320
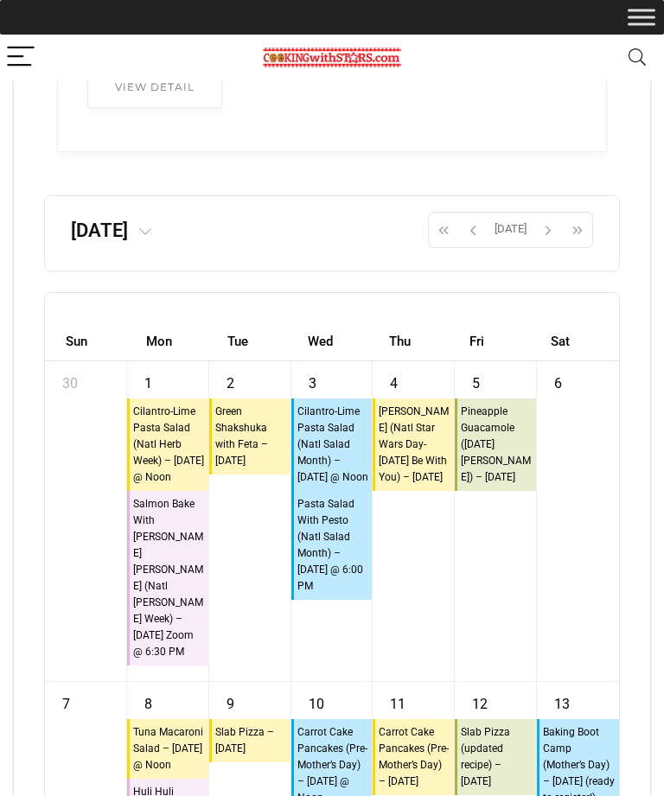
click at [555, 561] on div "6" at bounding box center [578, 521] width 82 height 320
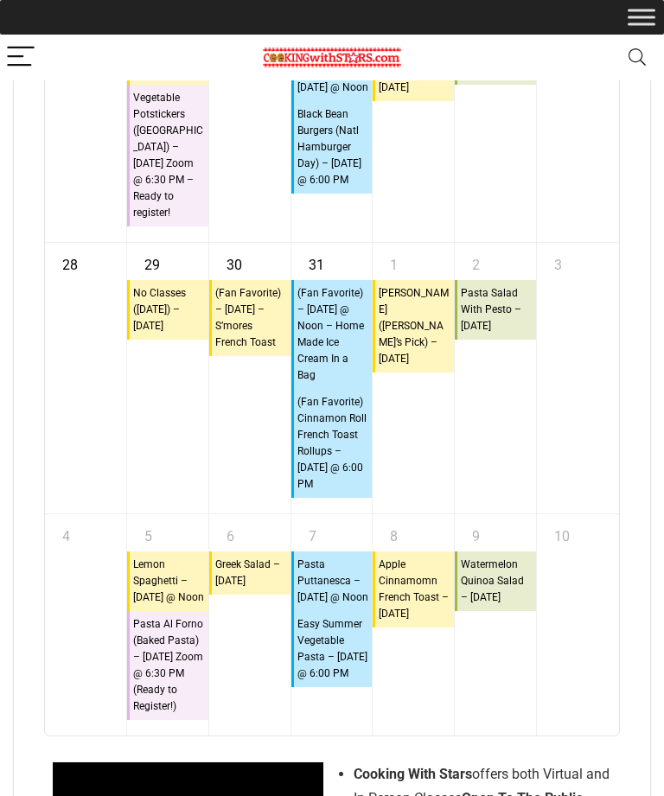
scroll to position [12545, 0]
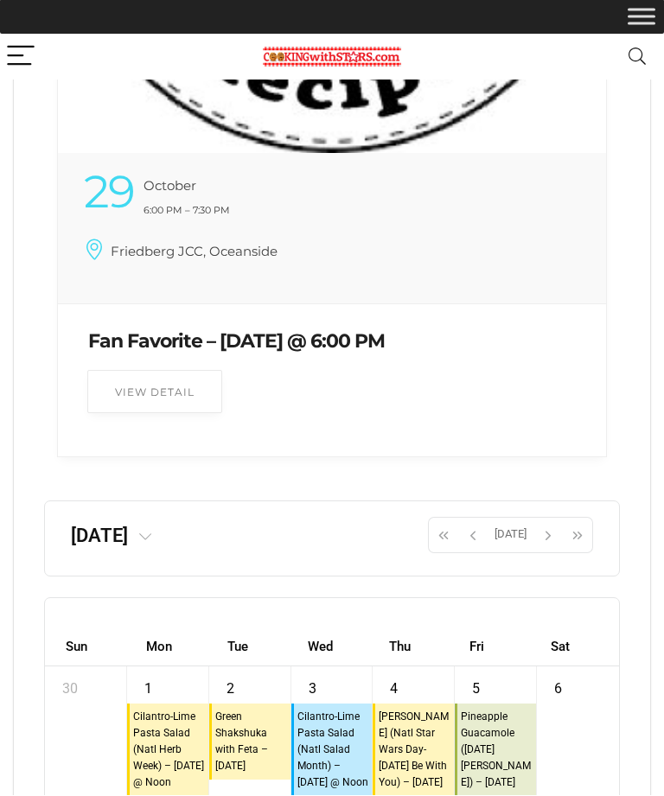
click at [483, 550] on span "button" at bounding box center [473, 535] width 26 height 29
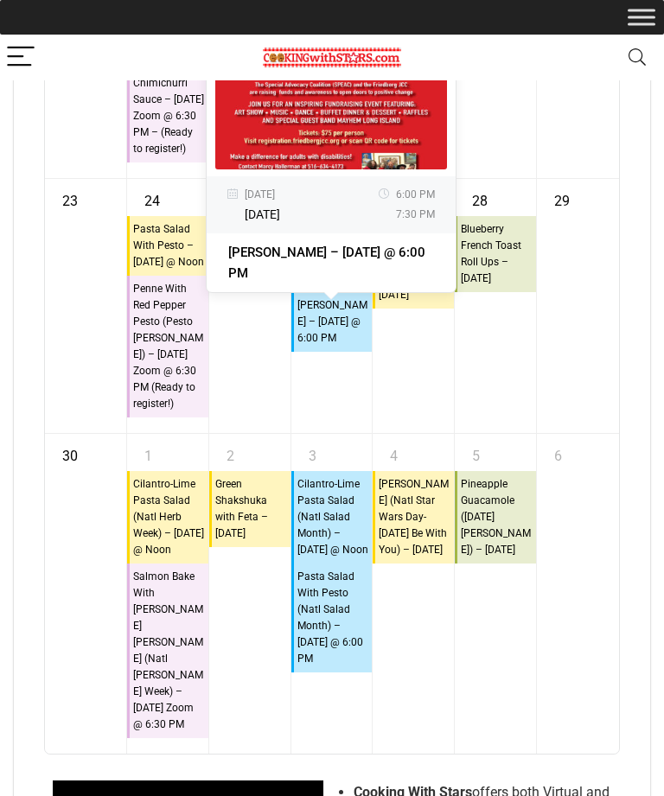
scroll to position [12554, 0]
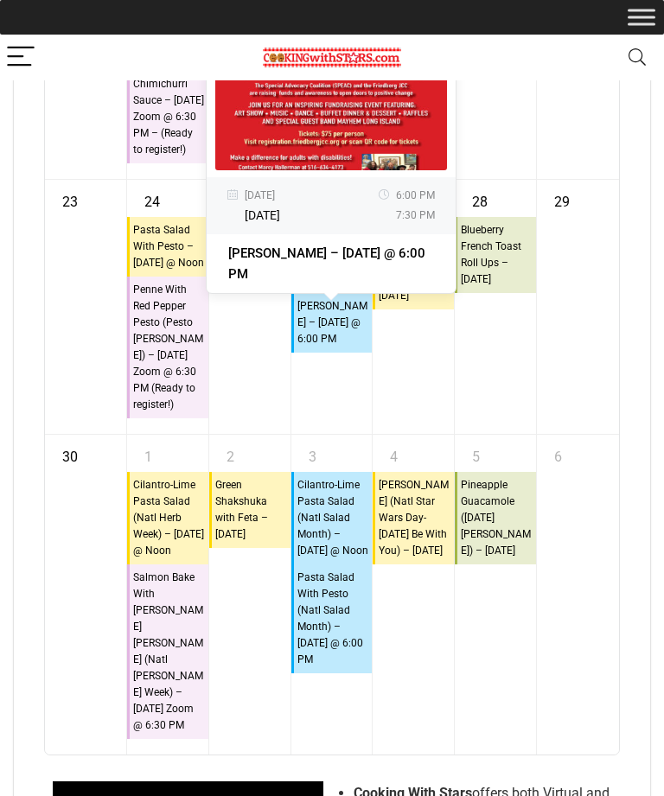
click at [614, 434] on div "29" at bounding box center [578, 307] width 82 height 254
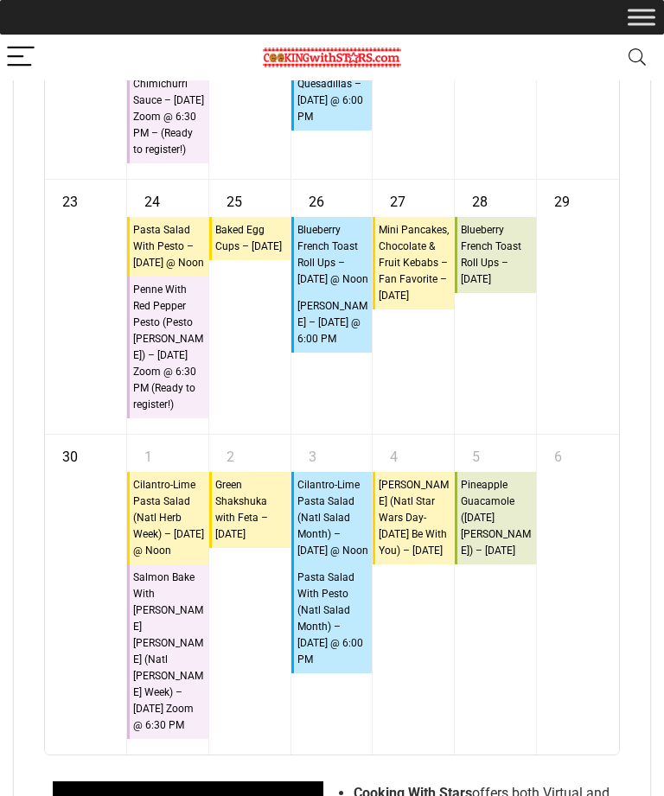
click at [587, 434] on div "29" at bounding box center [578, 307] width 82 height 254
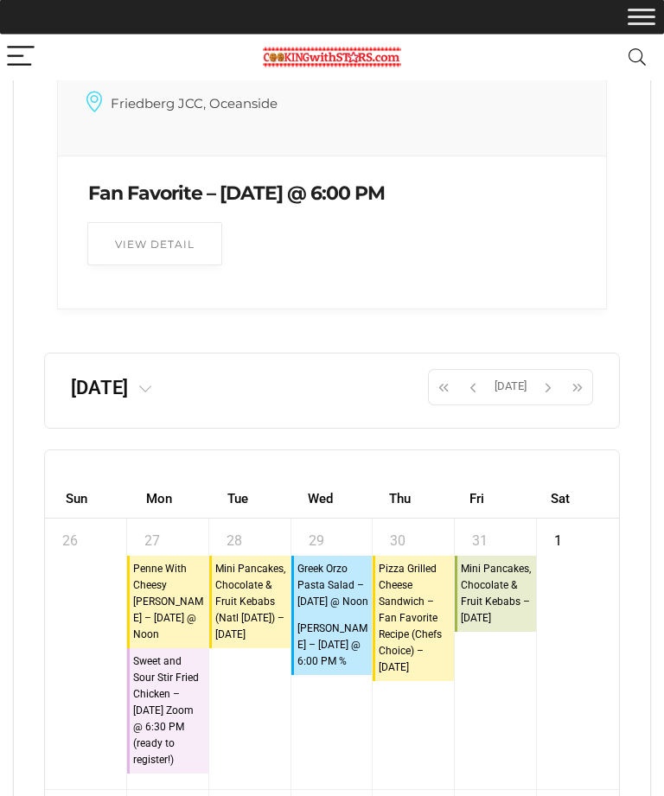
click at [484, 403] on span "button" at bounding box center [473, 387] width 26 height 29
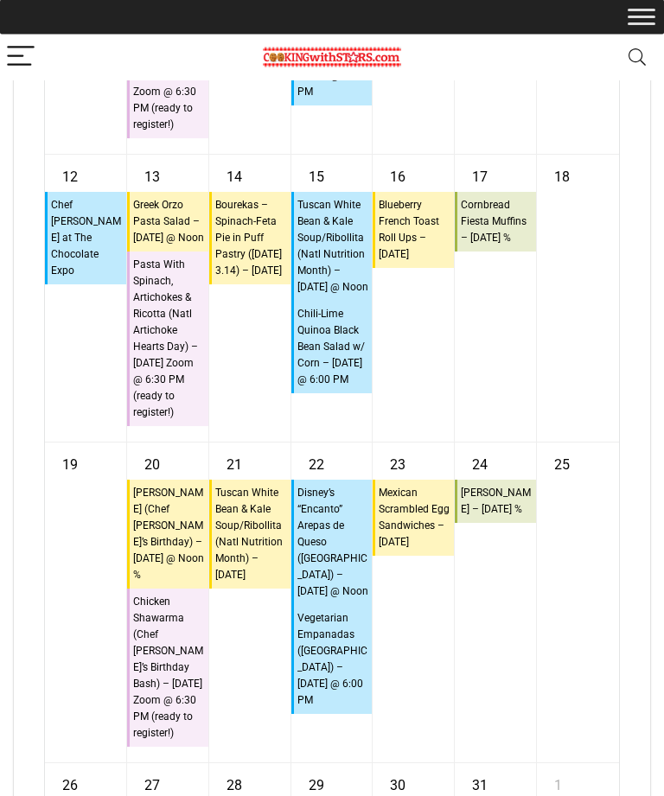
scroll to position [12052, 0]
click at [520, 403] on div "17 10:45a Cornbread Fiesta Muffins – Friday %" at bounding box center [495, 299] width 81 height 287
click at [546, 378] on div "18" at bounding box center [578, 299] width 82 height 287
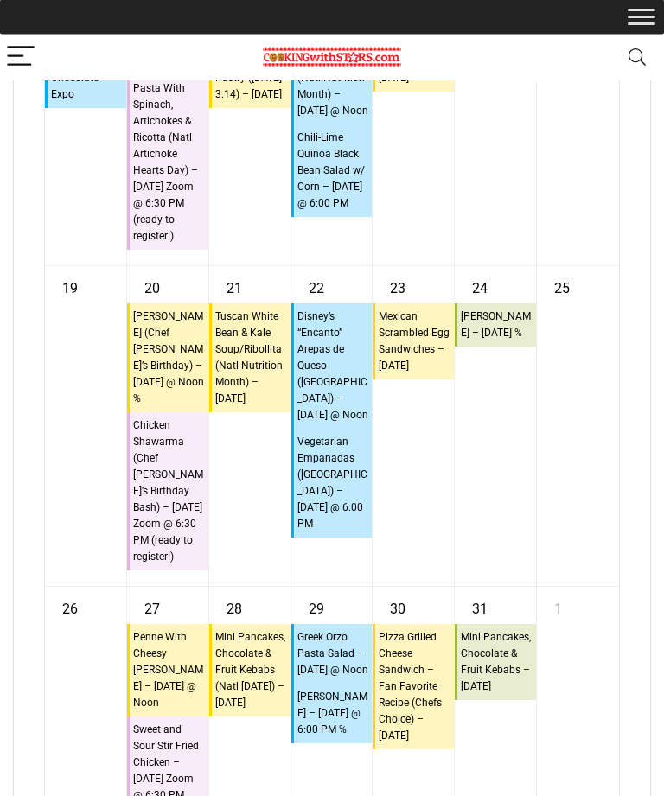
scroll to position [12228, 0]
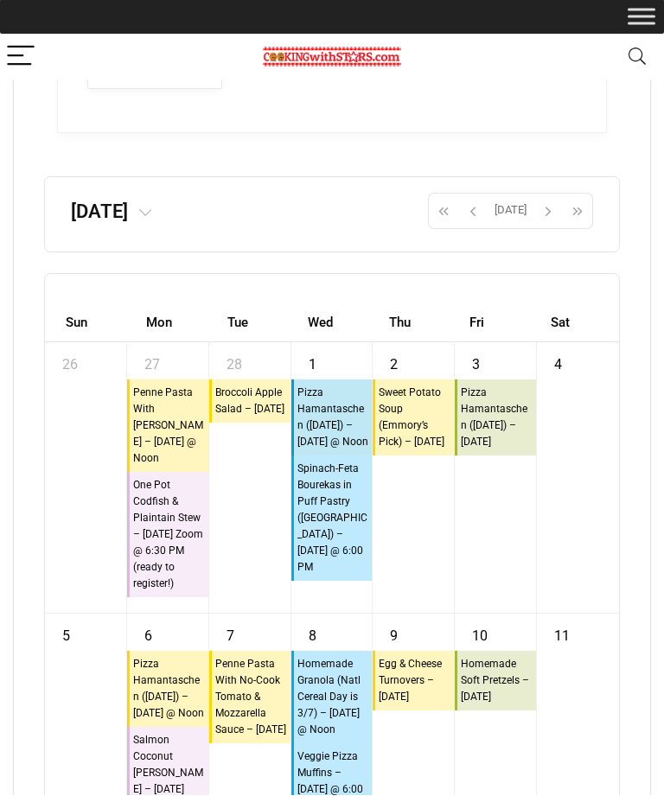
click at [477, 226] on span "button" at bounding box center [473, 211] width 26 height 29
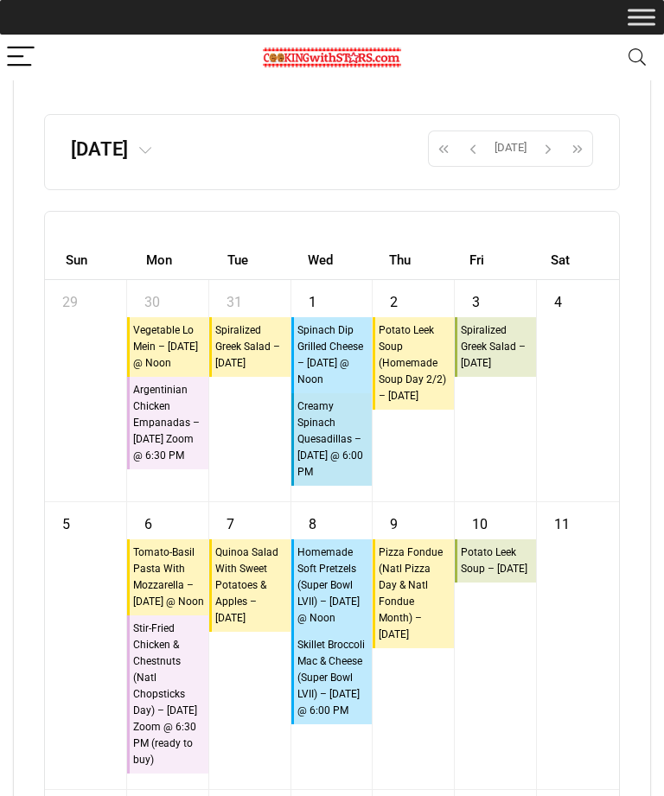
scroll to position [11329, 0]
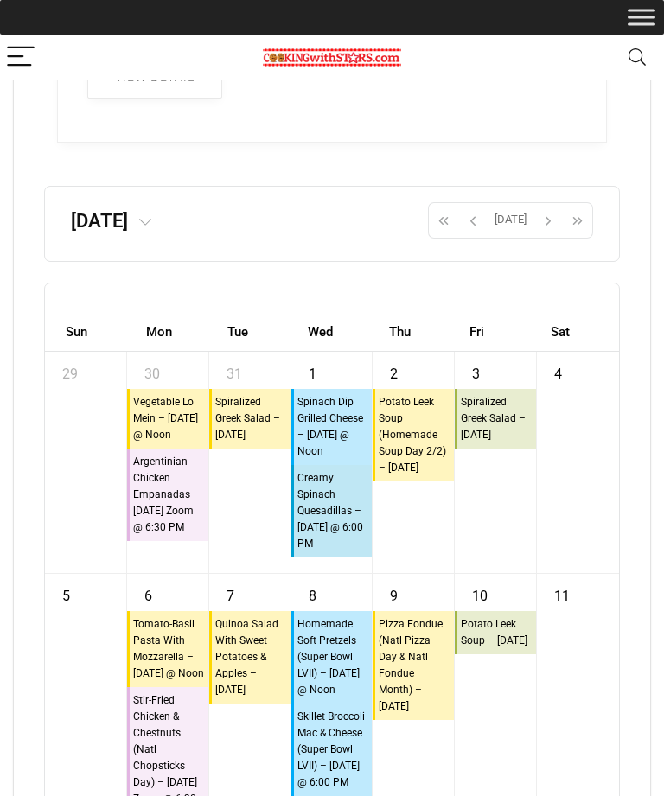
click at [484, 235] on span "button" at bounding box center [473, 220] width 26 height 29
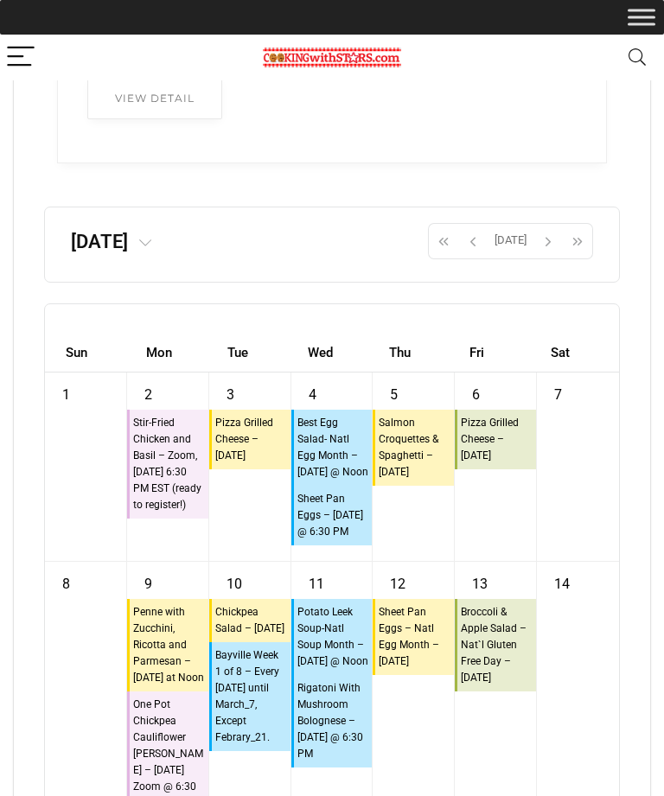
scroll to position [11309, 0]
click at [469, 256] on span "button" at bounding box center [473, 240] width 26 height 29
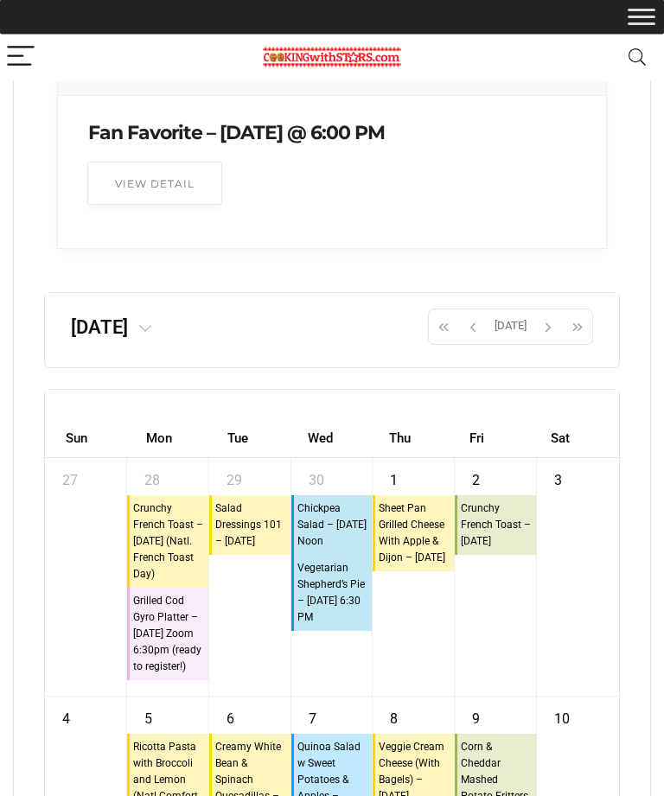
scroll to position [11220, 0]
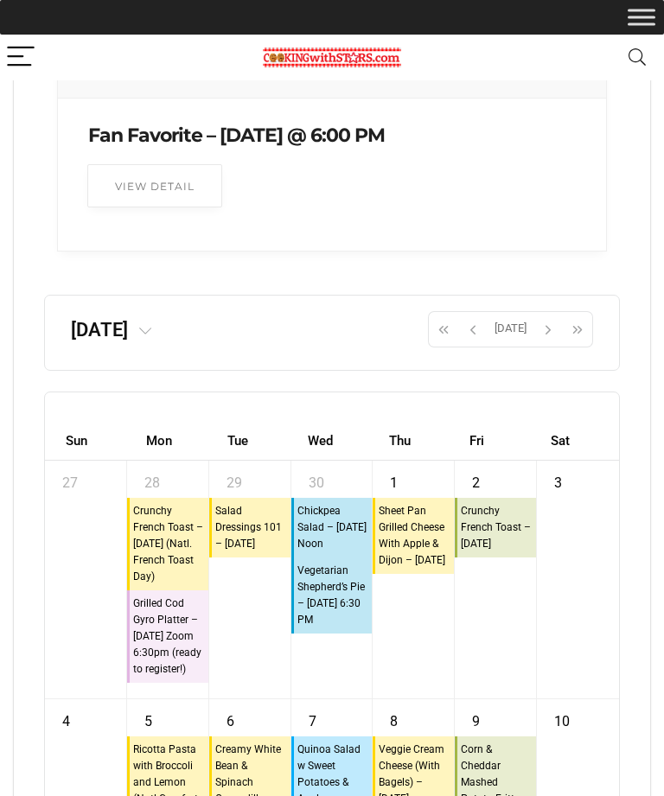
click at [477, 344] on span "button" at bounding box center [473, 329] width 26 height 29
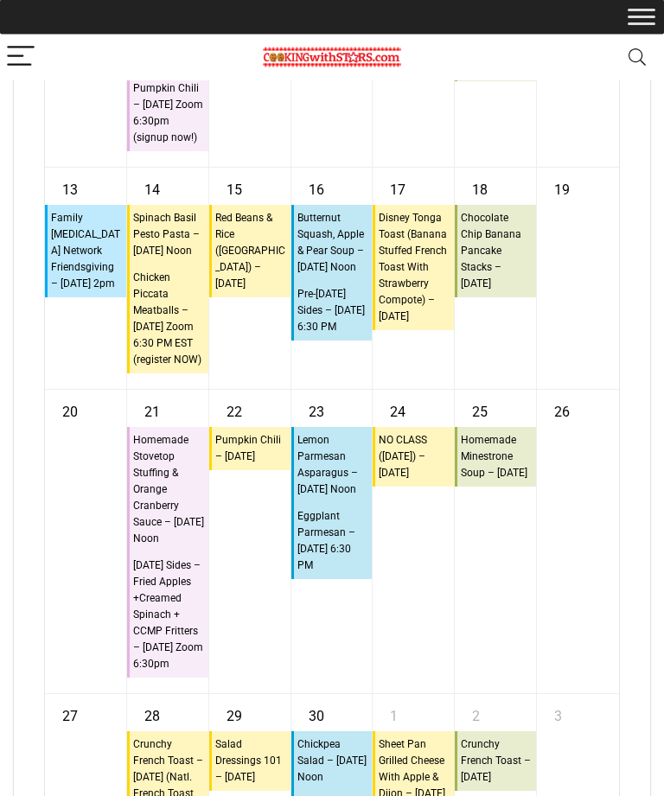
scroll to position [12000, 0]
click at [585, 390] on div "19" at bounding box center [578, 279] width 82 height 221
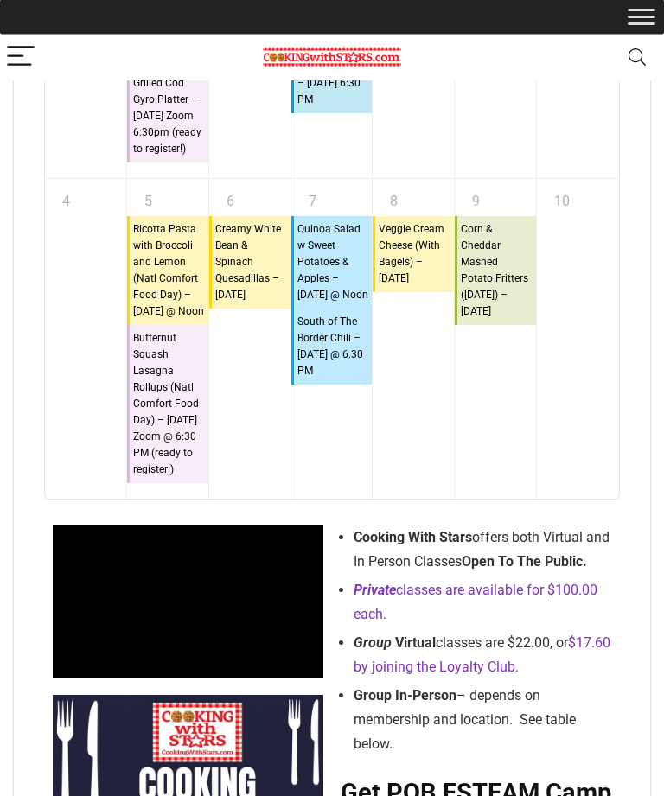
scroll to position [12754, 0]
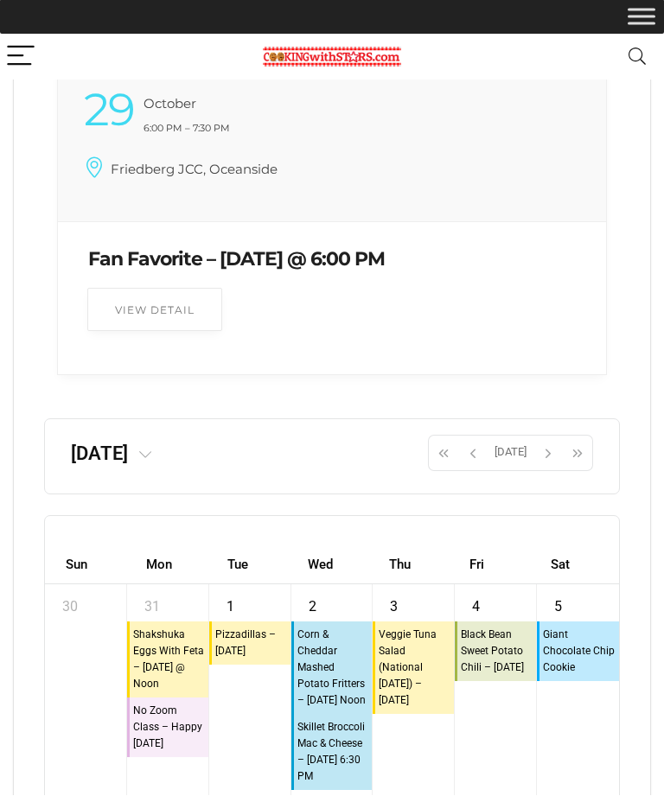
click at [488, 472] on button "Today" at bounding box center [510, 454] width 46 height 36
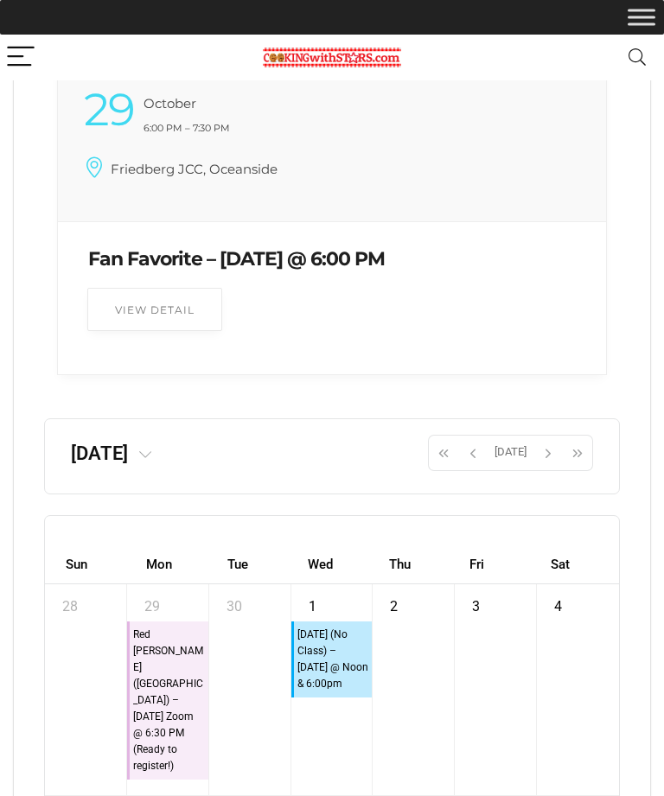
click at [445, 467] on span "button" at bounding box center [443, 452] width 26 height 29
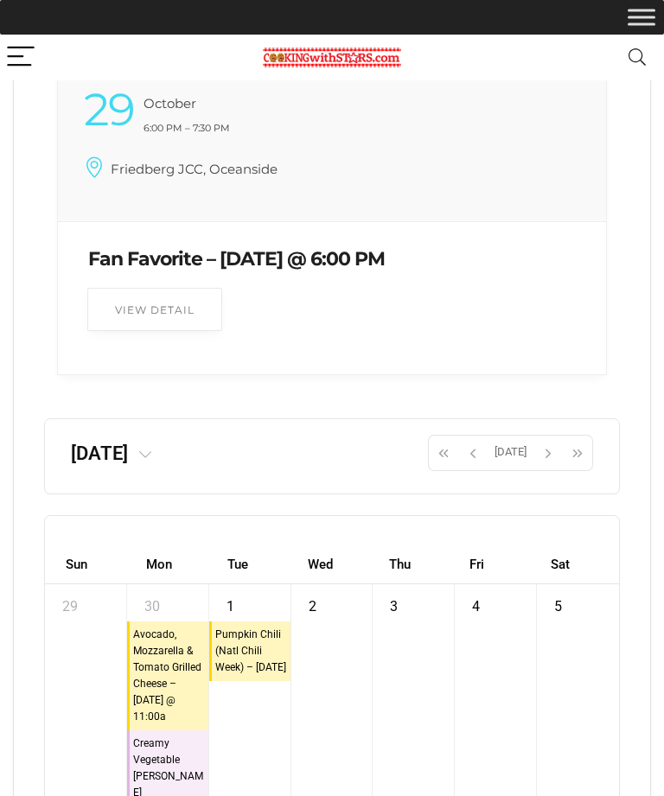
click at [446, 467] on span "button" at bounding box center [443, 452] width 26 height 29
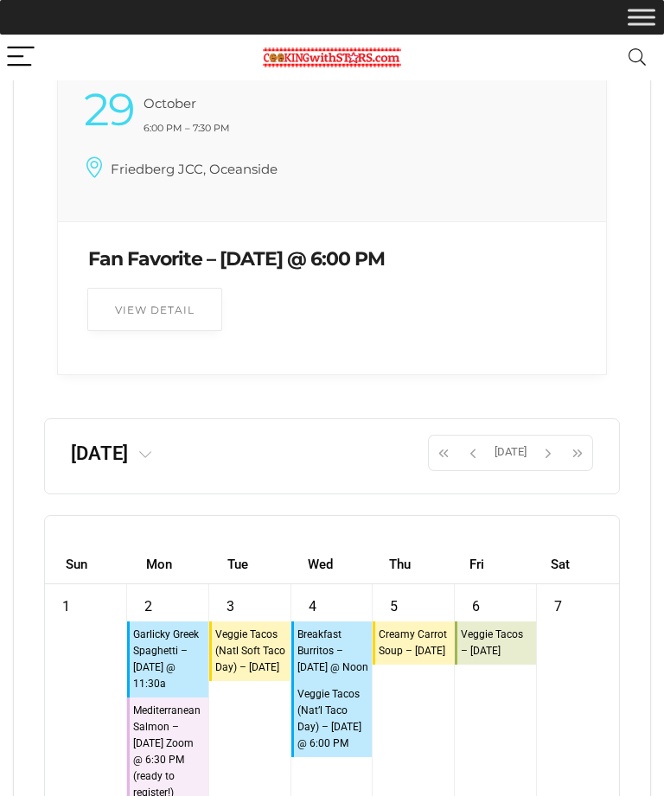
click at [467, 467] on span "button" at bounding box center [473, 452] width 26 height 29
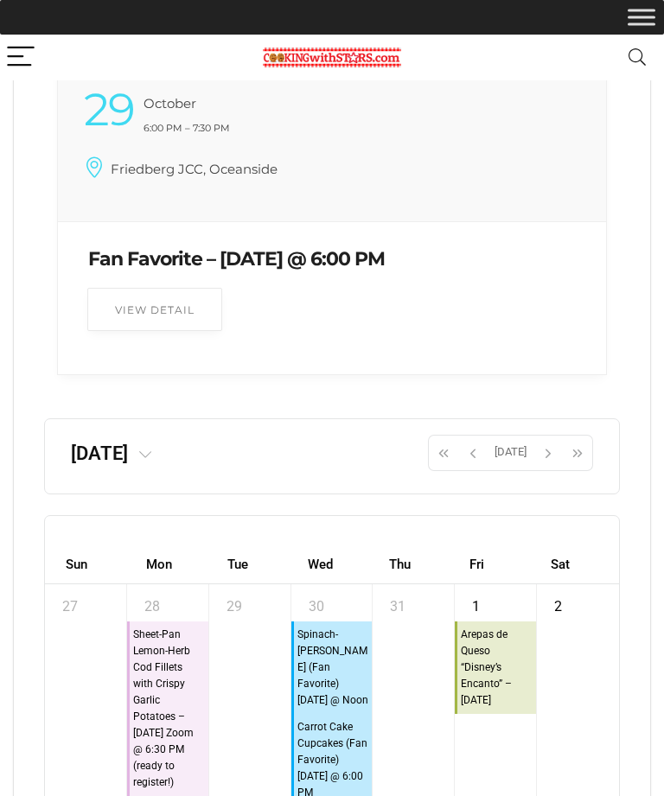
click at [475, 467] on span "button" at bounding box center [473, 452] width 26 height 29
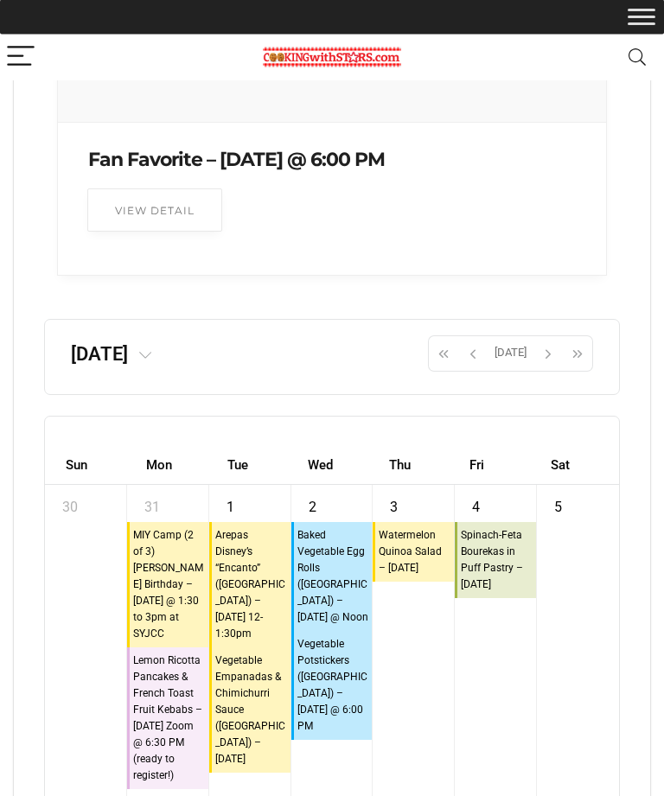
scroll to position [11196, 0]
click at [444, 368] on span "button" at bounding box center [443, 353] width 26 height 29
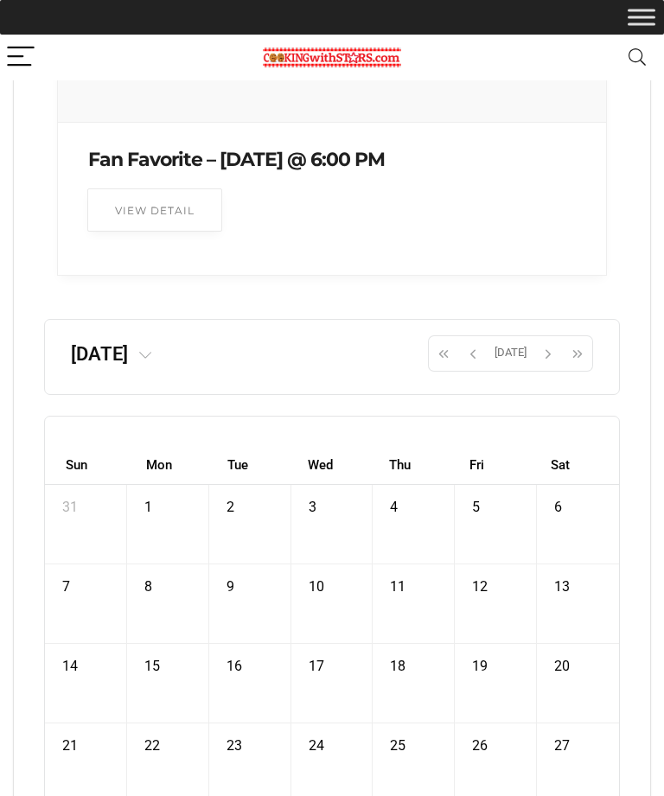
click at [549, 368] on span "button" at bounding box center [548, 353] width 26 height 29
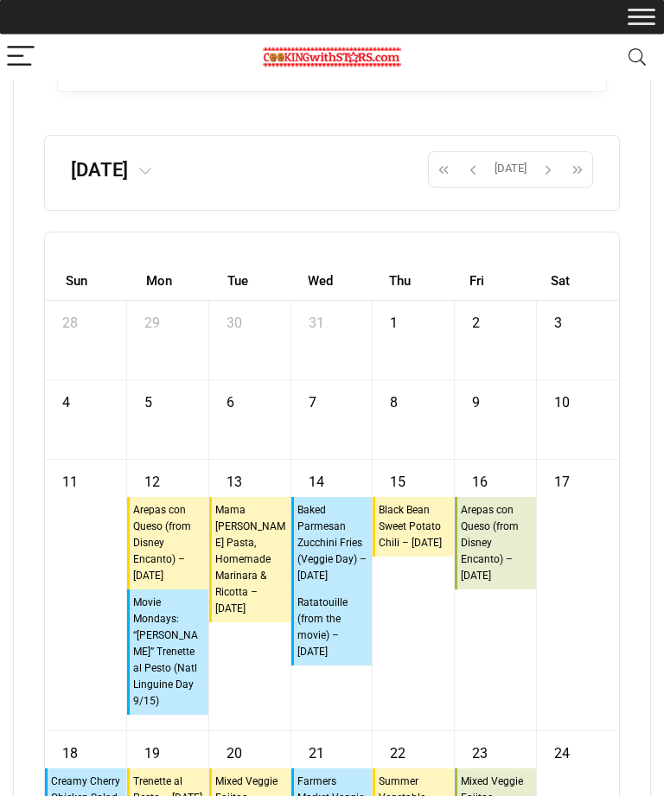
scroll to position [11375, 0]
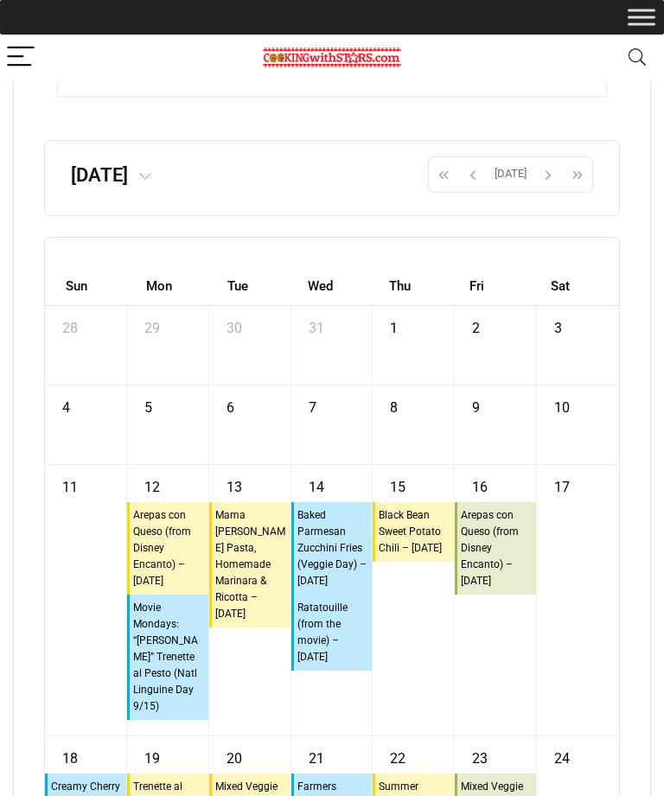
click at [537, 189] on span "button" at bounding box center [548, 174] width 26 height 29
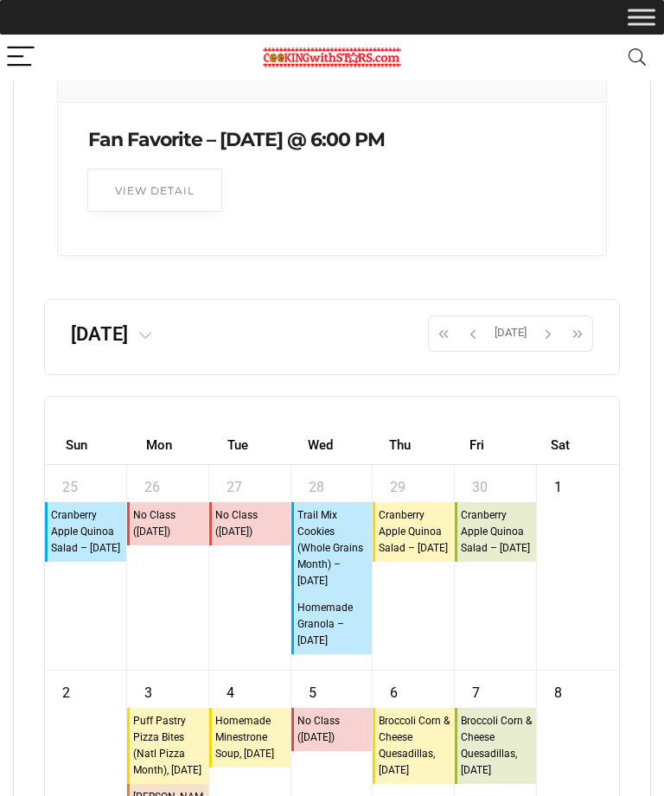
scroll to position [11217, 0]
click at [551, 347] on span "button" at bounding box center [548, 332] width 26 height 29
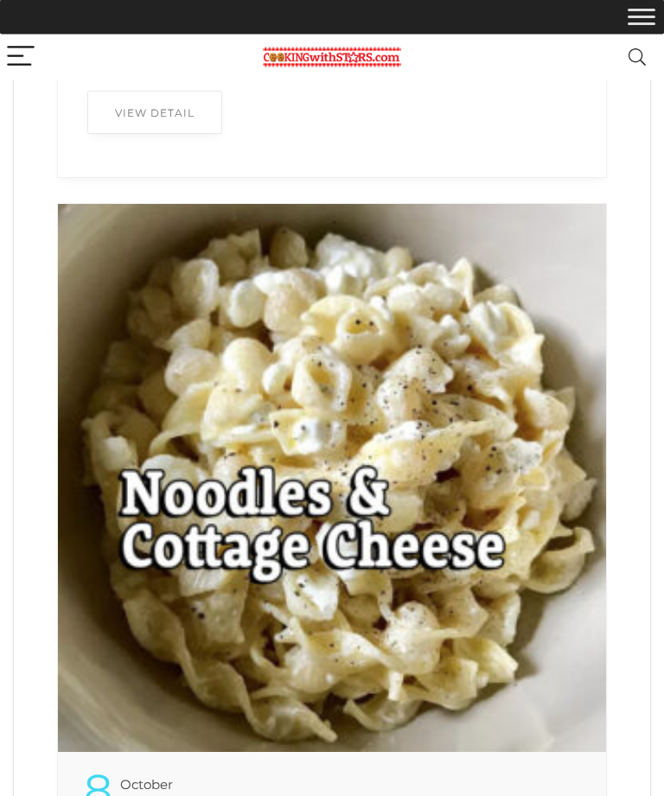
scroll to position [0, 0]
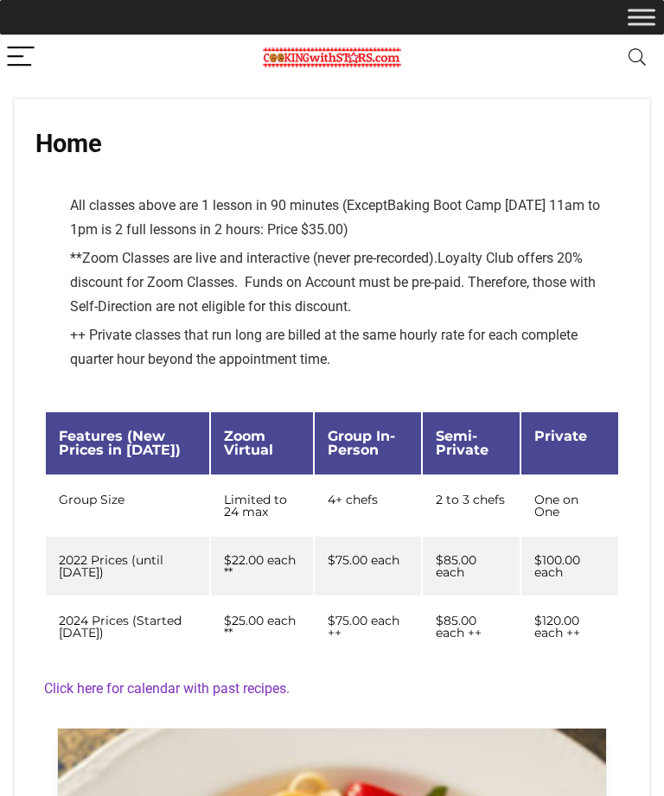
click at [639, 15] on span "Toggle Menu" at bounding box center [641, 17] width 28 height 16
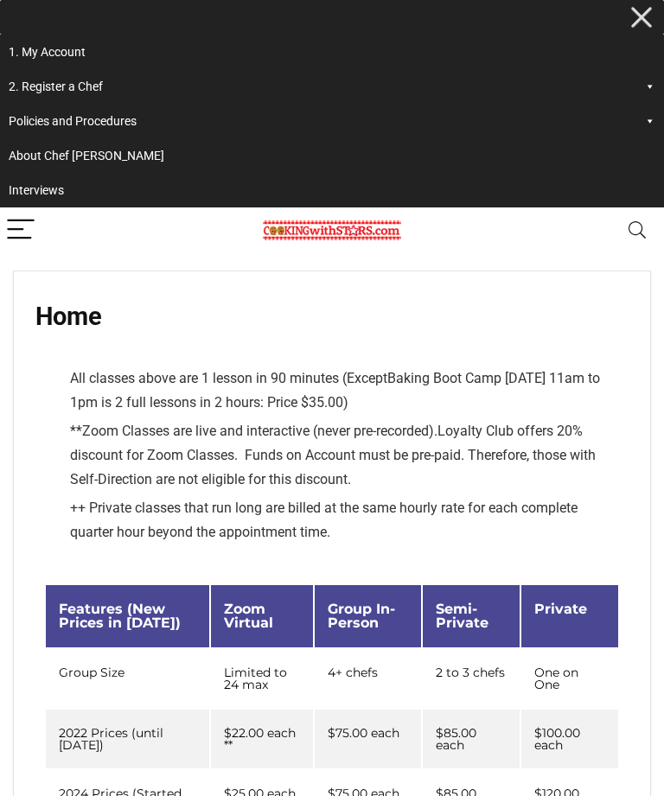
click at [635, 93] on link "2. Register a Chef" at bounding box center [332, 86] width 664 height 35
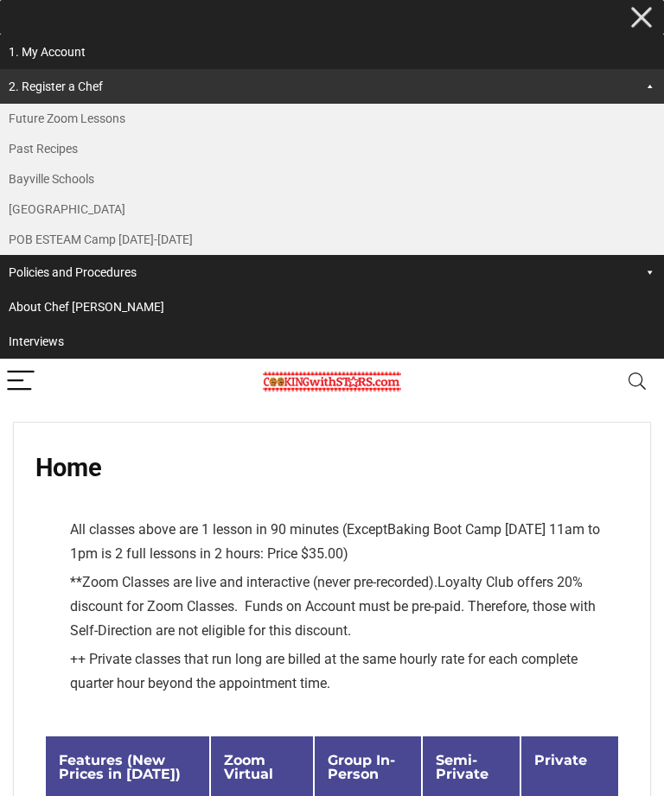
click at [274, 150] on link "Past Recipes" at bounding box center [332, 149] width 664 height 30
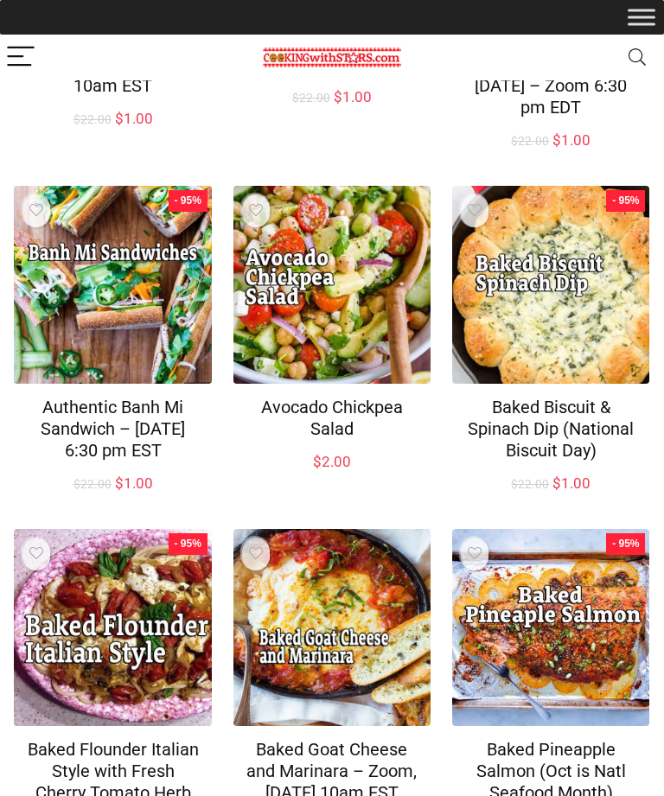
scroll to position [989, 0]
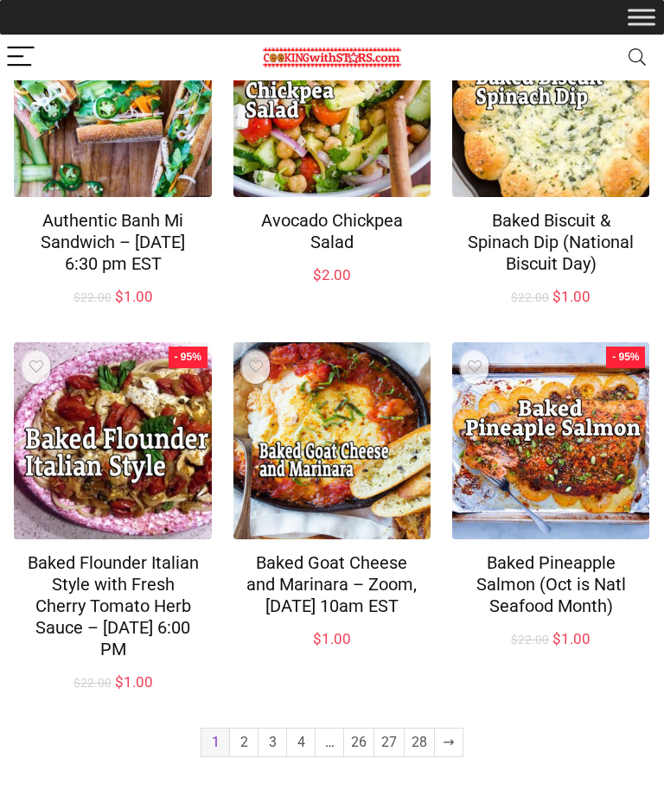
click at [258, 756] on link "3" at bounding box center [272, 742] width 28 height 28
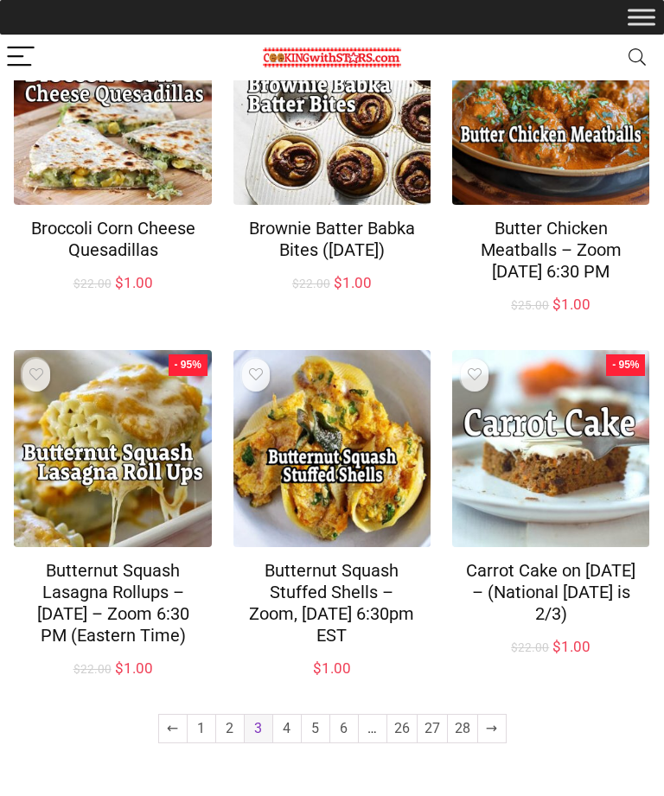
scroll to position [902, 0]
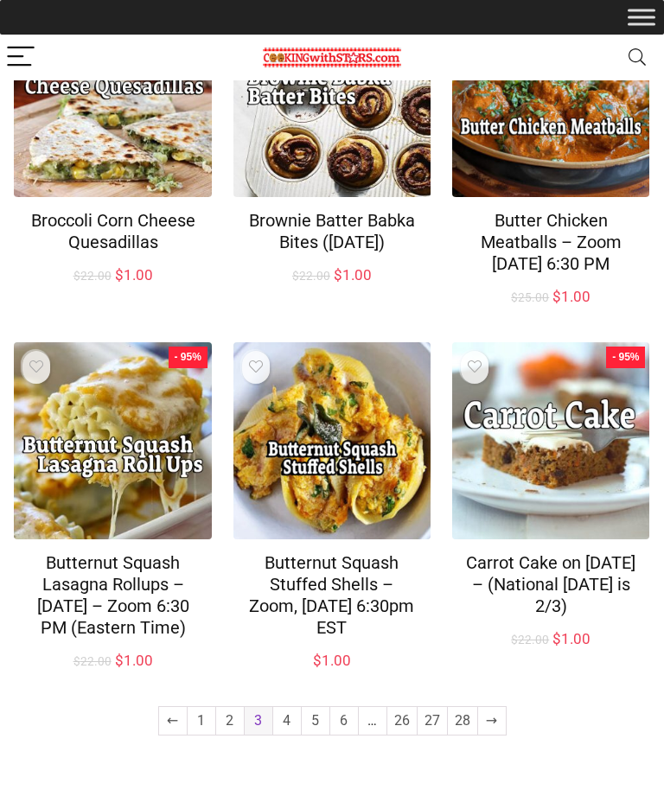
click at [238, 734] on link "2" at bounding box center [230, 721] width 28 height 28
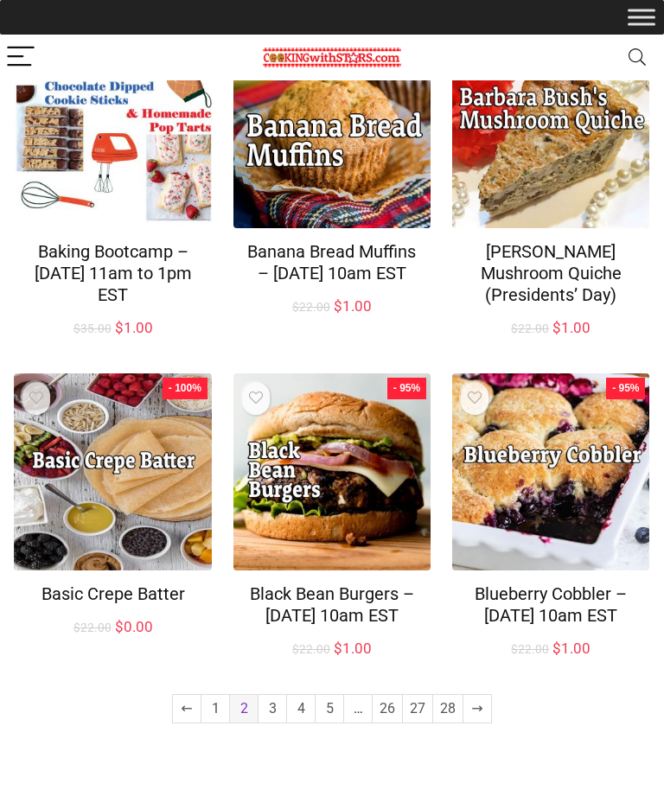
scroll to position [966, 0]
click at [300, 722] on link "4" at bounding box center [301, 709] width 28 height 28
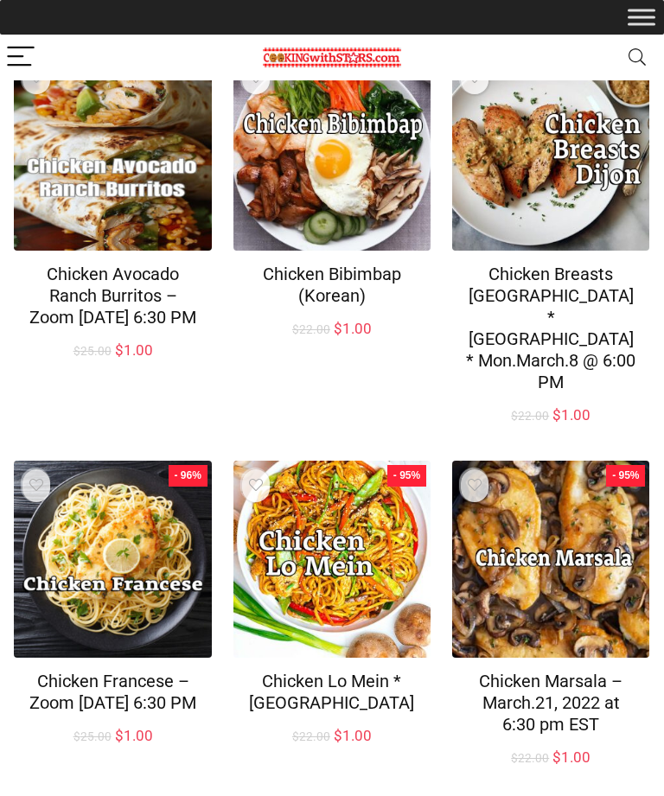
scroll to position [945, 0]
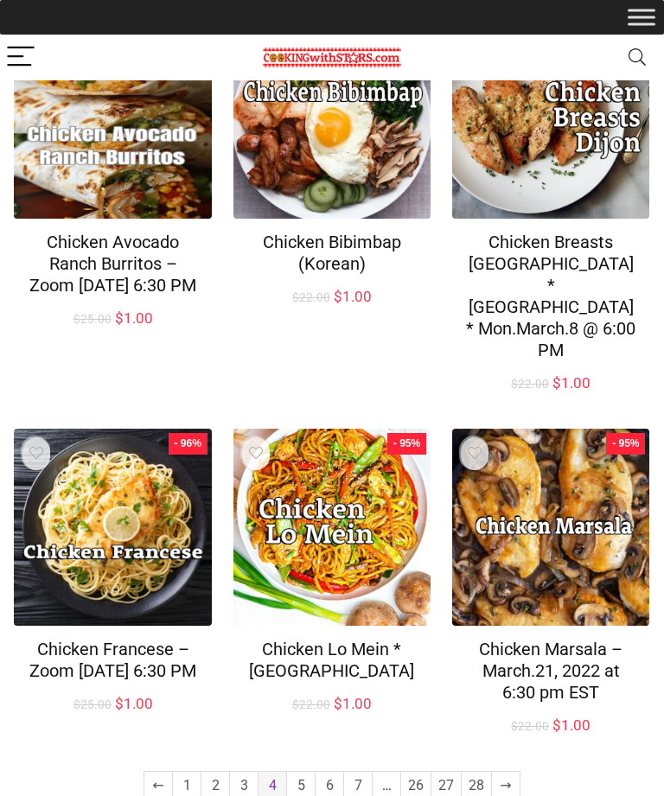
click at [308, 772] on link "5" at bounding box center [301, 786] width 28 height 28
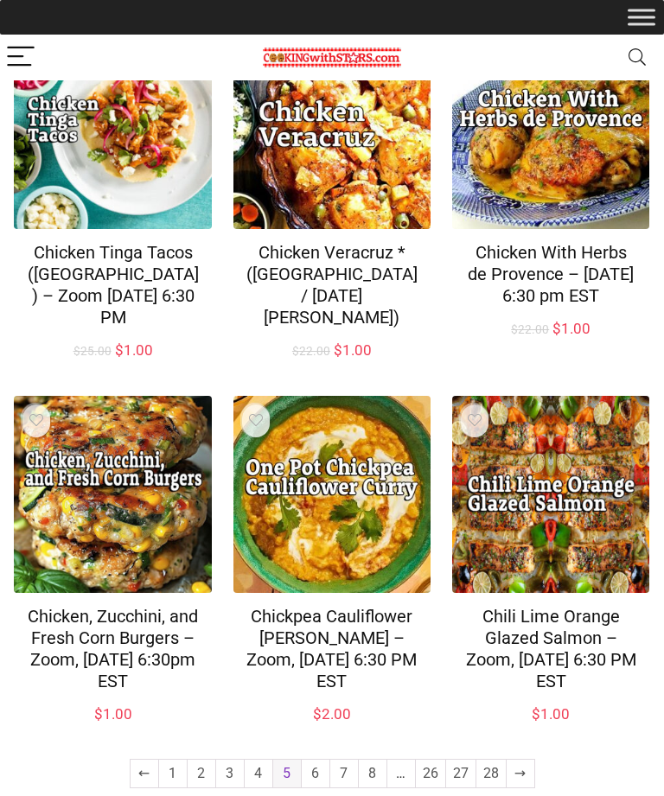
scroll to position [987, 0]
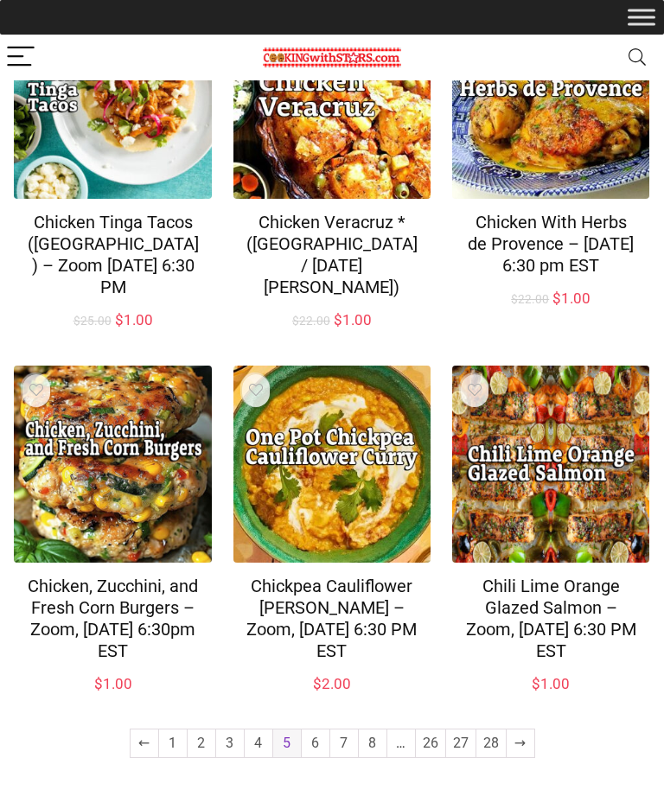
click at [321, 757] on link "6" at bounding box center [316, 743] width 28 height 28
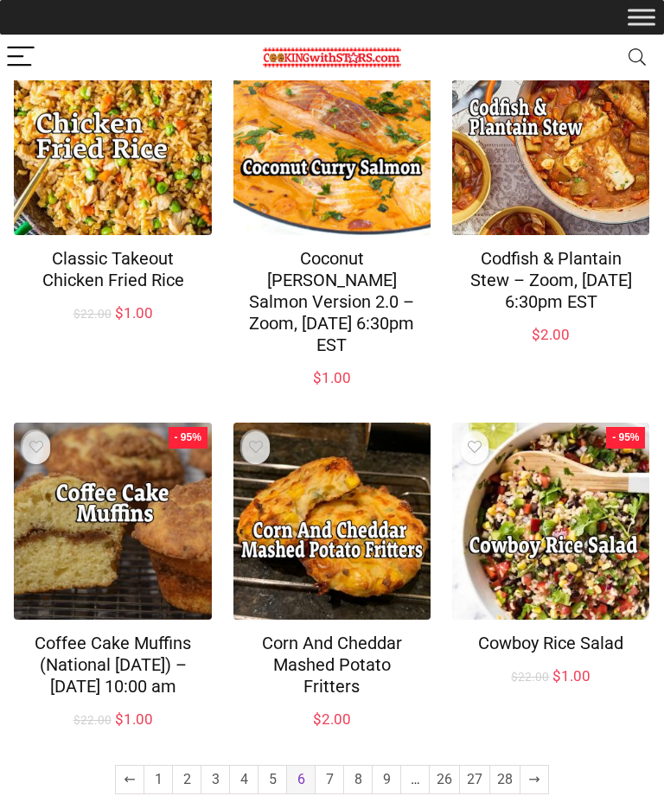
scroll to position [966, 0]
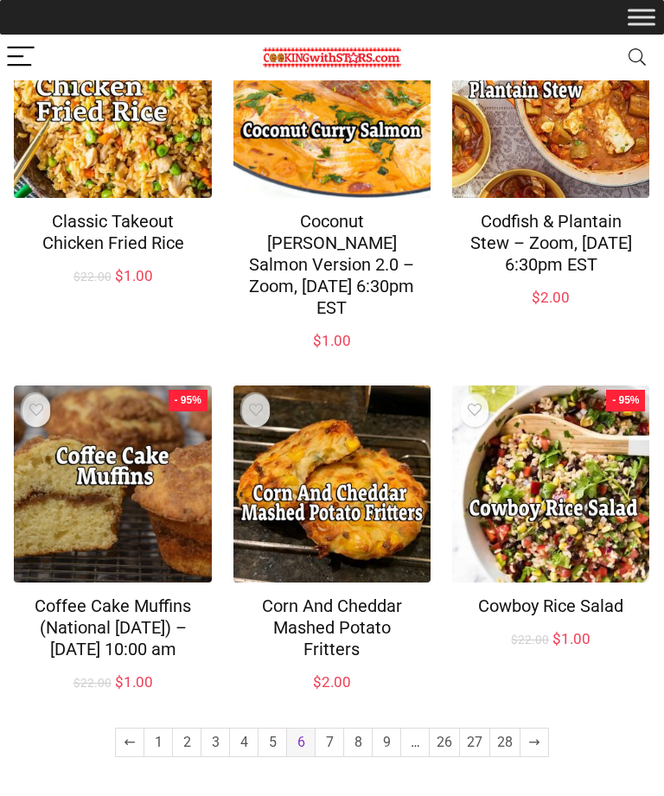
click at [336, 756] on link "7" at bounding box center [329, 742] width 28 height 28
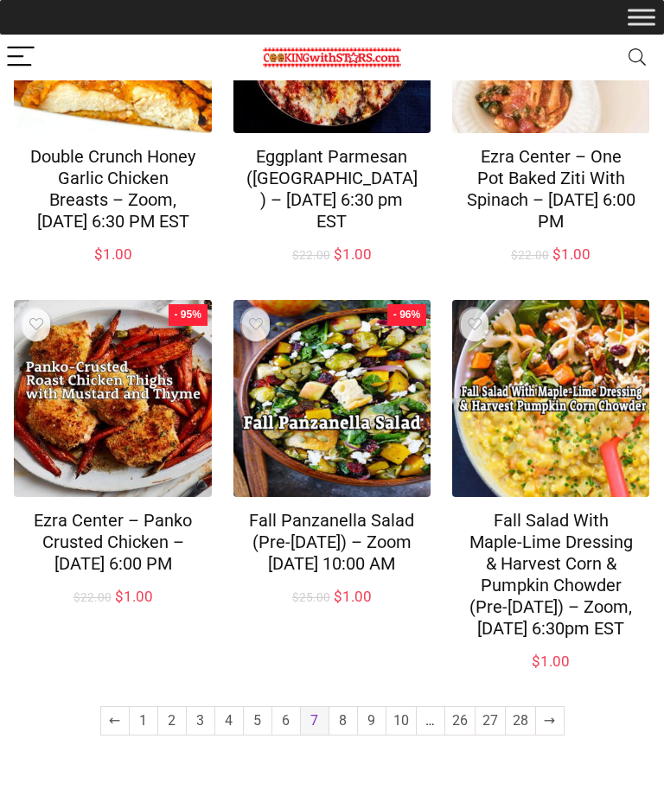
scroll to position [1052, 0]
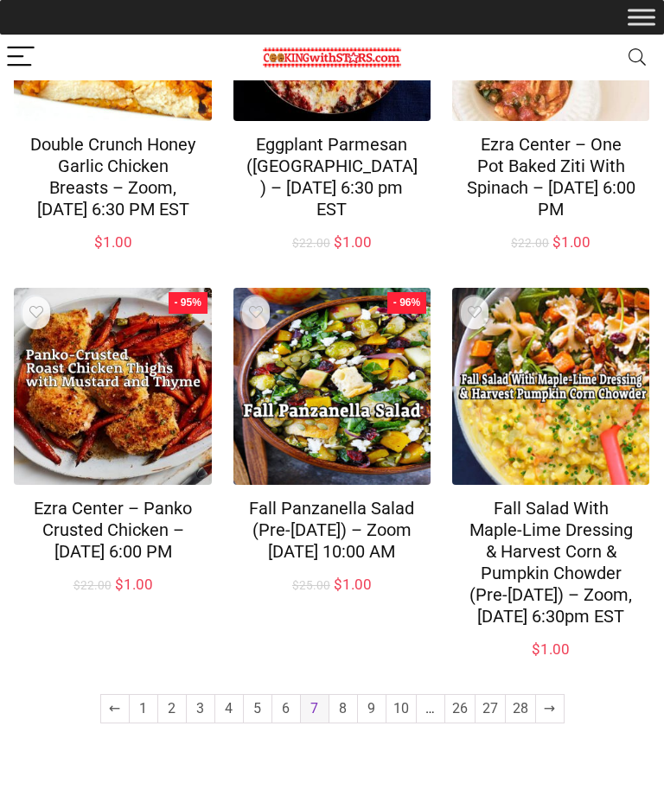
click at [341, 722] on link "8" at bounding box center [343, 709] width 28 height 28
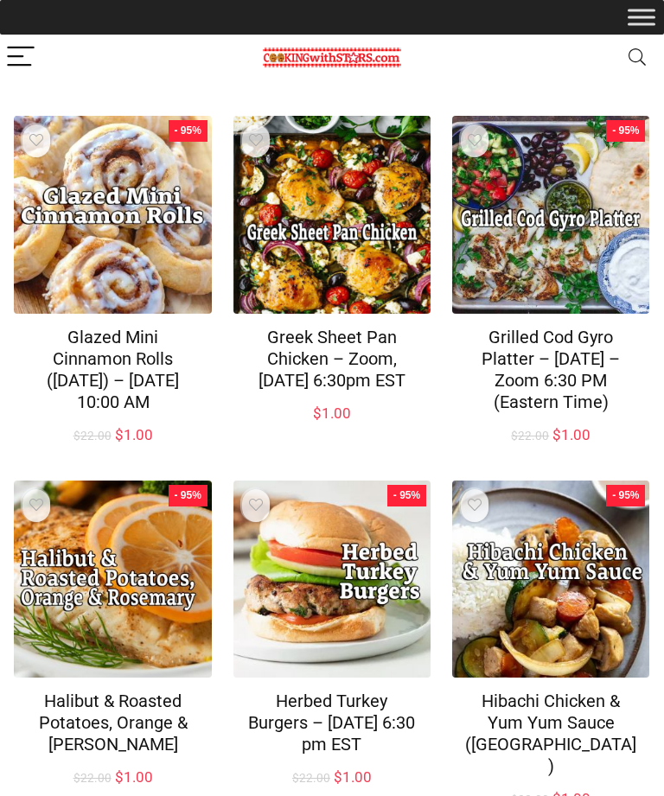
scroll to position [965, 0]
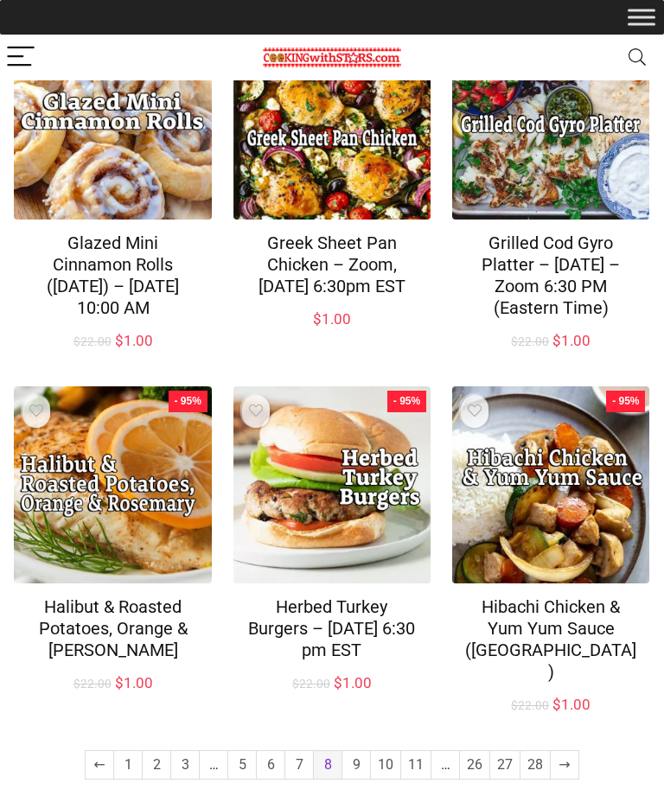
click at [359, 766] on link "9" at bounding box center [356, 765] width 28 height 28
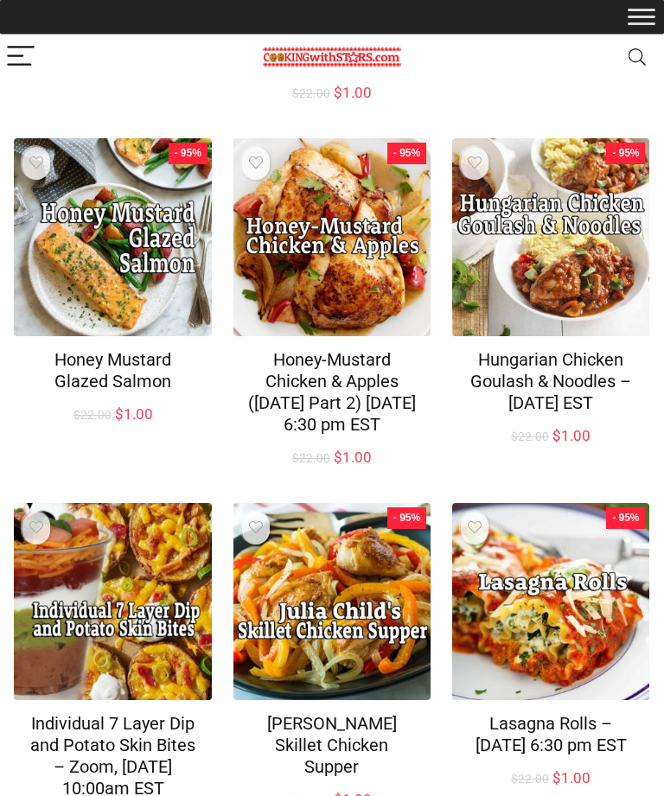
scroll to position [1031, 0]
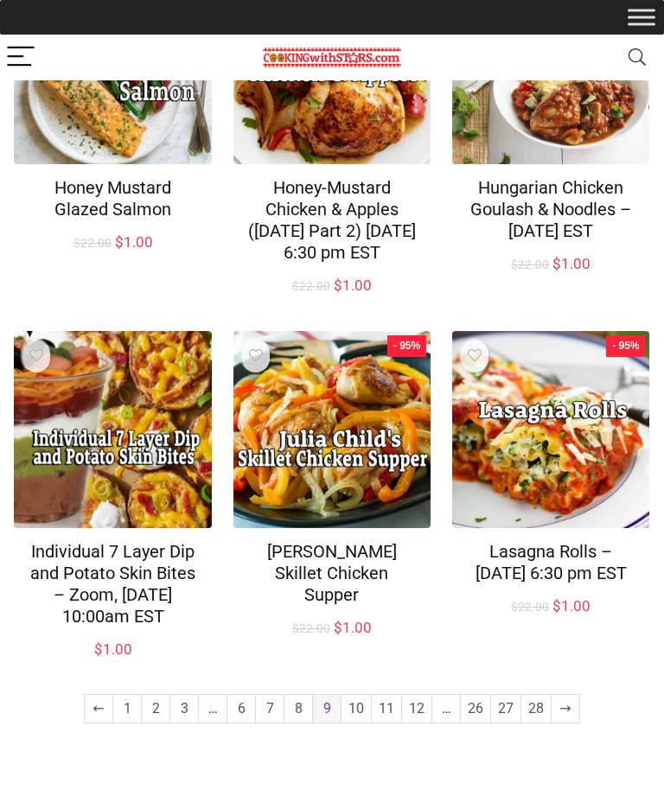
click at [360, 722] on link "10" at bounding box center [355, 709] width 29 height 28
